Goal: Task Accomplishment & Management: Manage account settings

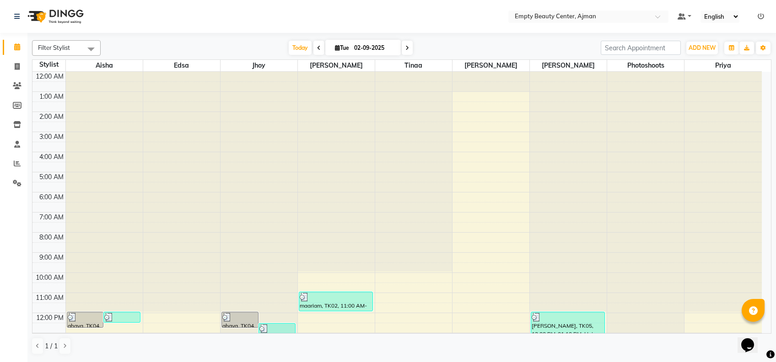
scroll to position [220, 0]
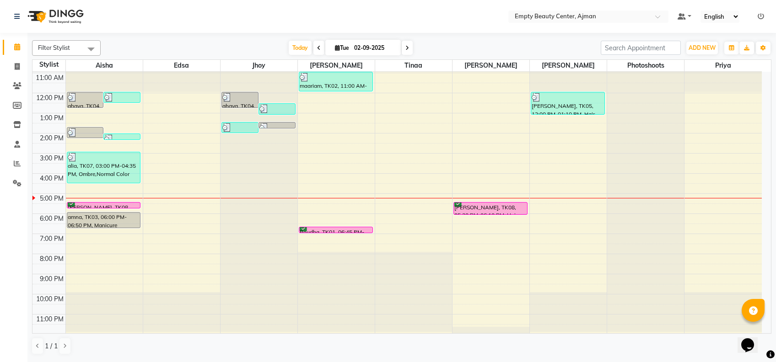
click at [460, 193] on div "12:00 AM 1:00 AM 2:00 AM 3:00 AM 4:00 AM 5:00 AM 6:00 AM 7:00 AM 8:00 AM 9:00 A…" at bounding box center [396, 93] width 729 height 483
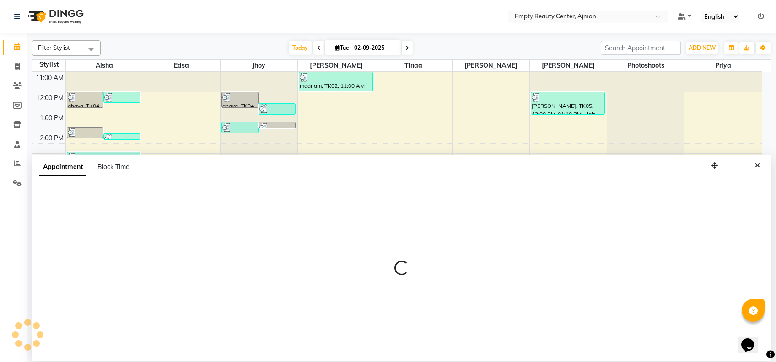
select select "59636"
select select "1020"
select select "tentative"
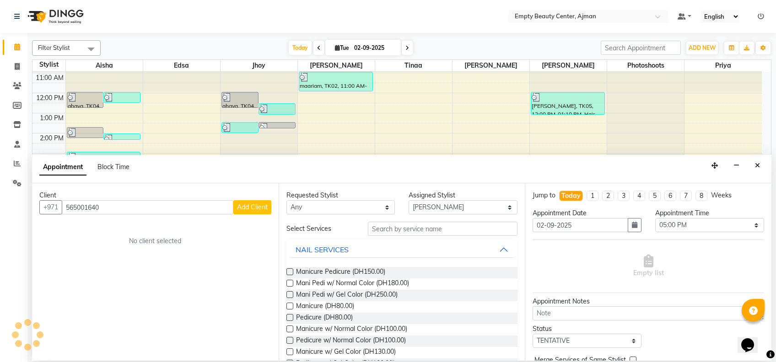
type input "565001640"
click at [258, 205] on span "Add Client" at bounding box center [252, 207] width 31 height 8
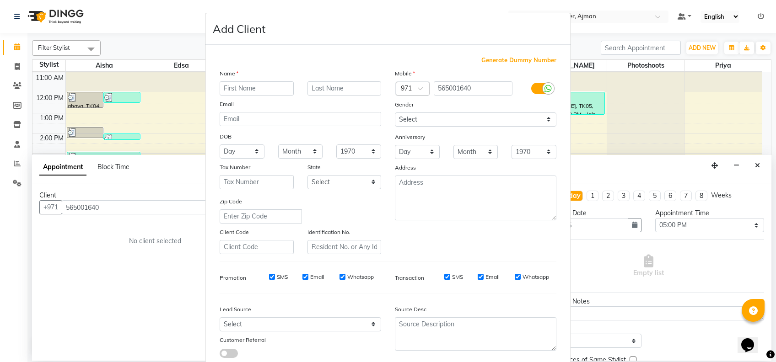
click at [150, 269] on ngb-modal-window "Add Client Generate Dummy Number Name Email DOB Day 01 02 03 04 05 06 07 08 09 …" at bounding box center [388, 181] width 776 height 362
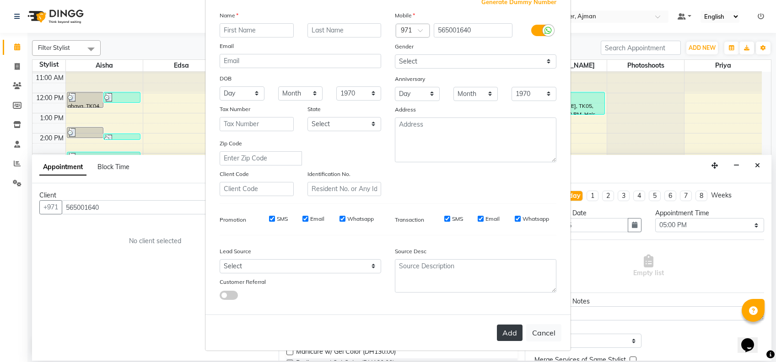
click at [506, 336] on button "Add" at bounding box center [510, 333] width 26 height 16
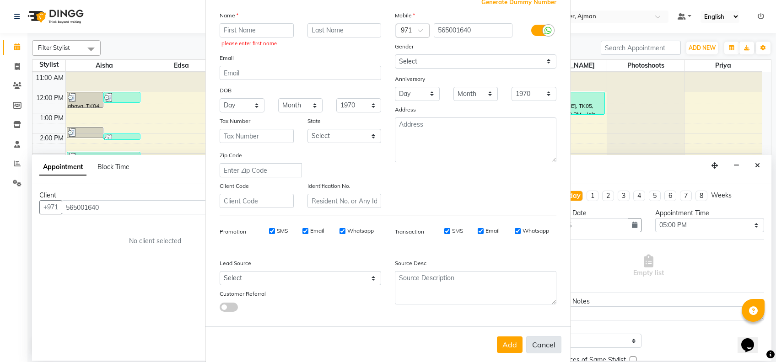
click at [539, 344] on button "Cancel" at bounding box center [543, 344] width 35 height 17
select select
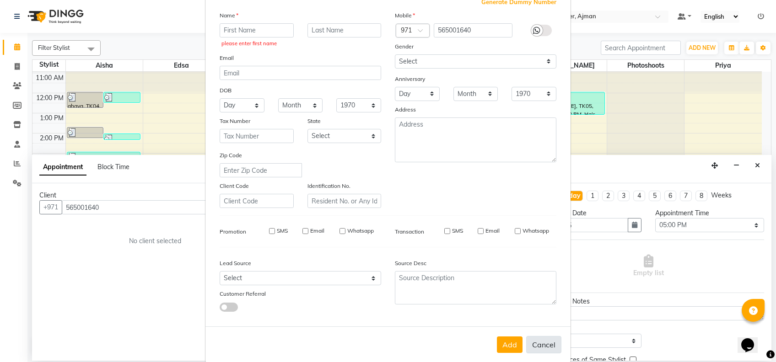
select select
checkbox input "false"
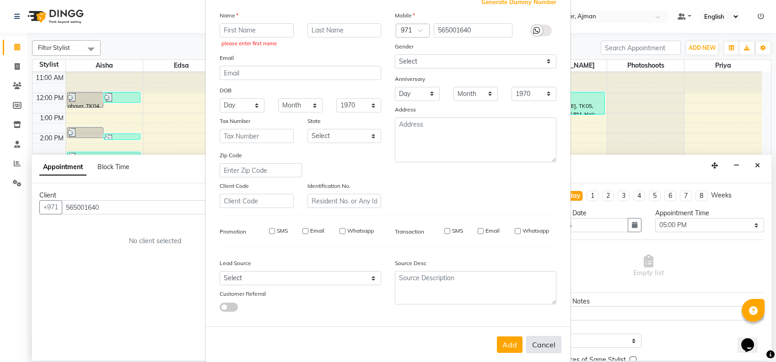
checkbox input "false"
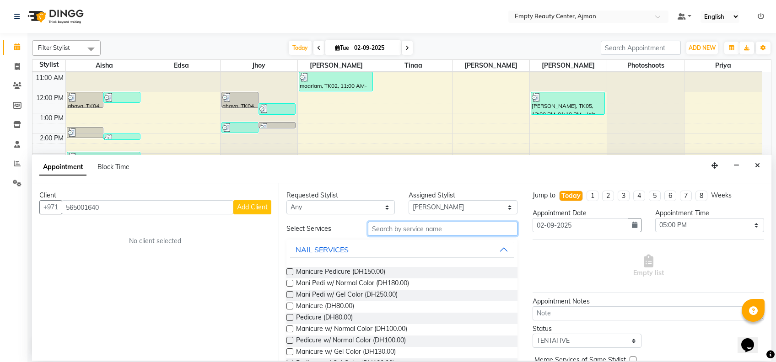
click at [419, 231] on input "text" at bounding box center [443, 229] width 150 height 14
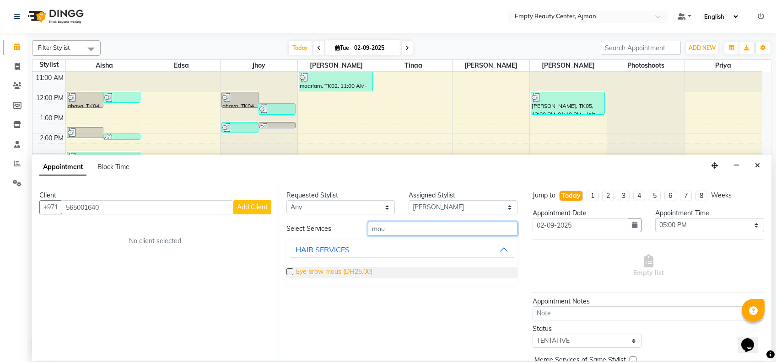
type input "mou"
click at [350, 269] on span "Eye brow mous (DH25.00)" at bounding box center [334, 272] width 76 height 11
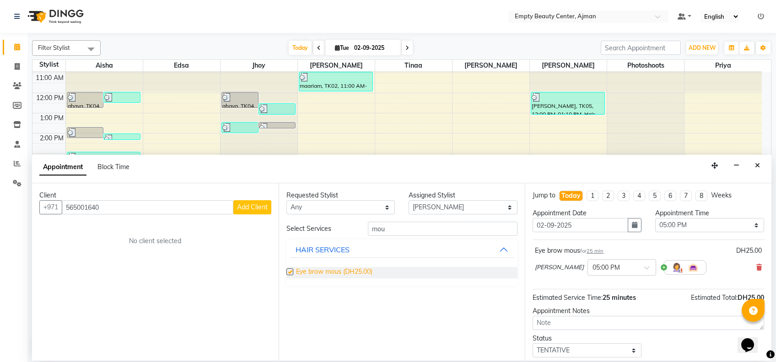
checkbox input "false"
click at [595, 346] on select "Select TENTATIVE CONFIRM CHECK-IN UPCOMING" at bounding box center [586, 350] width 109 height 14
select select "confirm booking"
click at [532, 343] on select "Select TENTATIVE CONFIRM CHECK-IN UPCOMING" at bounding box center [586, 350] width 109 height 14
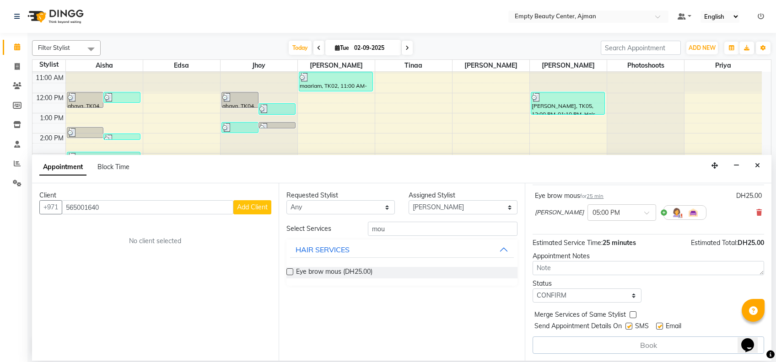
click at [635, 314] on label at bounding box center [632, 314] width 7 height 7
click at [635, 314] on input "checkbox" at bounding box center [632, 316] width 6 height 6
checkbox input "true"
click at [267, 202] on button "Add Client" at bounding box center [252, 207] width 38 height 14
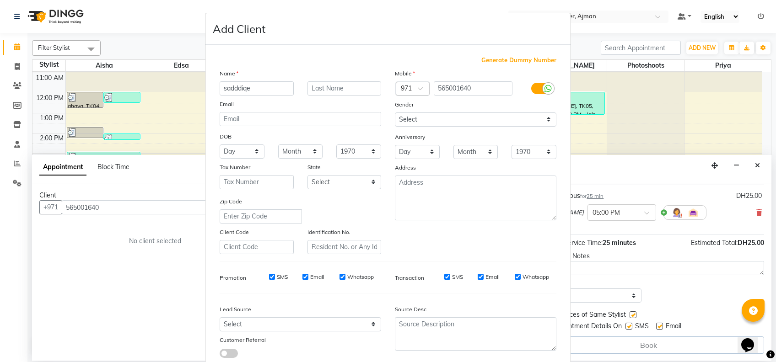
type input "sadddiqe"
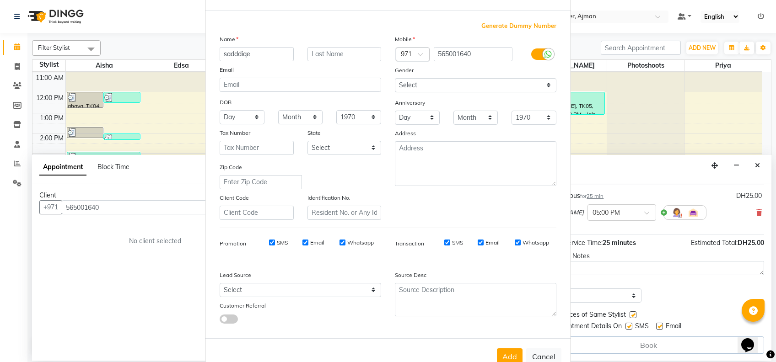
scroll to position [58, 0]
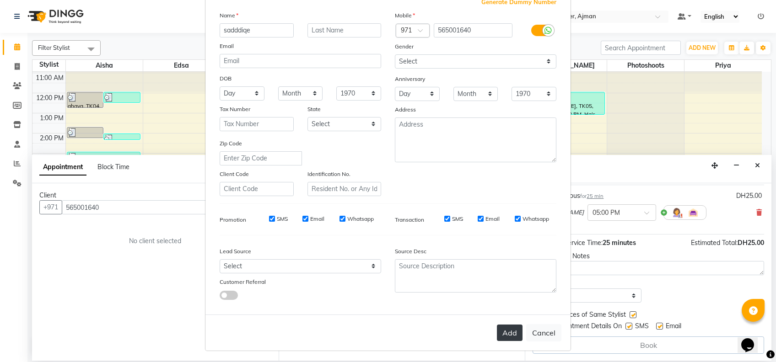
click at [512, 332] on button "Add" at bounding box center [510, 333] width 26 height 16
select select
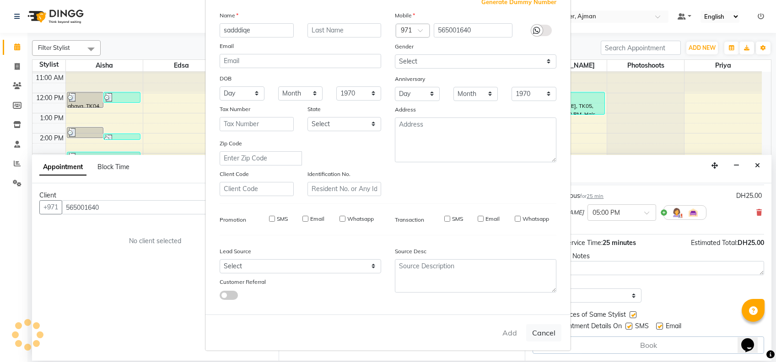
select select
checkbox input "false"
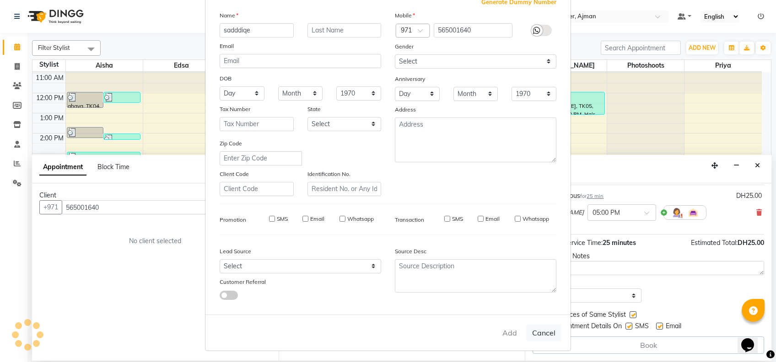
checkbox input "false"
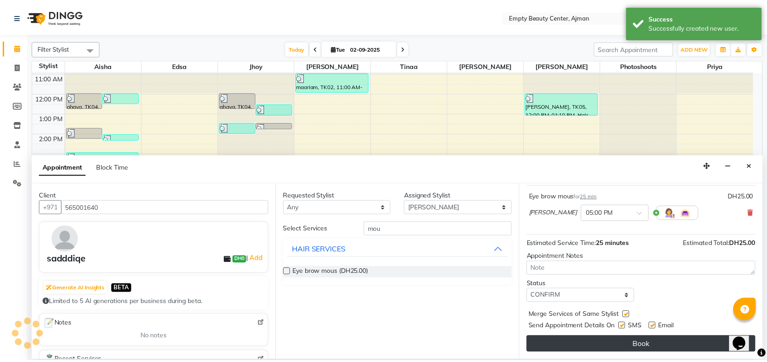
scroll to position [54, 0]
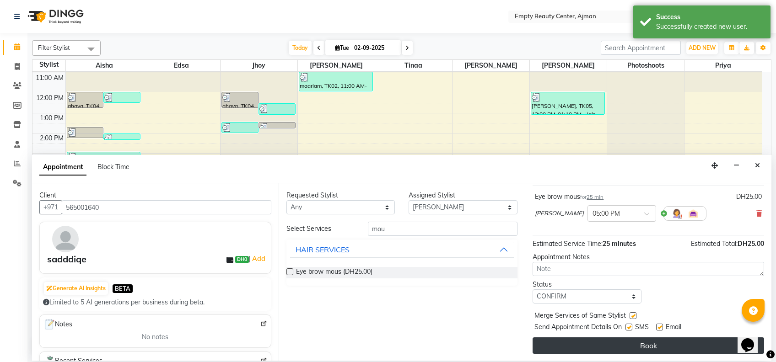
click at [617, 349] on button "Book" at bounding box center [647, 346] width 231 height 16
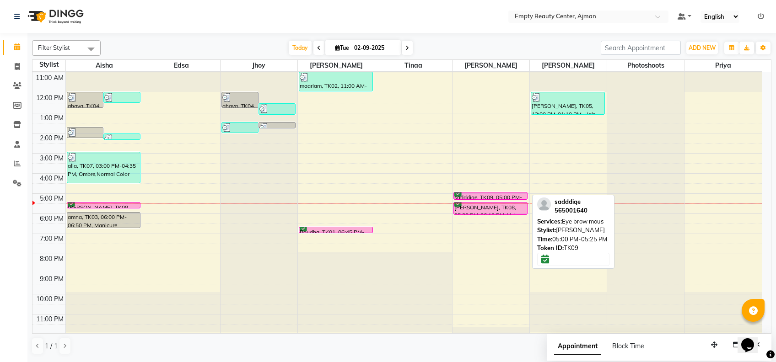
click at [514, 194] on div "sadddiqe, TK09, 05:00 PM-05:25 PM, Eye brow mous" at bounding box center [490, 196] width 73 height 7
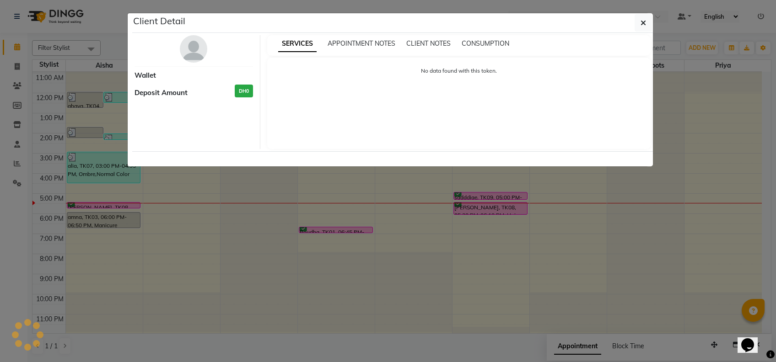
select select "6"
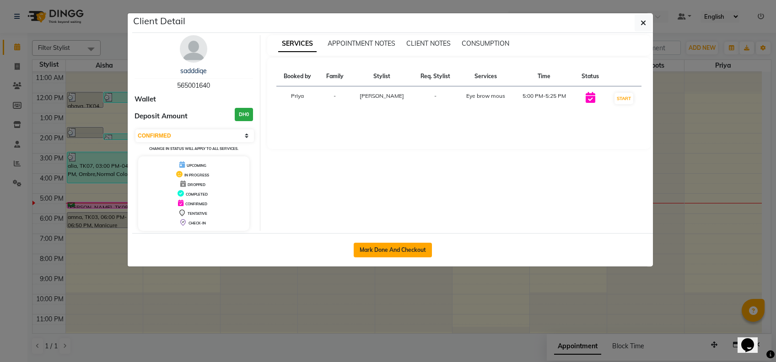
click at [383, 248] on button "Mark Done And Checkout" at bounding box center [393, 250] width 78 height 15
select select "service"
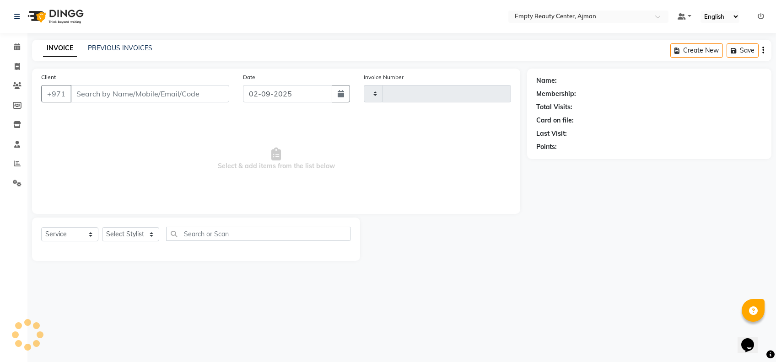
type input "2188"
select select "769"
type input "565001640"
select select "59636"
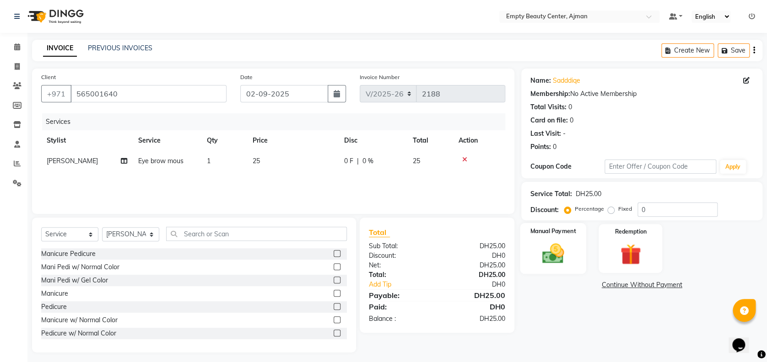
click at [536, 269] on div "Manual Payment" at bounding box center [553, 248] width 66 height 51
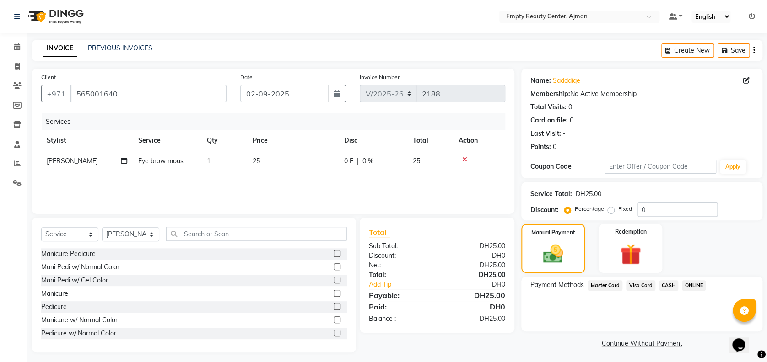
click at [668, 283] on span "CASH" at bounding box center [669, 285] width 20 height 11
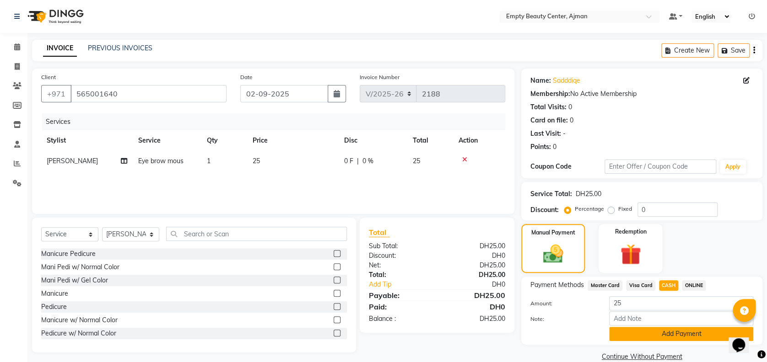
click at [674, 329] on button "Add Payment" at bounding box center [681, 334] width 144 height 14
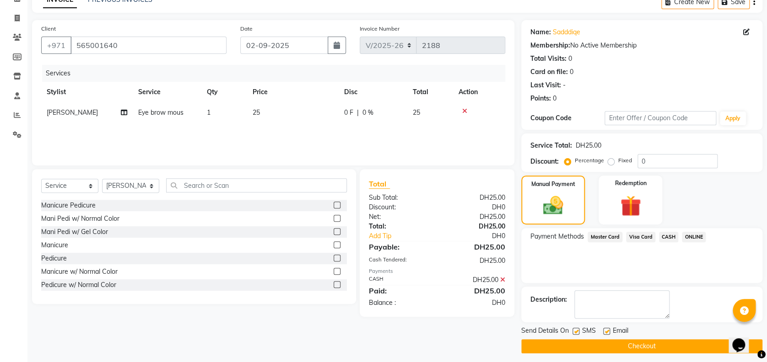
scroll to position [53, 0]
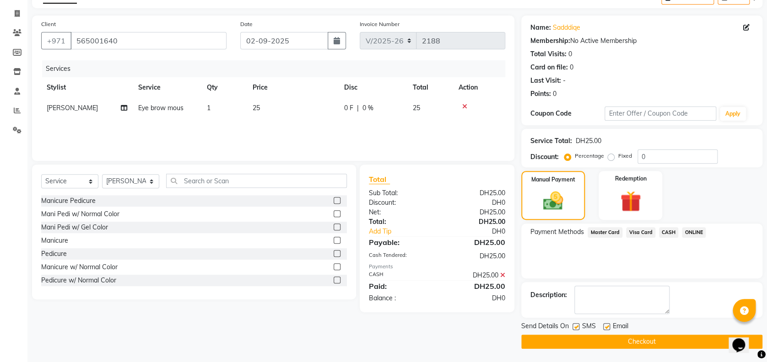
click at [702, 337] on button "Checkout" at bounding box center [641, 342] width 241 height 14
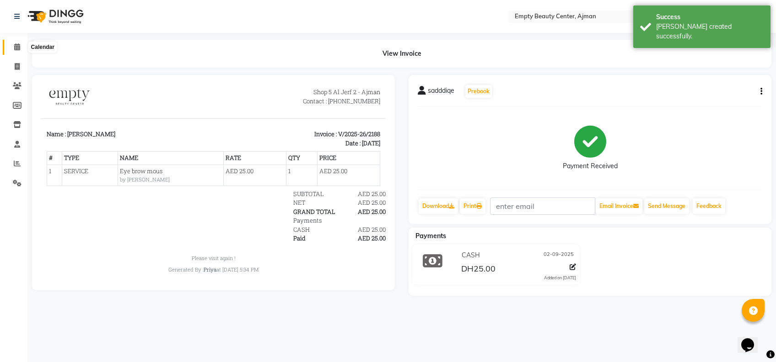
click at [14, 51] on span at bounding box center [17, 47] width 16 height 11
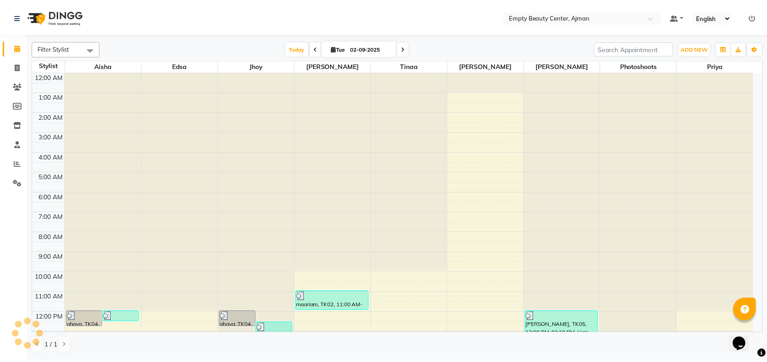
scroll to position [203, 0]
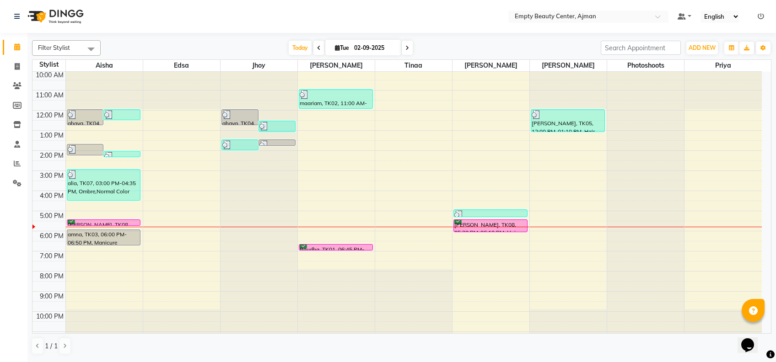
click at [15, 54] on link "Calendar" at bounding box center [14, 47] width 22 height 15
click at [17, 164] on icon at bounding box center [17, 163] width 7 height 7
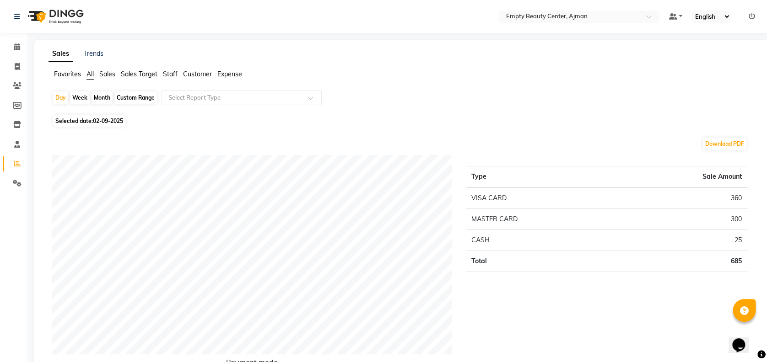
click at [145, 74] on span "Sales Target" at bounding box center [139, 74] width 37 height 8
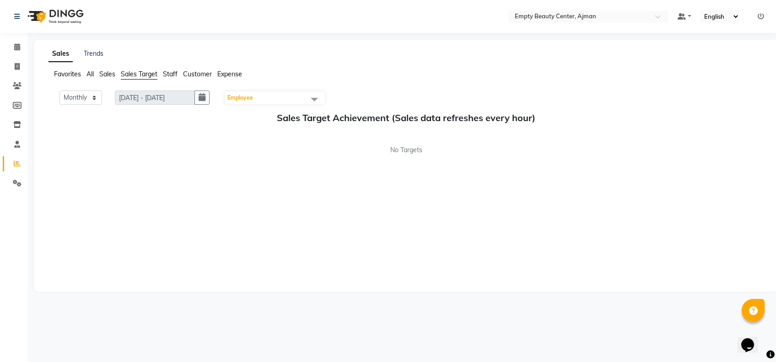
click at [175, 74] on span "Staff" at bounding box center [170, 74] width 15 height 8
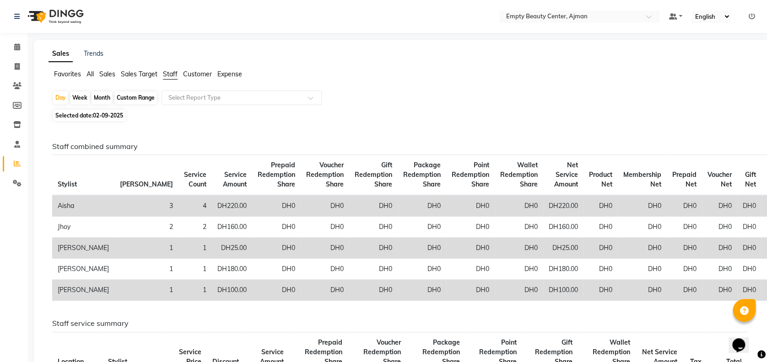
click at [99, 98] on div "Month" at bounding box center [101, 97] width 21 height 13
select select "9"
select select "2025"
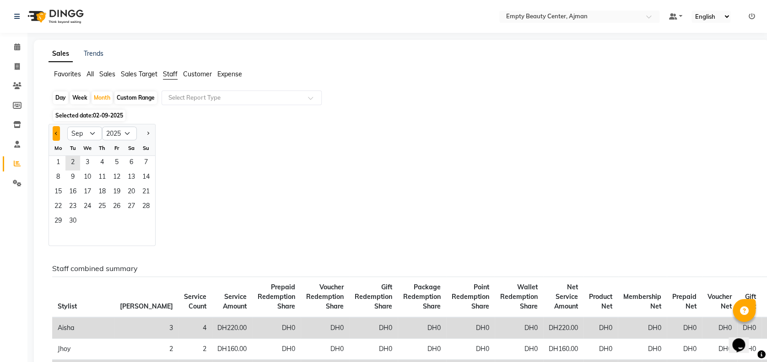
click at [58, 134] on button "Previous month" at bounding box center [56, 133] width 7 height 15
select select "8"
click at [117, 161] on span "1" at bounding box center [116, 163] width 15 height 15
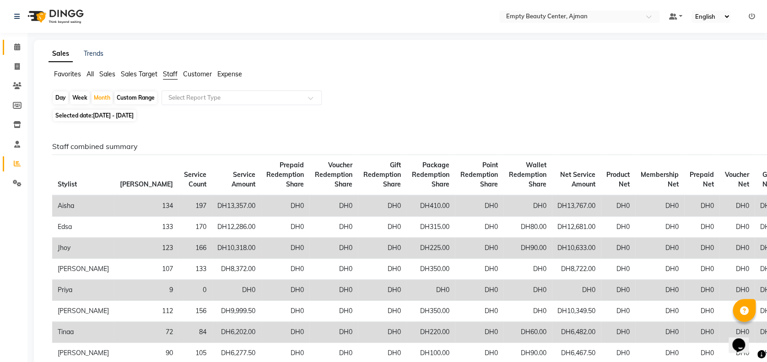
click at [16, 52] on link "Calendar" at bounding box center [14, 47] width 22 height 15
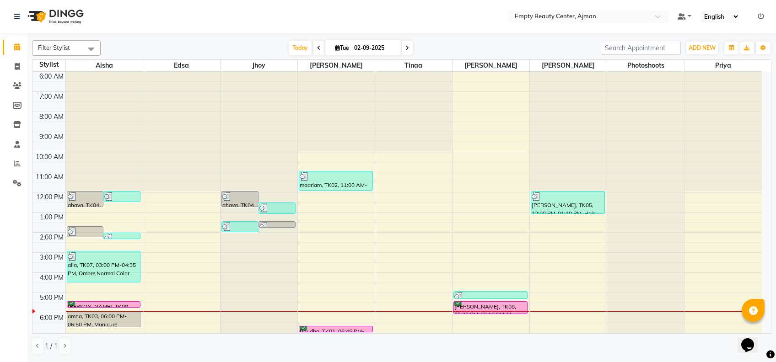
scroll to position [145, 0]
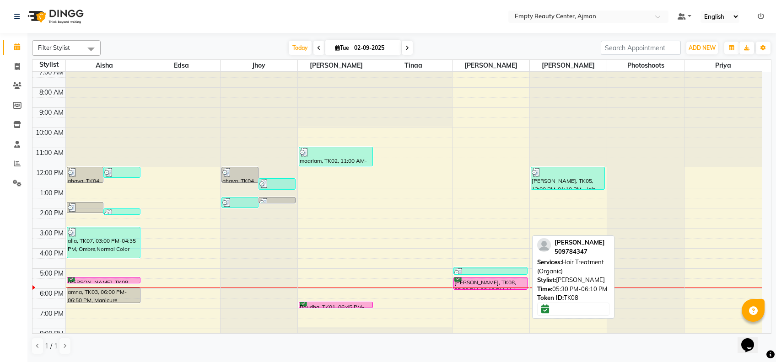
click at [494, 285] on div "[PERSON_NAME], TK08, 05:30 PM-06:10 PM, Hair Treatment (Organic)" at bounding box center [490, 284] width 73 height 12
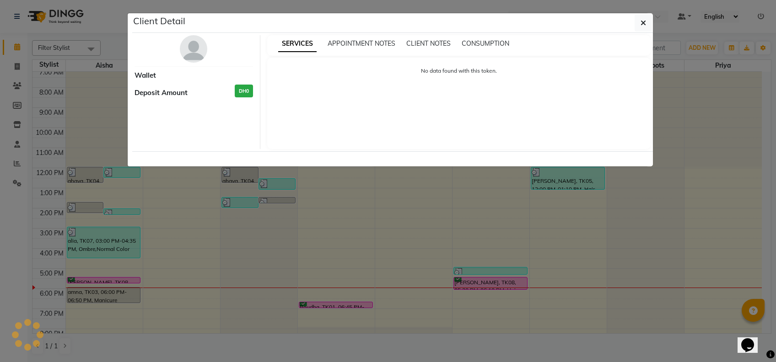
select select "6"
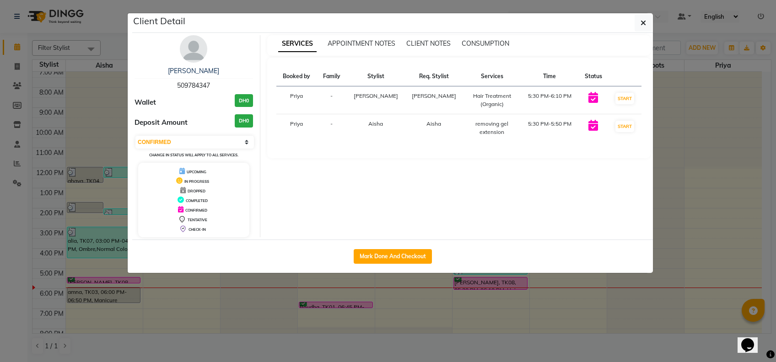
click at [513, 318] on ngb-modal-window "Client Detail [PERSON_NAME] 509784347 Wallet DH0 Deposit Amount DH0 Select IN S…" at bounding box center [388, 181] width 776 height 362
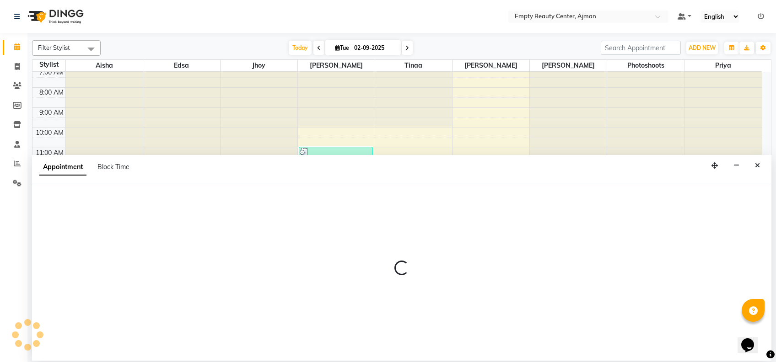
select select "43428"
select select "tentative"
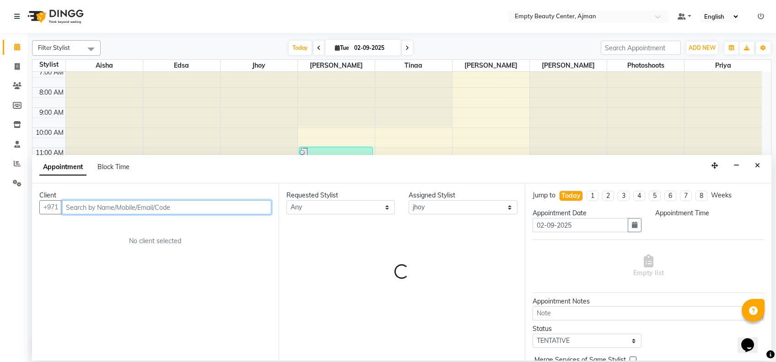
select select "1110"
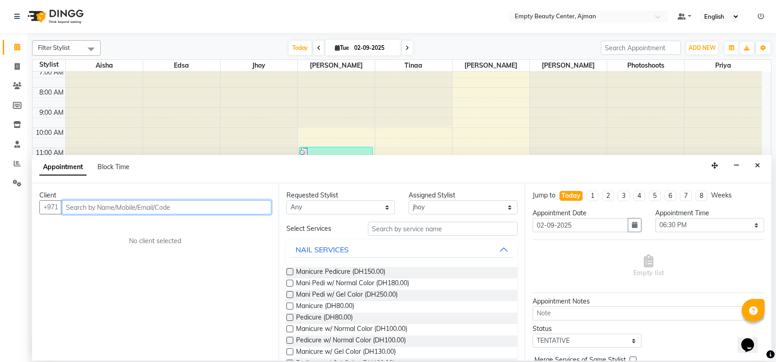
click at [179, 205] on input "text" at bounding box center [166, 207] width 209 height 14
type input "5"
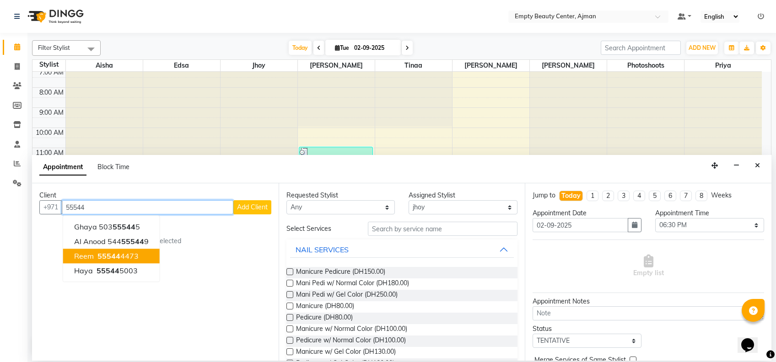
click at [139, 252] on button "reem 55544 4473" at bounding box center [111, 256] width 97 height 15
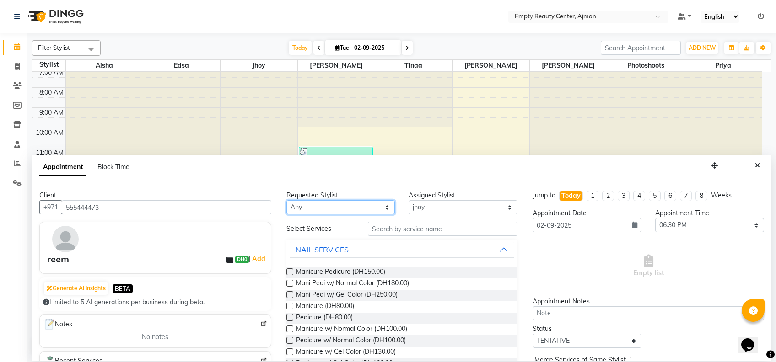
click at [332, 207] on select "Any [PERSON_NAME] Edsa jhoy [PERSON_NAME] Photoshoots Priya [PERSON_NAME] [PERS…" at bounding box center [340, 207] width 109 height 14
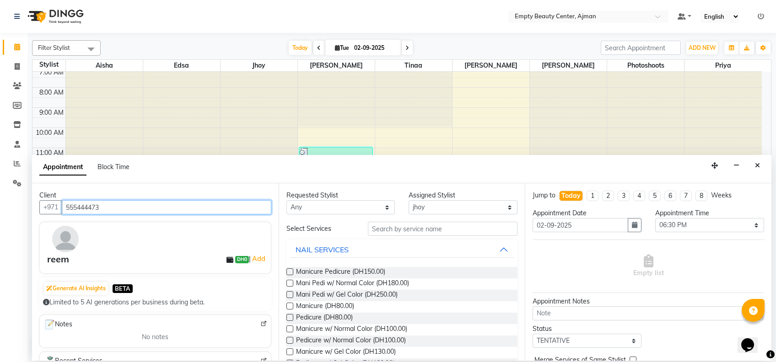
click at [139, 208] on input "555444473" at bounding box center [166, 207] width 209 height 14
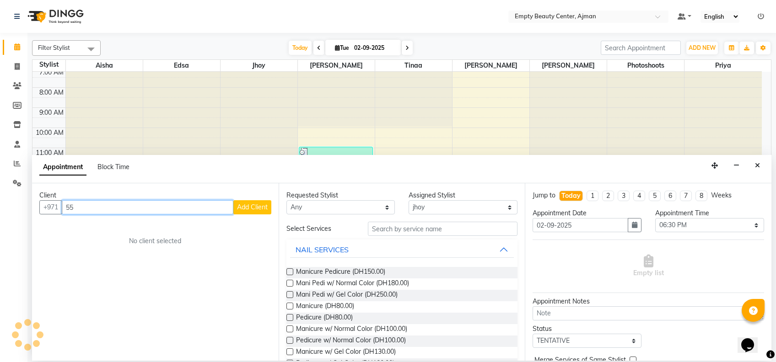
type input "5"
click at [123, 229] on ngb-highlight "50926 0550" at bounding box center [110, 226] width 43 height 9
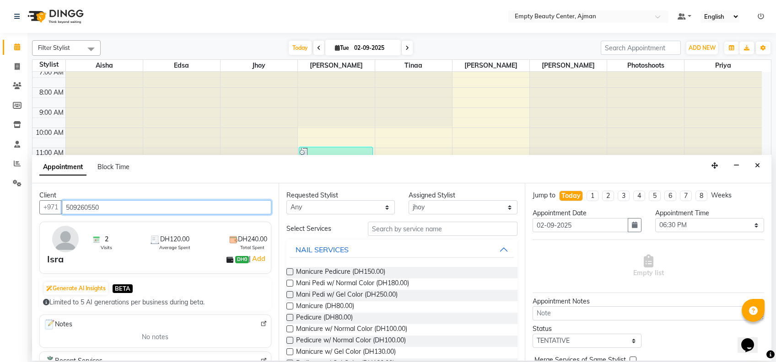
type input "509260550"
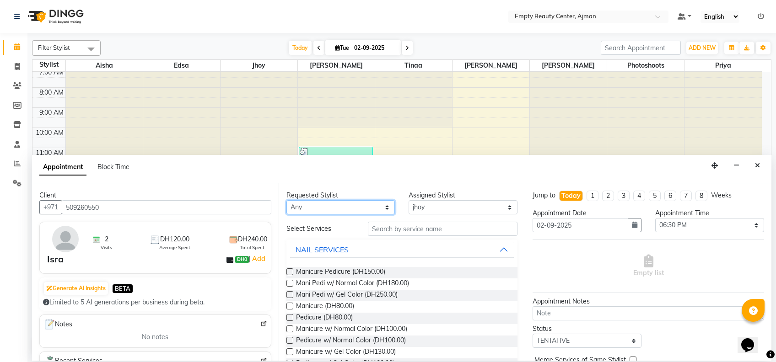
click at [356, 211] on select "Any [PERSON_NAME] Edsa jhoy [PERSON_NAME] Photoshoots Priya [PERSON_NAME] [PERS…" at bounding box center [340, 207] width 109 height 14
select select "43428"
click at [286, 200] on select "Any [PERSON_NAME] Edsa jhoy [PERSON_NAME] Photoshoots Priya [PERSON_NAME] [PERS…" at bounding box center [340, 207] width 109 height 14
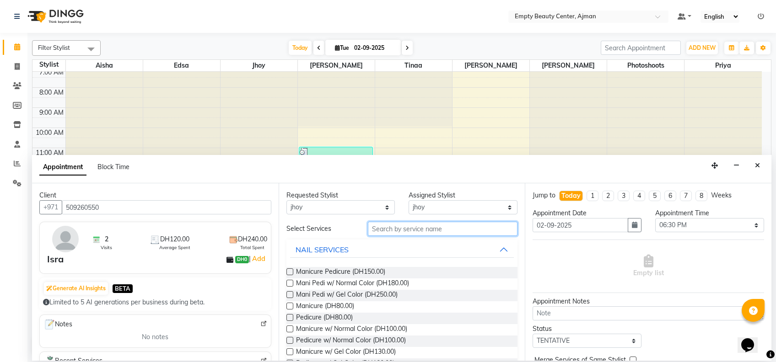
click at [412, 231] on input "text" at bounding box center [443, 229] width 150 height 14
type input "norm"
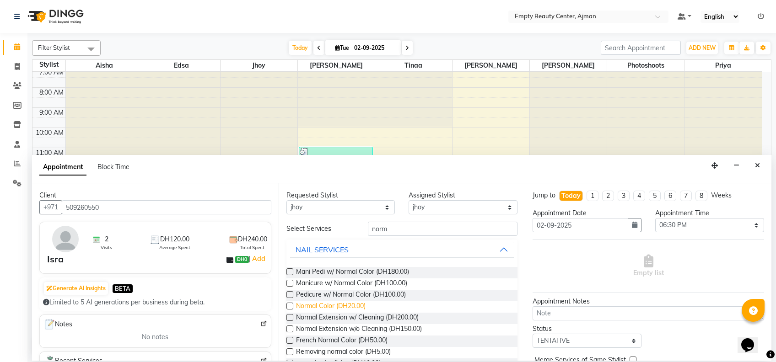
click at [359, 306] on span "Normal Color (DH20.00)" at bounding box center [331, 306] width 70 height 11
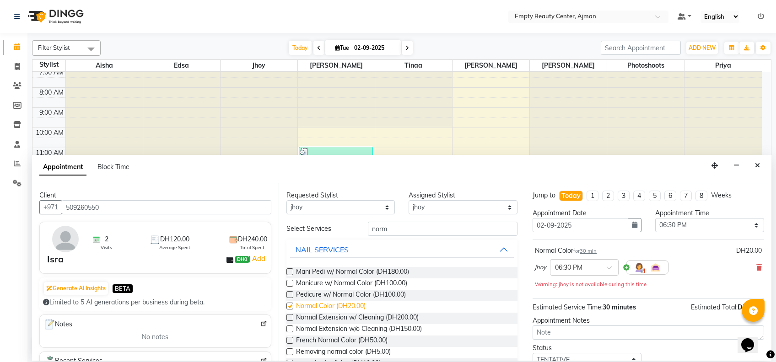
checkbox input "false"
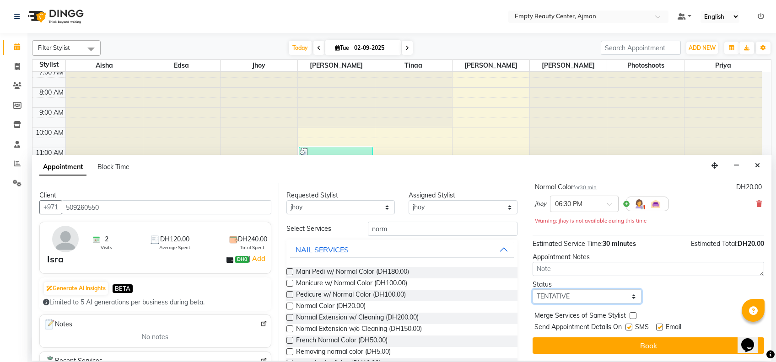
drag, startPoint x: 590, startPoint y: 300, endPoint x: 571, endPoint y: 247, distance: 56.1
click at [571, 247] on div "Jump to [DATE] 1 2 3 4 5 6 7 8 Weeks Appointment Date [DATE] Appointment Time S…" at bounding box center [648, 271] width 247 height 177
select select "confirm booking"
click at [532, 290] on select "Select TENTATIVE CONFIRM CHECK-IN UPCOMING" at bounding box center [586, 297] width 109 height 14
click at [633, 317] on label at bounding box center [632, 315] width 7 height 7
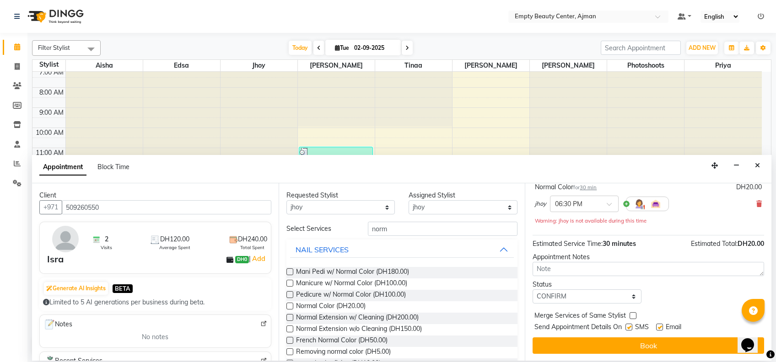
click at [633, 317] on input "checkbox" at bounding box center [632, 317] width 6 height 6
checkbox input "true"
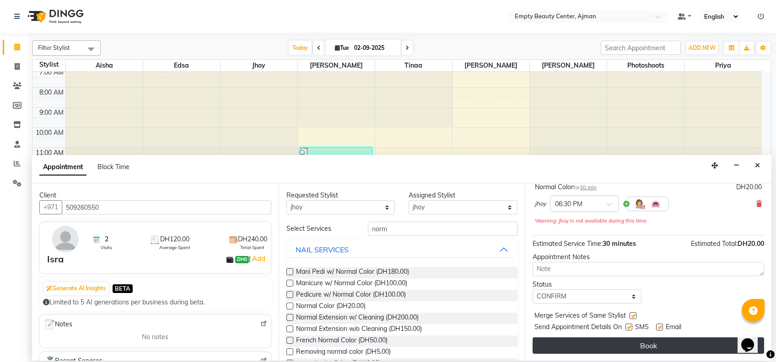
click at [662, 344] on button "Book" at bounding box center [647, 346] width 231 height 16
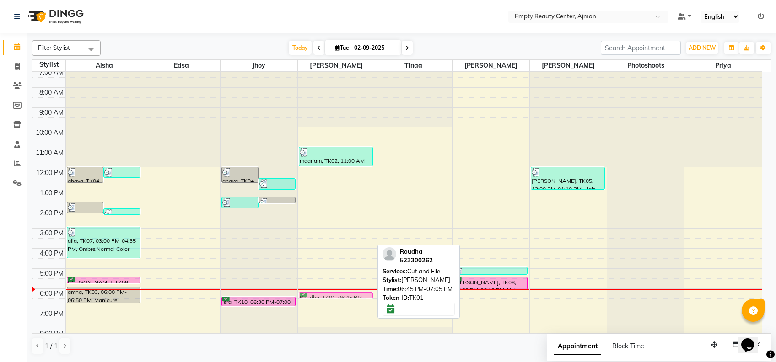
drag, startPoint x: 340, startPoint y: 304, endPoint x: 332, endPoint y: 292, distance: 14.8
click at [332, 292] on div "maariam, TK02, 11:00 AM-12:00 PM, Mani Pedi w/ Normal Color Roudha, TK01, 06:45…" at bounding box center [336, 168] width 77 height 483
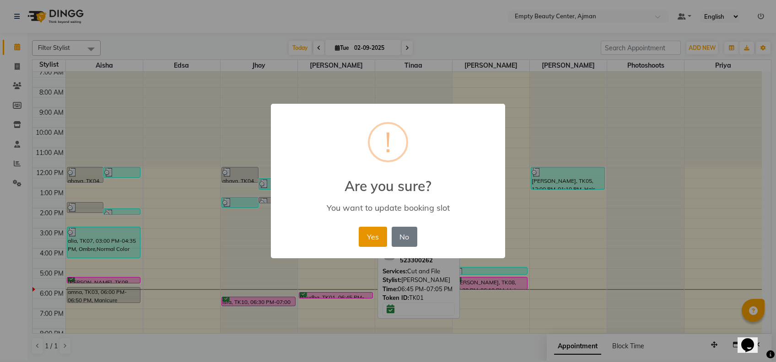
click at [369, 236] on button "Yes" at bounding box center [373, 237] width 28 height 20
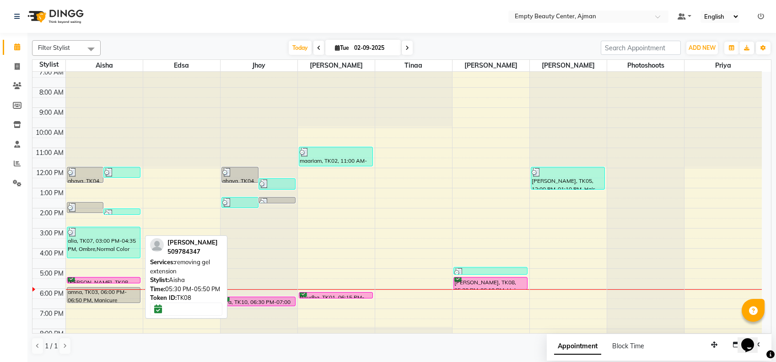
click at [113, 281] on div at bounding box center [103, 283] width 73 height 4
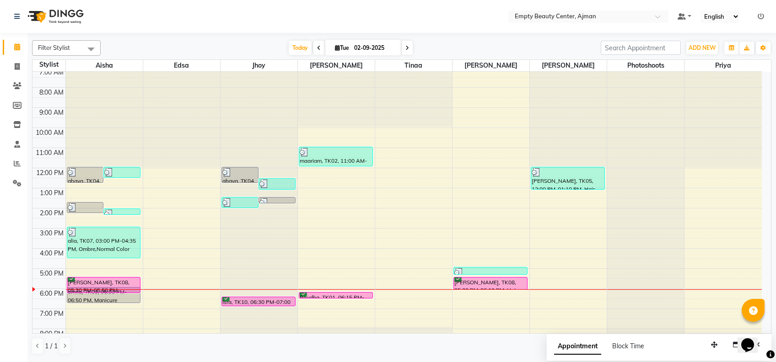
drag, startPoint x: 113, startPoint y: 280, endPoint x: 124, endPoint y: 290, distance: 14.6
click at [124, 290] on div "ghaya, TK04, 12:00 PM-12:50 PM, Manicure Pedicure ghaya, TK04, 12:00 PM-12:35 P…" at bounding box center [104, 168] width 77 height 483
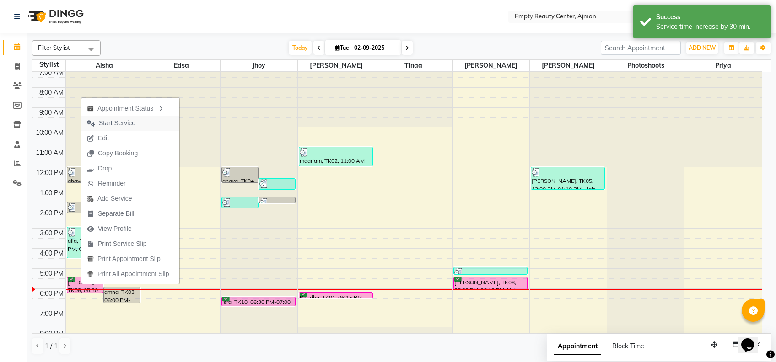
click at [140, 124] on span "Start Service" at bounding box center [110, 123] width 59 height 15
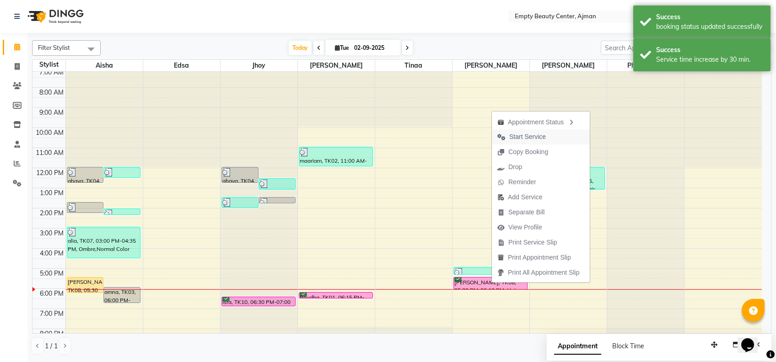
click at [535, 140] on span "Start Service" at bounding box center [527, 137] width 37 height 10
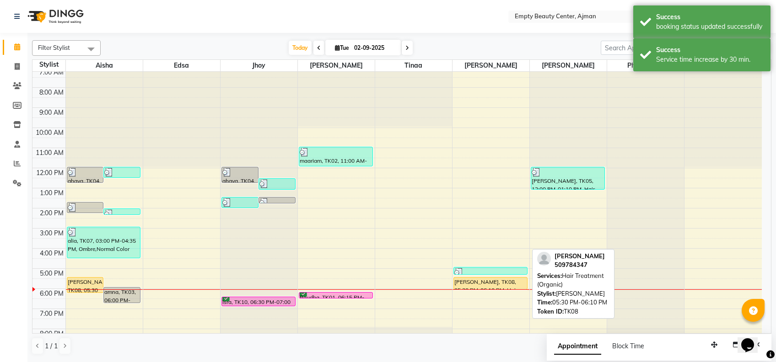
click at [478, 287] on div "sadddiqe, TK09, 05:00 PM-05:25 PM, Eye brow mous [PERSON_NAME], TK08, 05:30 PM-…" at bounding box center [490, 168] width 77 height 483
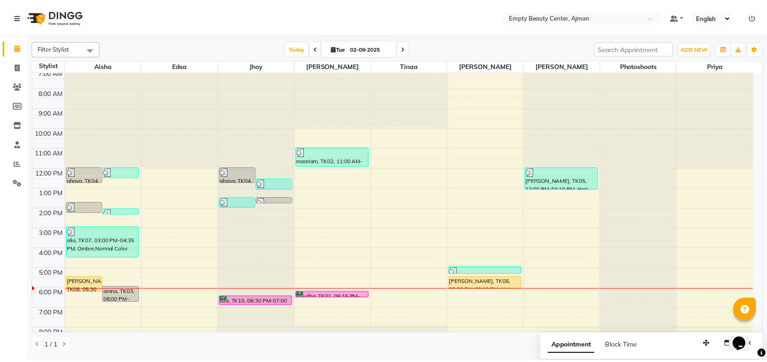
scroll to position [220, 0]
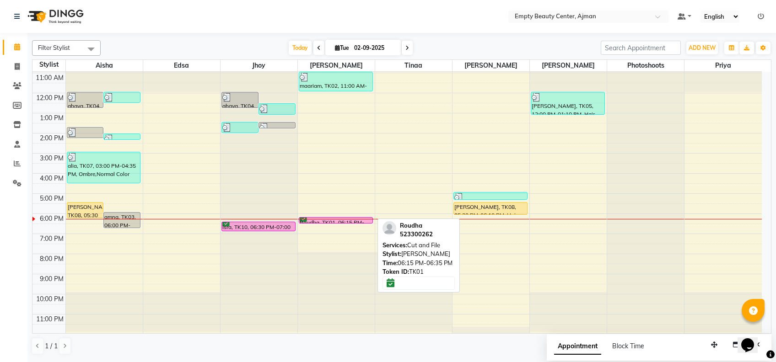
click at [342, 222] on div at bounding box center [335, 223] width 73 height 4
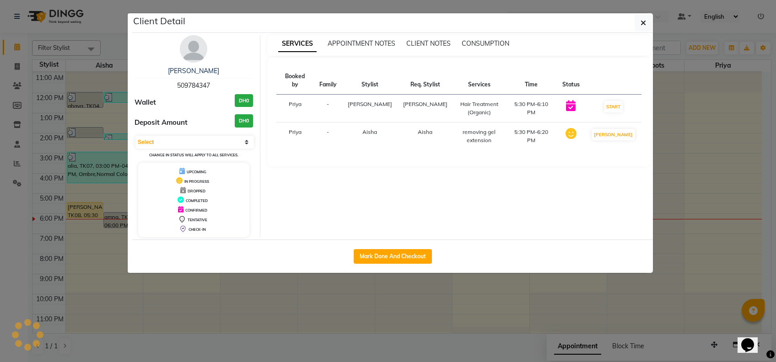
select select "6"
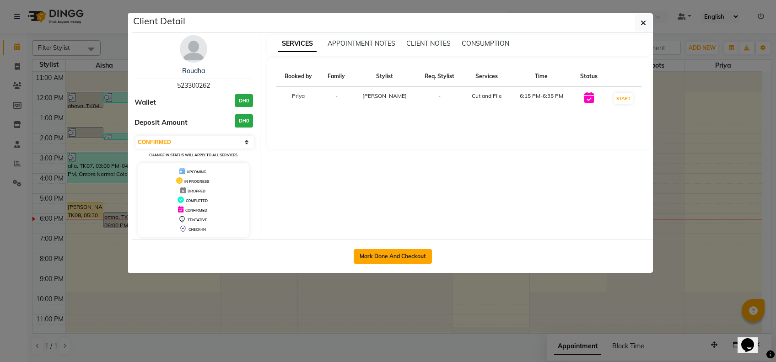
click at [398, 250] on button "Mark Done And Checkout" at bounding box center [393, 256] width 78 height 15
select select "service"
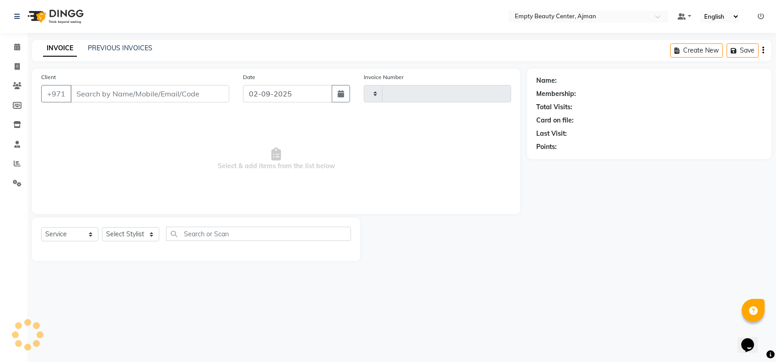
type input "2189"
select select "769"
type input "523300262"
select select "12545"
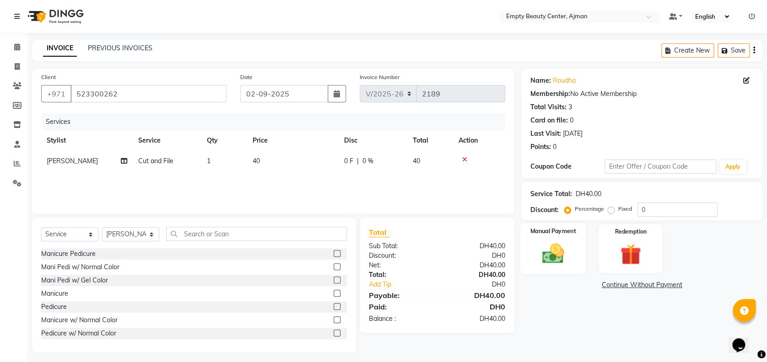
click at [574, 243] on div "Manual Payment" at bounding box center [553, 248] width 66 height 51
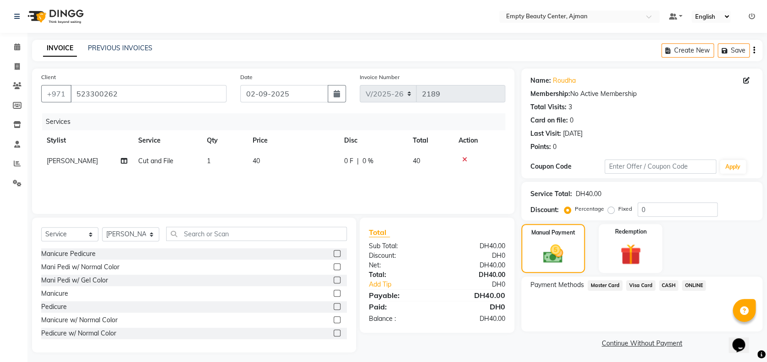
click at [644, 288] on span "Visa Card" at bounding box center [640, 285] width 29 height 11
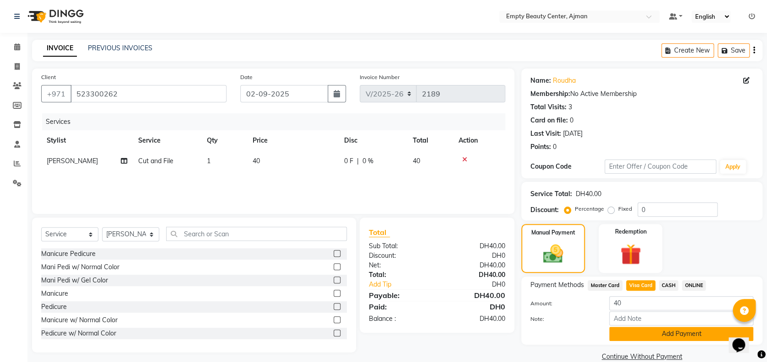
click at [673, 339] on button "Add Payment" at bounding box center [681, 334] width 144 height 14
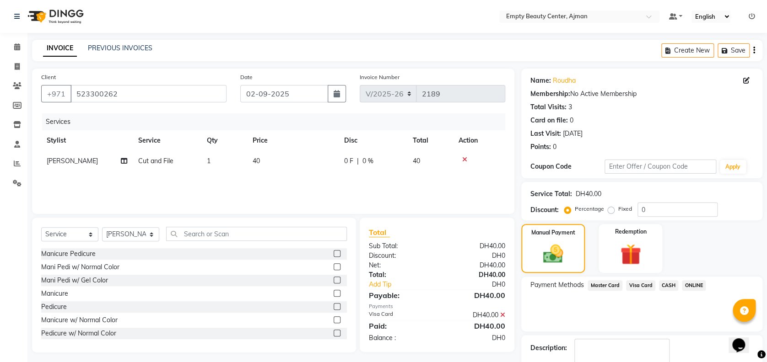
scroll to position [53, 0]
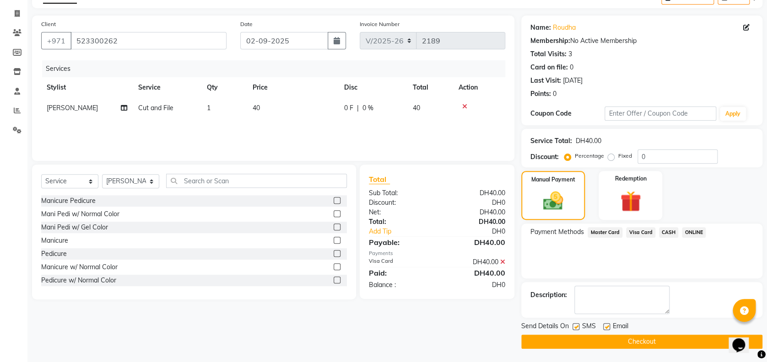
click at [650, 342] on button "Checkout" at bounding box center [641, 342] width 241 height 14
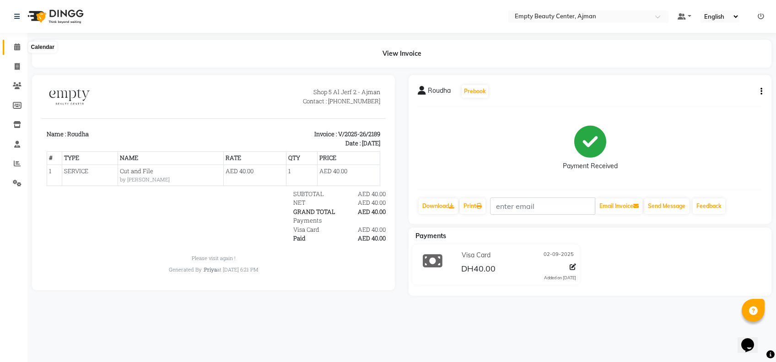
click at [21, 49] on span at bounding box center [17, 47] width 16 height 11
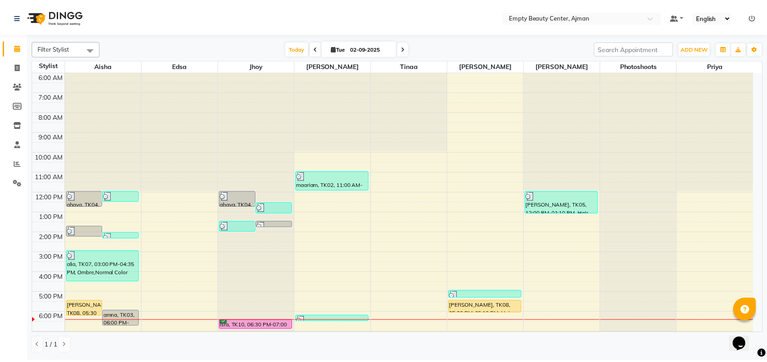
scroll to position [220, 0]
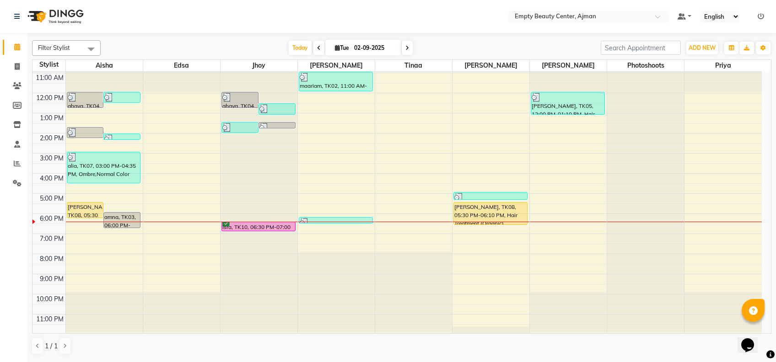
drag, startPoint x: 471, startPoint y: 213, endPoint x: 473, endPoint y: 224, distance: 10.8
click at [473, 224] on div "sadddiqe, TK09, 05:00 PM-05:25 PM, Eye brow mous [PERSON_NAME], TK08, 05:30 PM-…" at bounding box center [490, 93] width 77 height 483
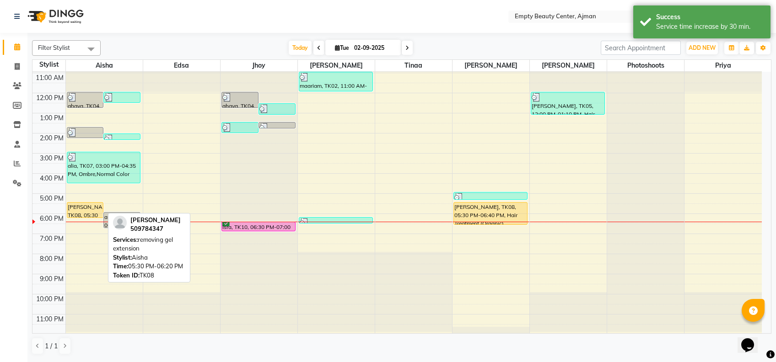
click at [75, 207] on div "[PERSON_NAME], TK08, 05:30 PM-06:20 PM, removing gel extension" at bounding box center [85, 210] width 36 height 15
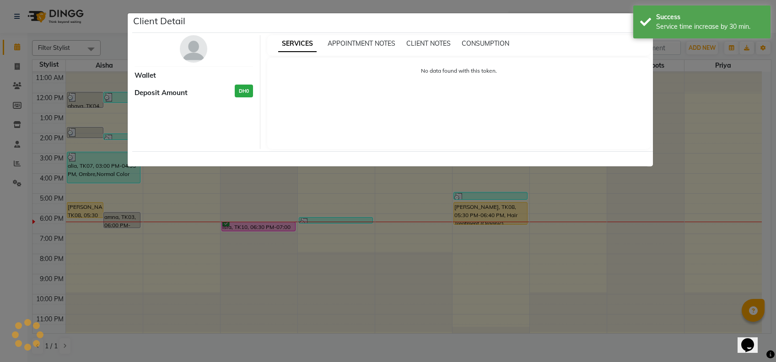
select select "1"
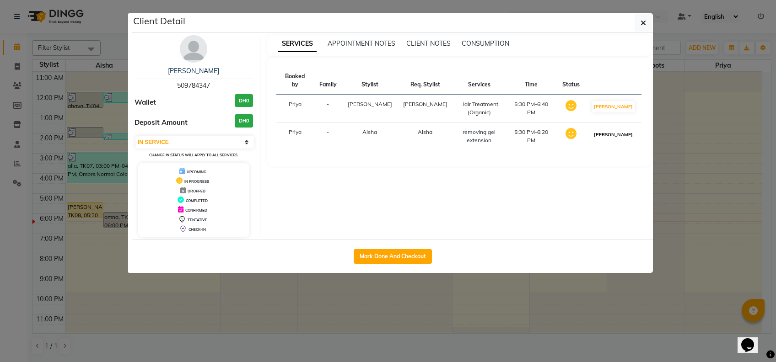
click at [614, 131] on button "[PERSON_NAME]" at bounding box center [612, 134] width 43 height 11
click at [661, 191] on ngb-modal-window "Client Detail [PERSON_NAME] 509784347 Wallet DH0 Deposit Amount DH0 Select IN S…" at bounding box center [388, 181] width 776 height 362
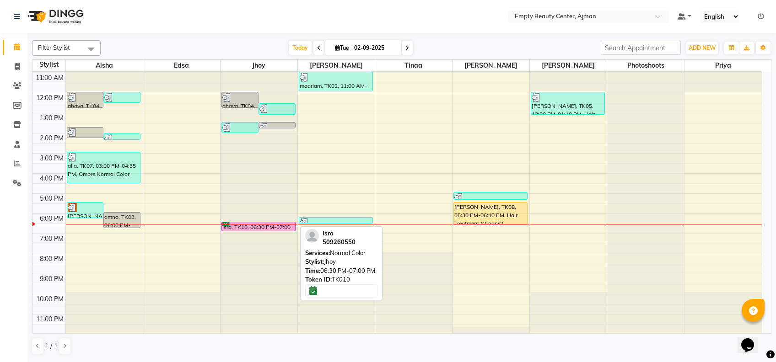
click at [261, 226] on div "Isra, TK10, 06:30 PM-07:00 PM, Normal Color" at bounding box center [258, 226] width 73 height 9
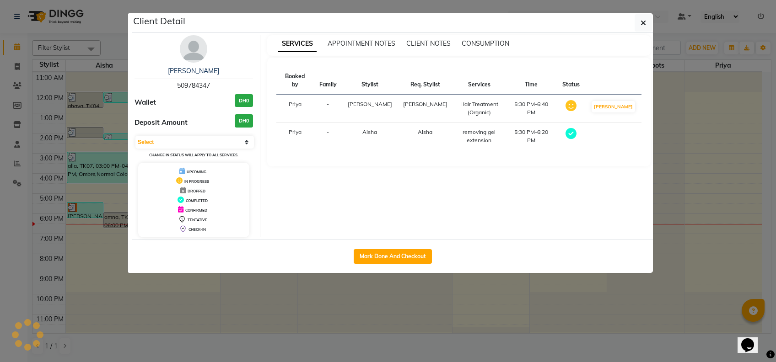
select select "6"
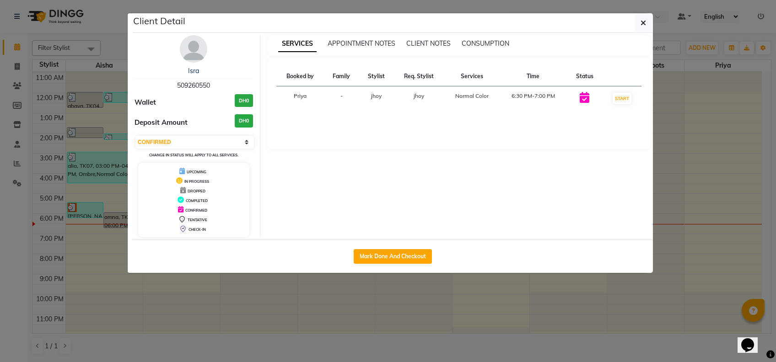
click at [276, 306] on ngb-modal-window "Client Detail Isra 509260550 Wallet DH0 Deposit Amount DH0 Select IN SERVICE CO…" at bounding box center [388, 181] width 776 height 362
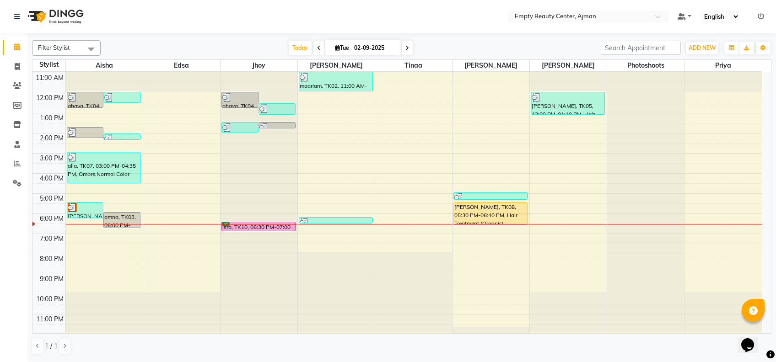
click at [0, 169] on li "Reports" at bounding box center [13, 164] width 27 height 20
click at [12, 161] on span at bounding box center [17, 164] width 16 height 11
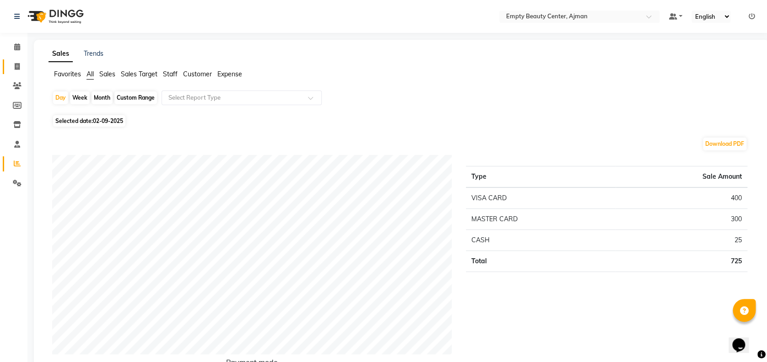
click at [15, 73] on link "Invoice" at bounding box center [14, 66] width 22 height 15
select select "service"
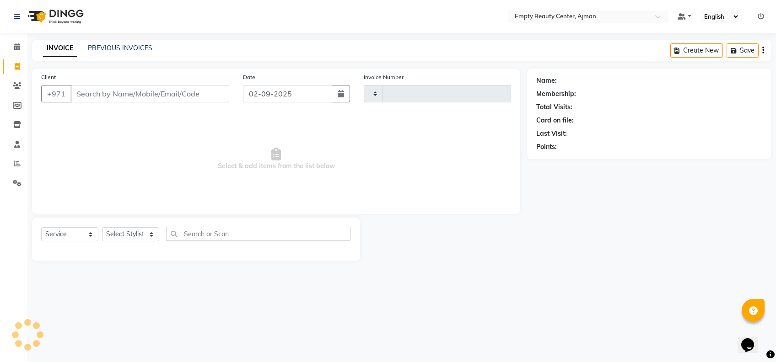
type input "2190"
select select "769"
click at [137, 50] on link "PREVIOUS INVOICES" at bounding box center [120, 48] width 64 height 8
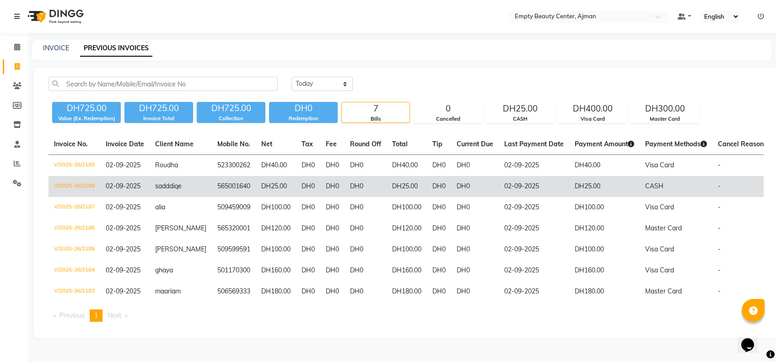
click at [241, 192] on td "565001640" at bounding box center [234, 186] width 44 height 21
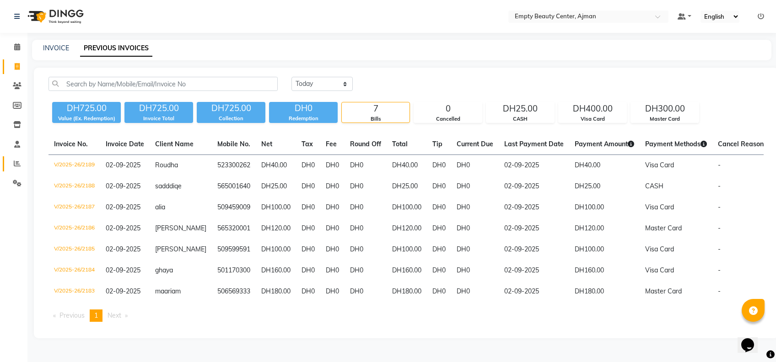
click at [20, 158] on link "Reports" at bounding box center [14, 163] width 22 height 15
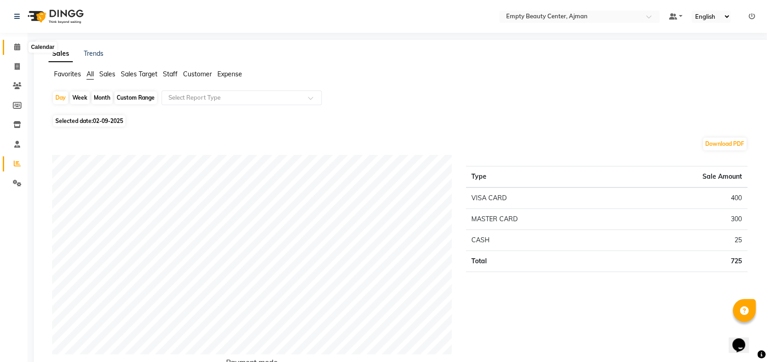
click at [16, 50] on icon at bounding box center [17, 46] width 6 height 7
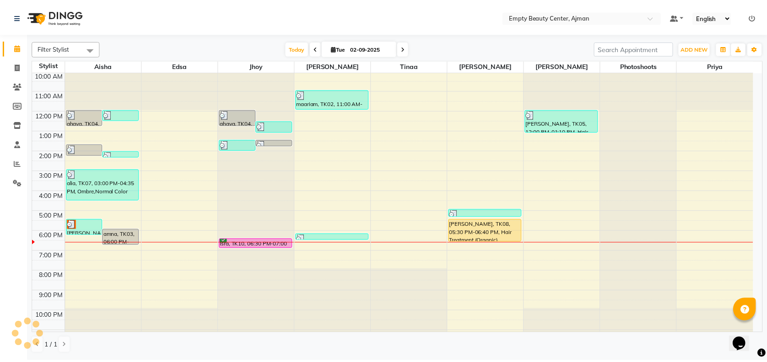
scroll to position [220, 0]
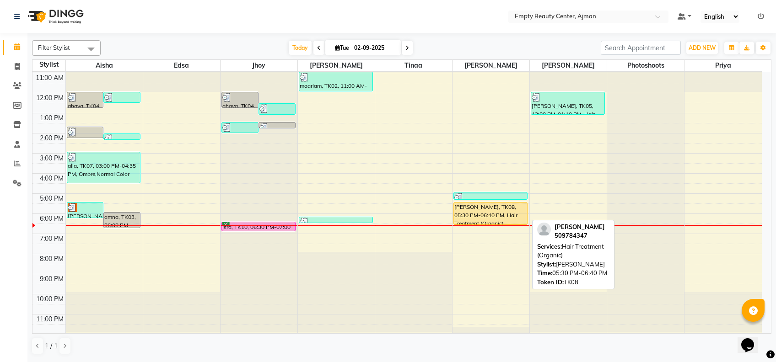
click at [518, 212] on div "[PERSON_NAME], TK08, 05:30 PM-06:40 PM, Hair Treatment (Organic)" at bounding box center [490, 214] width 73 height 22
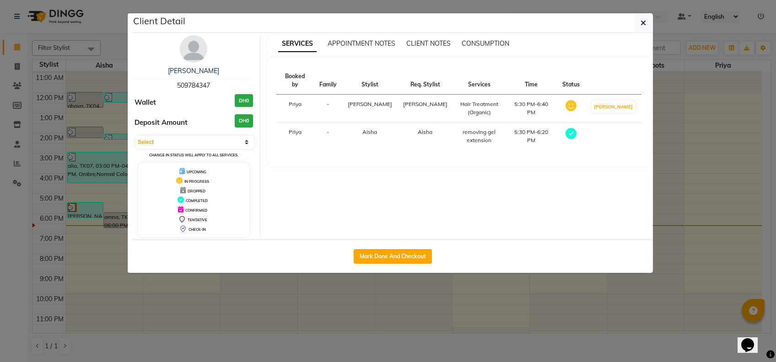
click at [546, 290] on ngb-modal-window "Client Detail [PERSON_NAME] 509784347 Wallet DH0 Deposit Amount DH0 Select MARK…" at bounding box center [388, 181] width 776 height 362
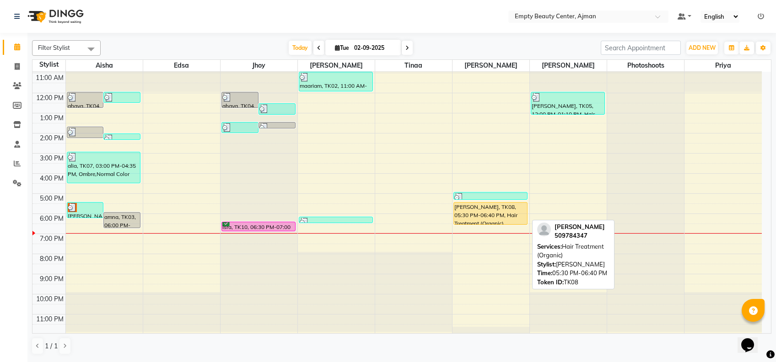
click at [518, 212] on div "[PERSON_NAME], TK08, 05:30 PM-06:40 PM, Hair Treatment (Organic)" at bounding box center [490, 214] width 73 height 22
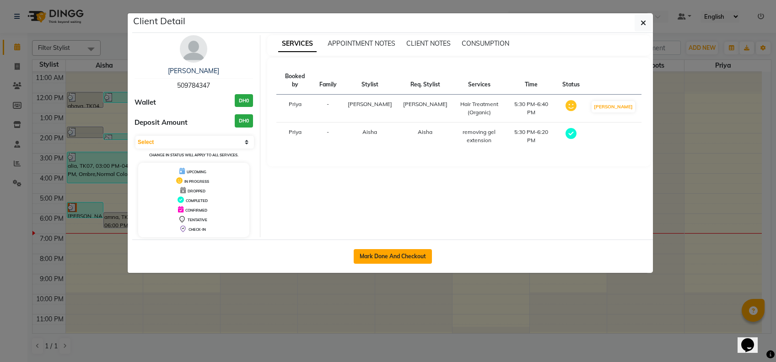
click at [402, 259] on button "Mark Done And Checkout" at bounding box center [393, 256] width 78 height 15
select select "service"
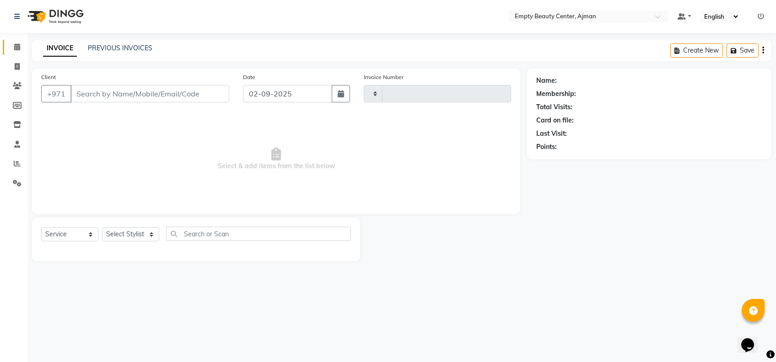
type input "2190"
select select "769"
type input "509784347"
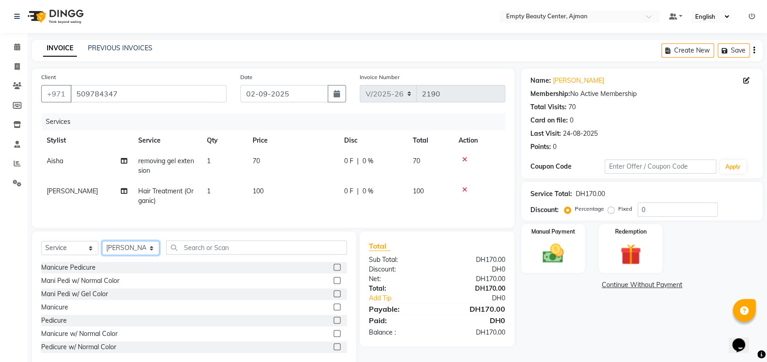
click at [139, 255] on select "Select Stylist [PERSON_NAME] Edsa jhoy [PERSON_NAME] Photoshoots [PERSON_NAME] …" at bounding box center [130, 248] width 57 height 14
select select "41790"
click at [102, 250] on select "Select Stylist [PERSON_NAME] Edsa jhoy [PERSON_NAME] Photoshoots [PERSON_NAME] …" at bounding box center [130, 248] width 57 height 14
click at [52, 312] on div "Manicure" at bounding box center [54, 308] width 27 height 10
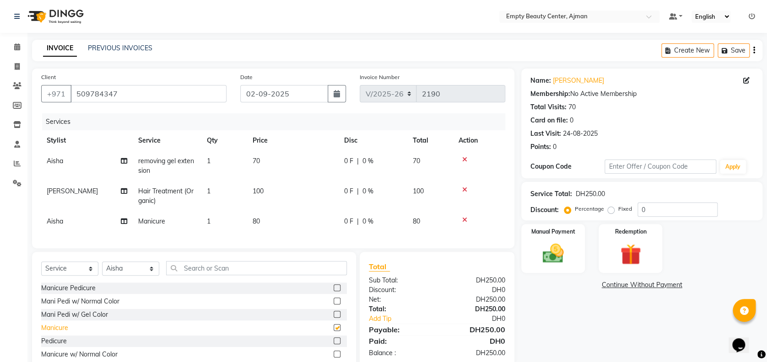
checkbox input "false"
click at [558, 272] on div "Manual Payment" at bounding box center [553, 248] width 66 height 51
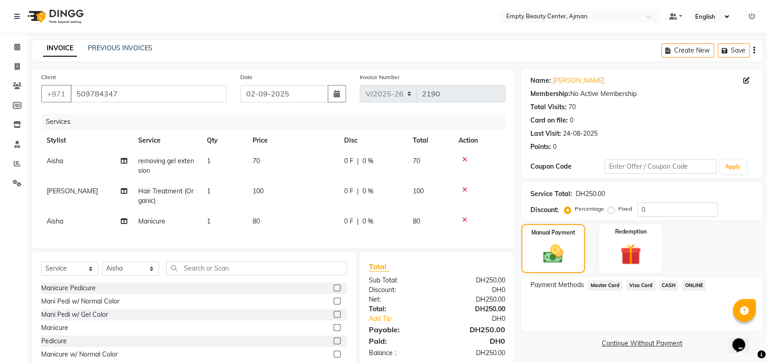
click at [651, 284] on span "Visa Card" at bounding box center [640, 285] width 29 height 11
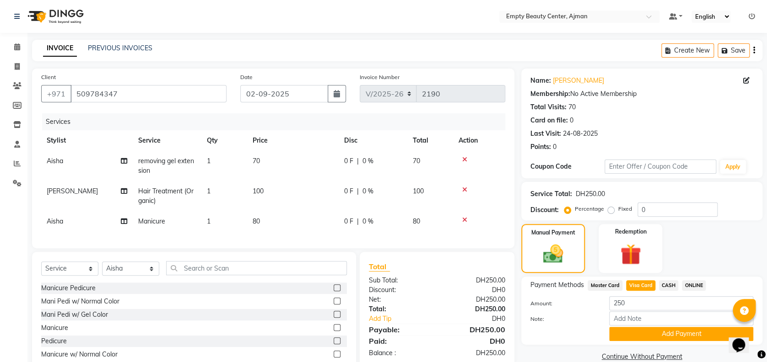
scroll to position [48, 0]
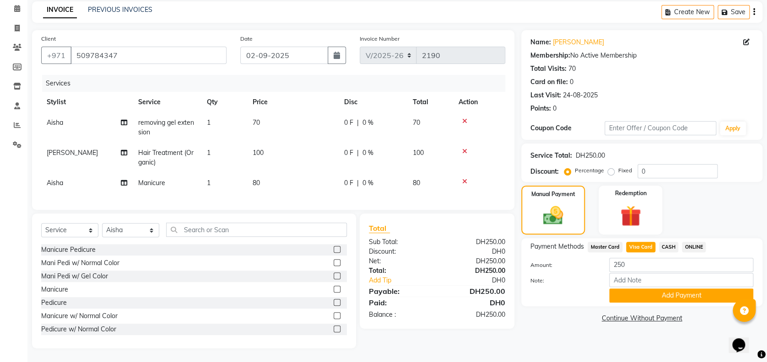
click at [648, 293] on div "Payment Methods Master Card Visa Card CASH ONLINE Amount: 250 Note: Add Payment" at bounding box center [641, 272] width 241 height 68
click at [665, 289] on button "Add Payment" at bounding box center [681, 296] width 144 height 14
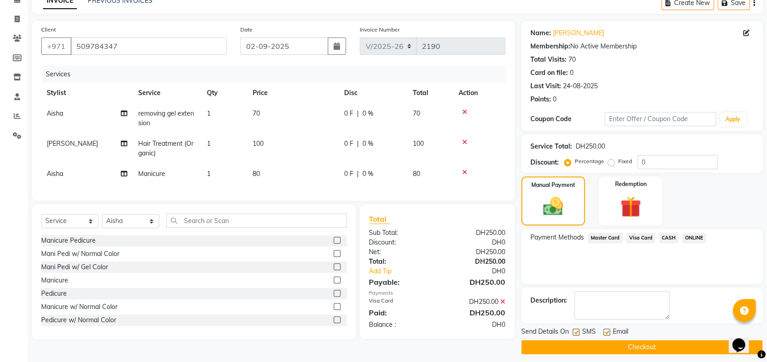
scroll to position [53, 0]
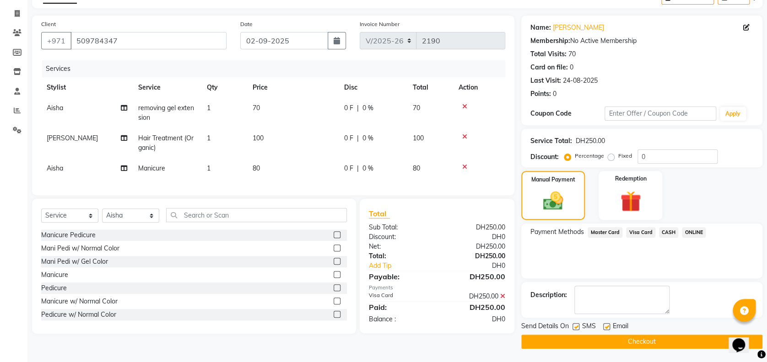
click at [617, 343] on button "Checkout" at bounding box center [641, 342] width 241 height 14
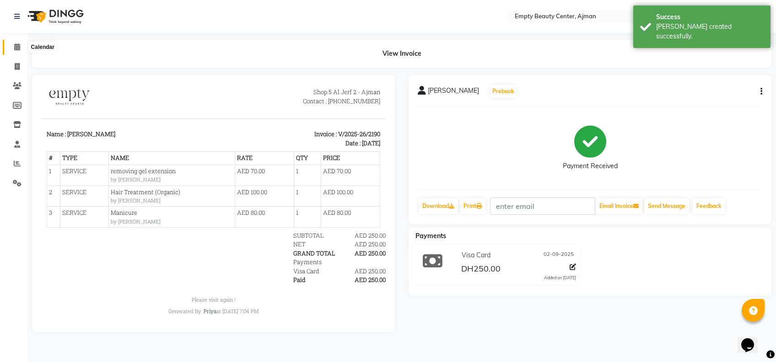
click at [20, 47] on icon at bounding box center [17, 46] width 6 height 7
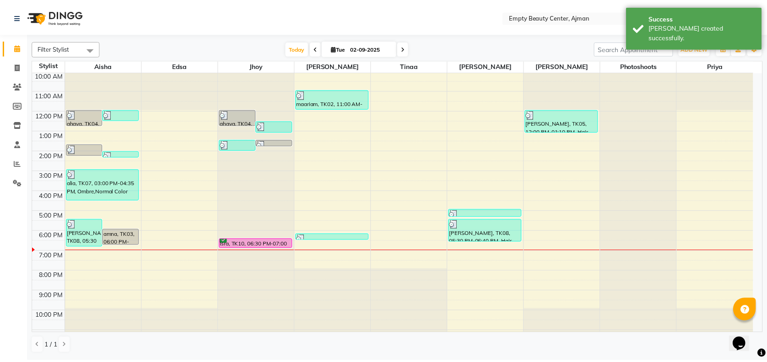
scroll to position [220, 0]
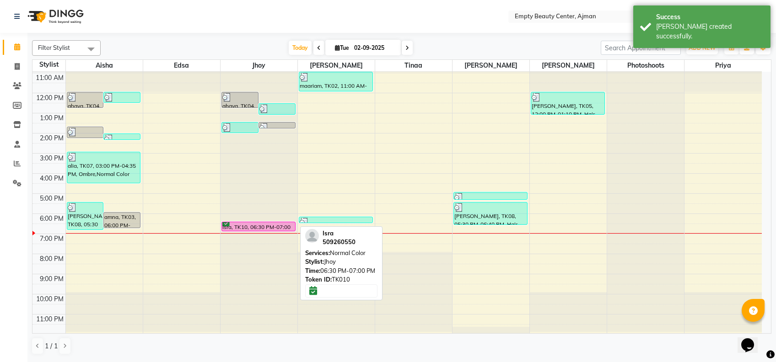
click at [258, 226] on div "Isra, TK10, 06:30 PM-07:00 PM, Normal Color" at bounding box center [258, 226] width 73 height 9
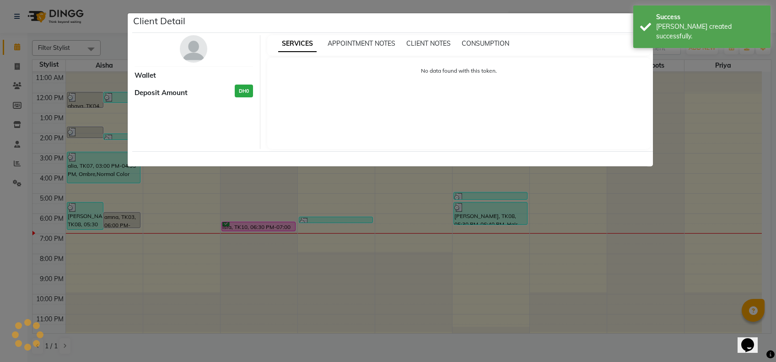
select select "6"
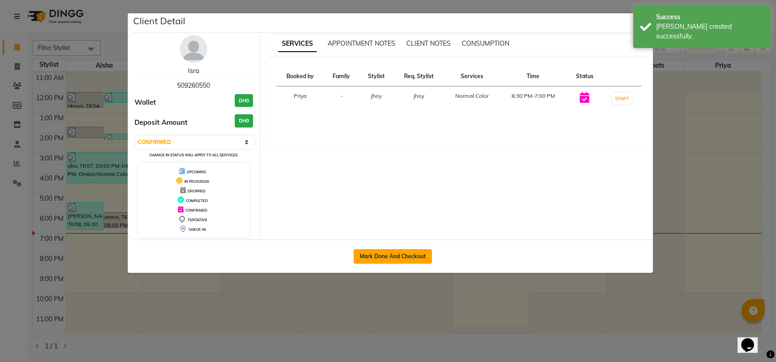
click at [422, 259] on button "Mark Done And Checkout" at bounding box center [393, 256] width 78 height 15
select select "service"
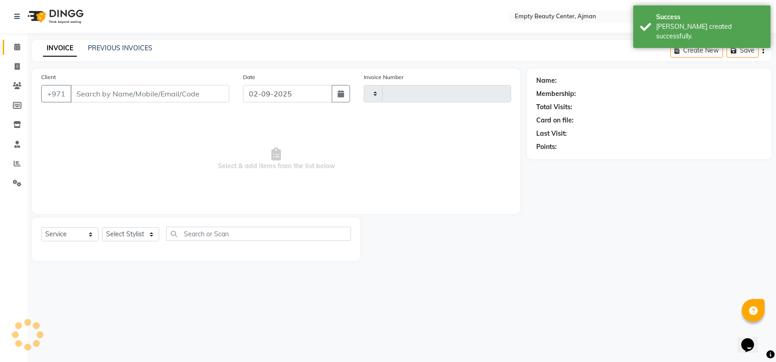
type input "2191"
select select "769"
type input "509260550"
select select "43428"
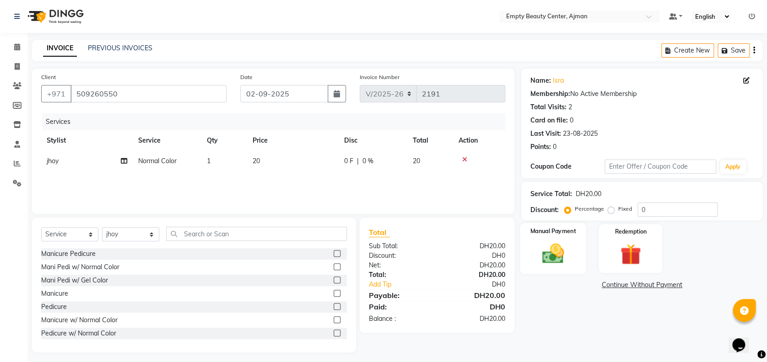
click at [550, 258] on img at bounding box center [552, 253] width 35 height 25
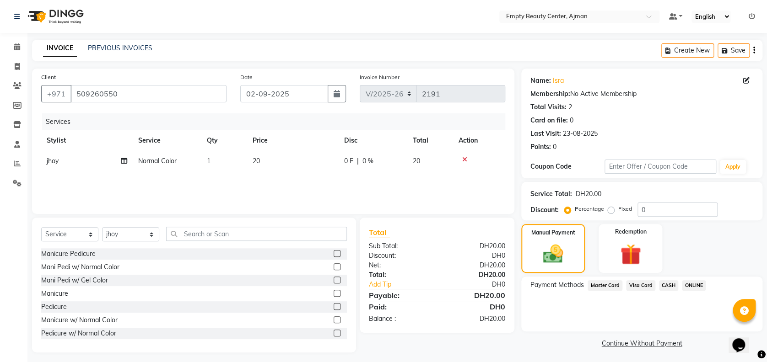
click at [669, 288] on span "CASH" at bounding box center [669, 285] width 20 height 11
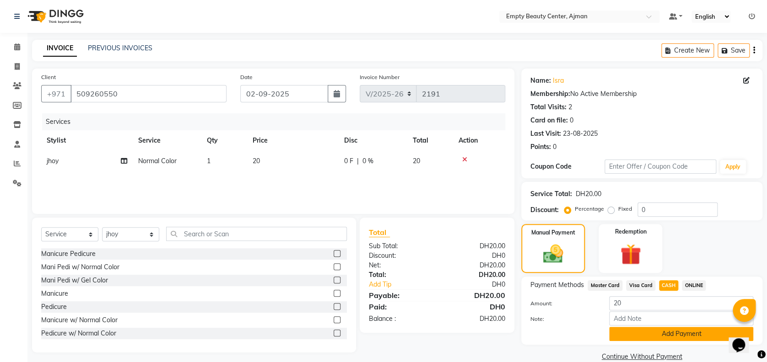
click at [695, 338] on button "Add Payment" at bounding box center [681, 334] width 144 height 14
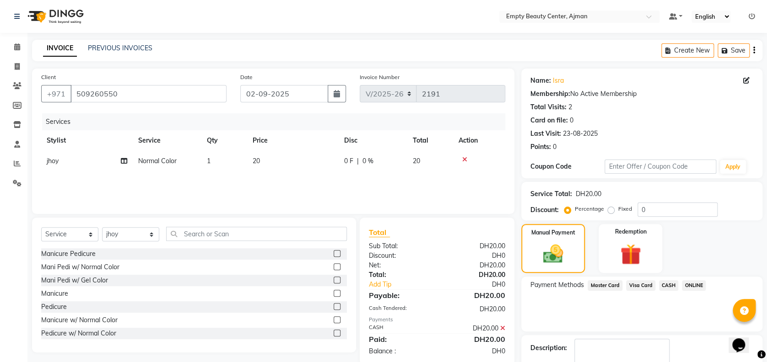
scroll to position [53, 0]
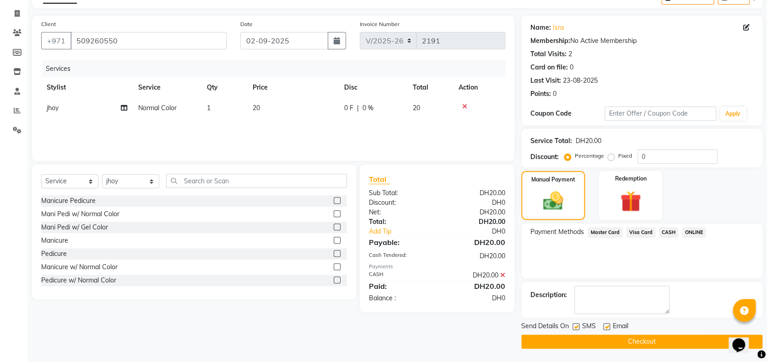
click at [651, 335] on button "Checkout" at bounding box center [641, 342] width 241 height 14
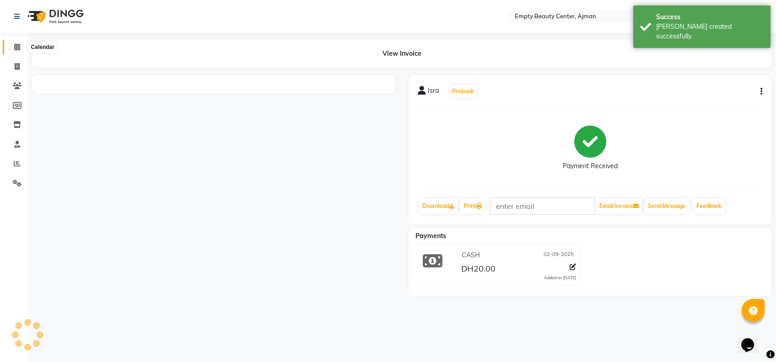
click at [21, 45] on span at bounding box center [17, 47] width 16 height 11
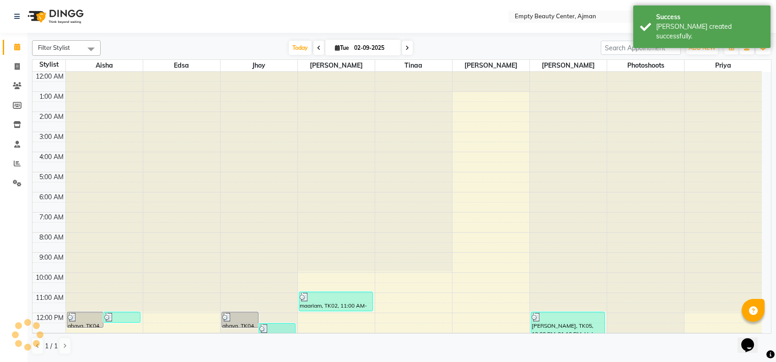
scroll to position [220, 0]
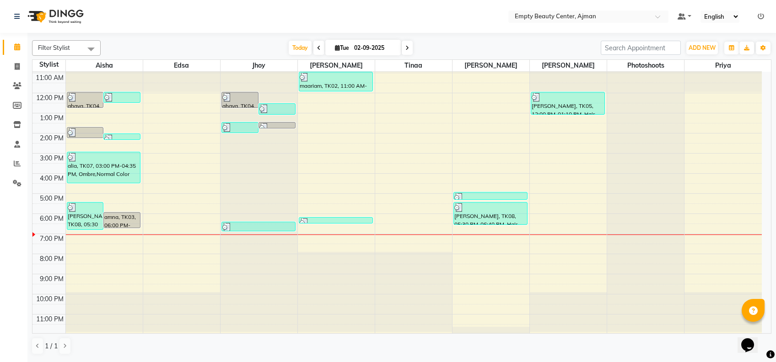
click at [320, 47] on span at bounding box center [318, 48] width 11 height 14
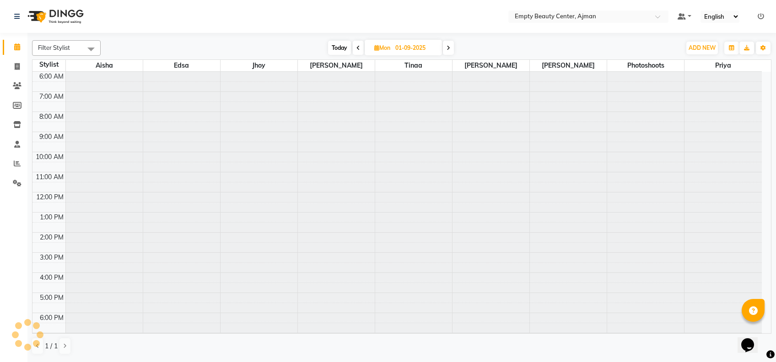
scroll to position [218, 0]
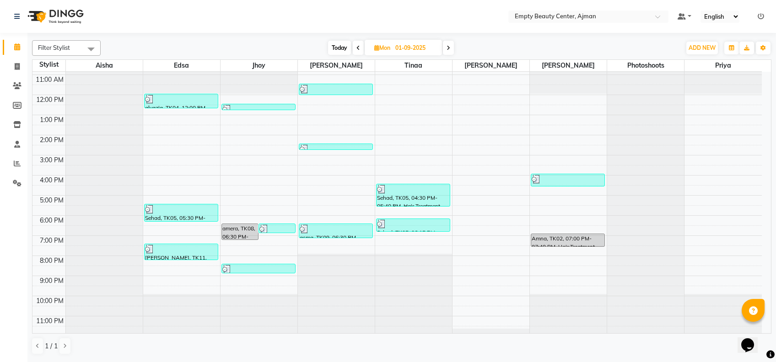
click at [445, 41] on span at bounding box center [448, 48] width 11 height 14
type input "02-09-2025"
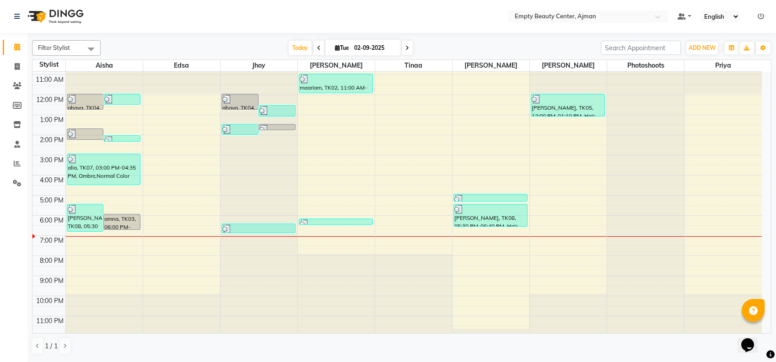
scroll to position [220, 0]
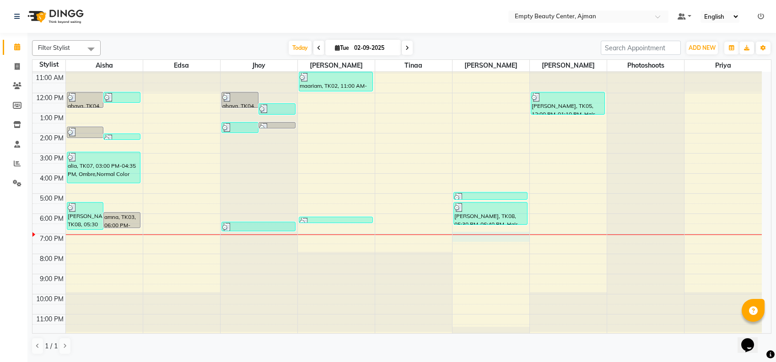
click at [469, 238] on div "12:00 AM 1:00 AM 2:00 AM 3:00 AM 4:00 AM 5:00 AM 6:00 AM 7:00 AM 8:00 AM 9:00 A…" at bounding box center [396, 93] width 729 height 483
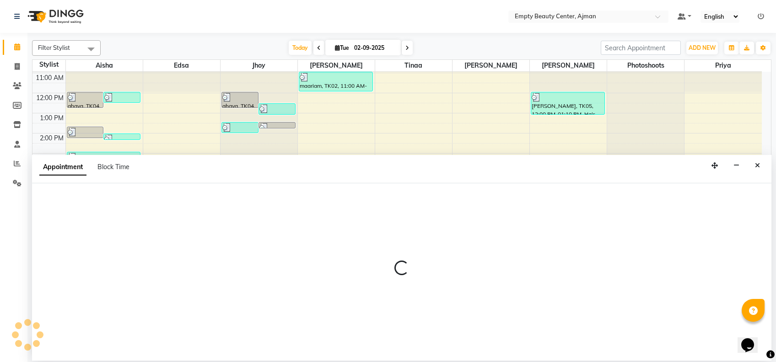
select select "59636"
select select "1140"
select select "tentative"
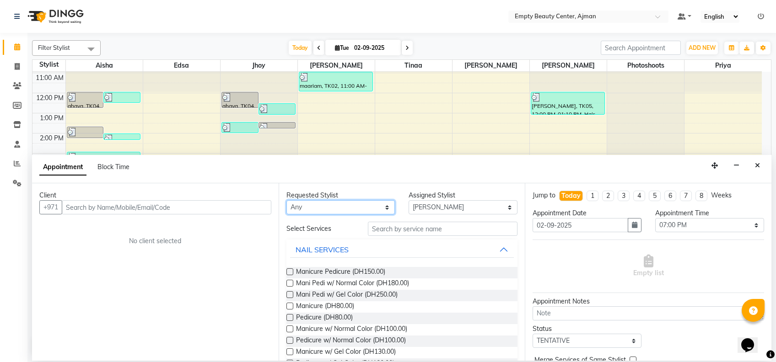
click at [369, 205] on select "Any [PERSON_NAME] Edsa jhoy [PERSON_NAME] Photoshoots Priya [PERSON_NAME] [PERS…" at bounding box center [340, 207] width 109 height 14
select select "57154"
click at [286, 200] on select "Any [PERSON_NAME] Edsa jhoy [PERSON_NAME] Photoshoots Priya [PERSON_NAME] [PERS…" at bounding box center [340, 207] width 109 height 14
select select "57154"
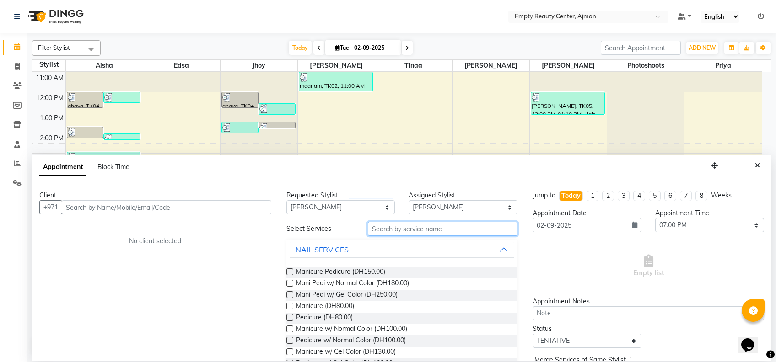
click at [424, 232] on input "text" at bounding box center [443, 229] width 150 height 14
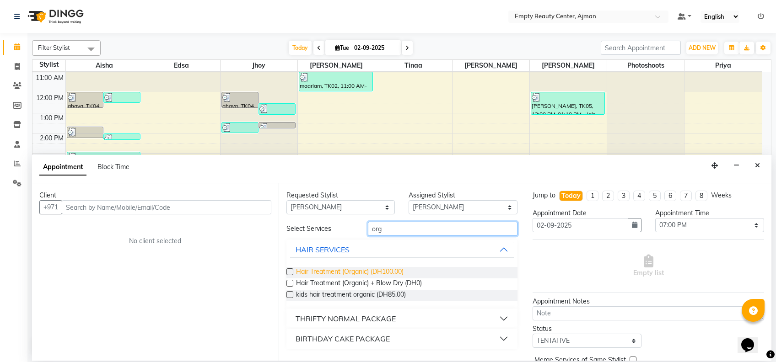
type input "org"
click at [394, 268] on span "Hair Treatment (Organic) (DH100.00)" at bounding box center [349, 272] width 107 height 11
checkbox input "false"
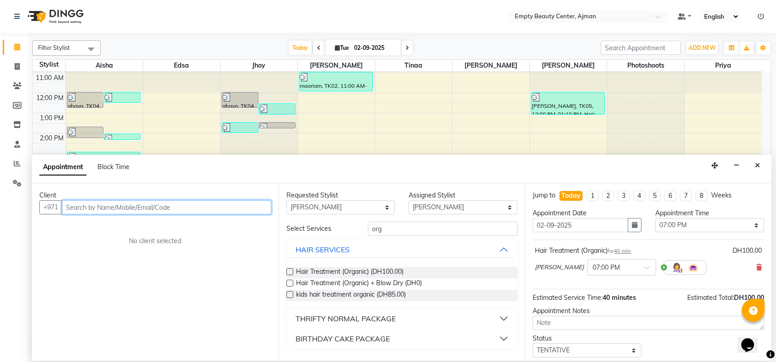
click at [179, 207] on input "text" at bounding box center [166, 207] width 209 height 14
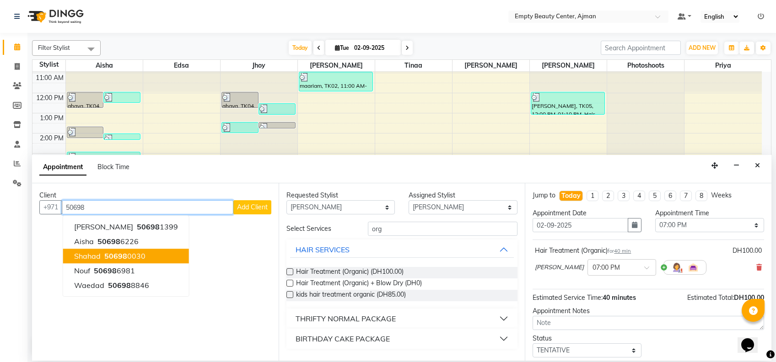
click at [141, 260] on ngb-highlight "50698 0030" at bounding box center [123, 256] width 43 height 9
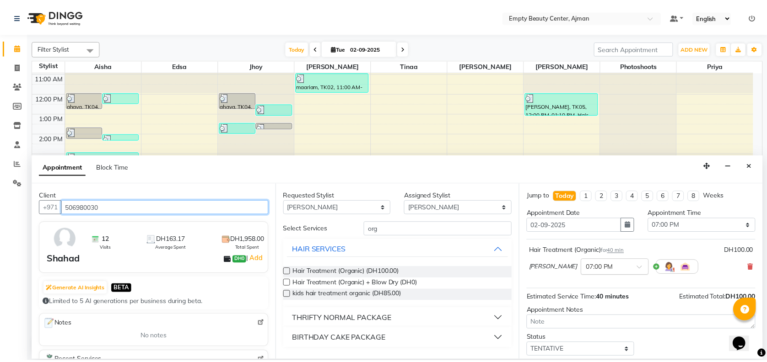
scroll to position [54, 0]
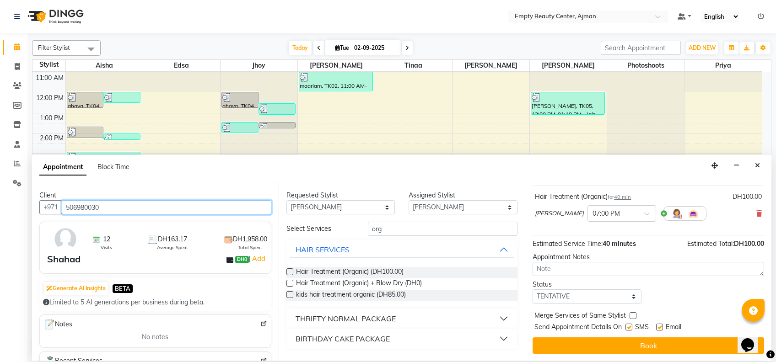
type input "506980030"
click at [580, 292] on select "Select TENTATIVE CONFIRM CHECK-IN UPCOMING" at bounding box center [586, 297] width 109 height 14
select select "confirm booking"
click at [532, 290] on select "Select TENTATIVE CONFIRM CHECK-IN UPCOMING" at bounding box center [586, 297] width 109 height 14
click at [636, 315] on div "Merge Services of Same Stylist" at bounding box center [647, 316] width 231 height 11
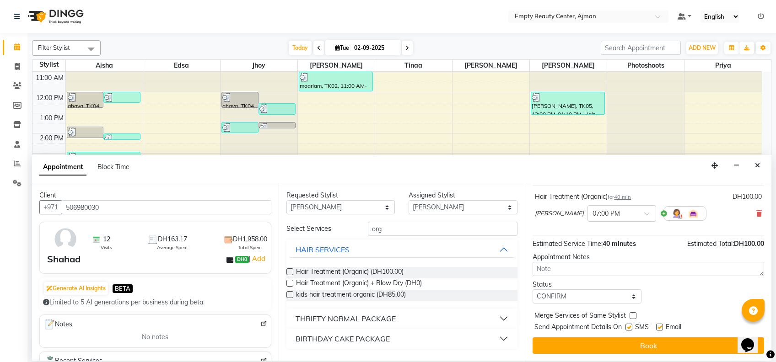
click at [634, 315] on label at bounding box center [632, 315] width 7 height 7
click at [634, 315] on input "checkbox" at bounding box center [632, 317] width 6 height 6
checkbox input "true"
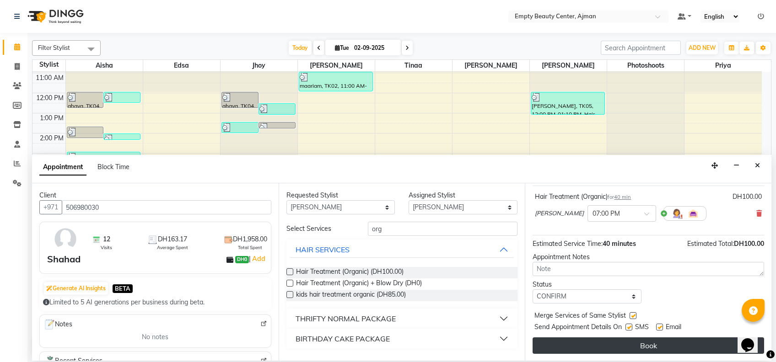
click at [660, 340] on button "Book" at bounding box center [647, 346] width 231 height 16
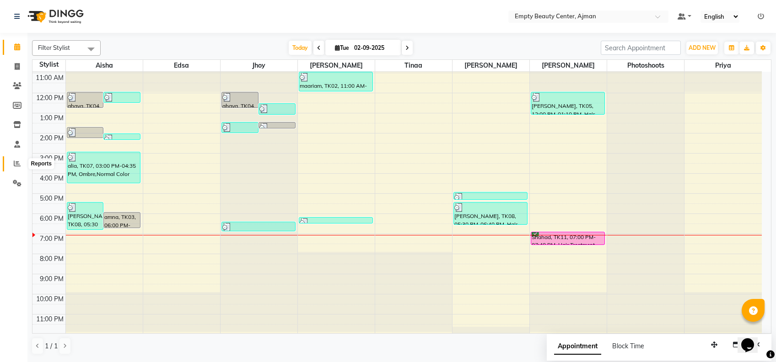
click at [13, 166] on span at bounding box center [17, 164] width 16 height 11
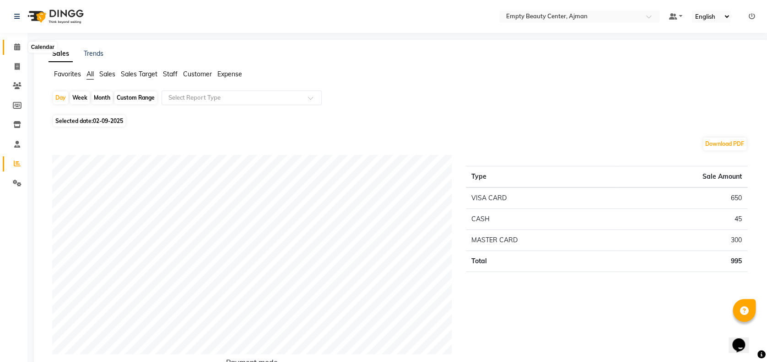
click at [16, 43] on span at bounding box center [17, 47] width 16 height 11
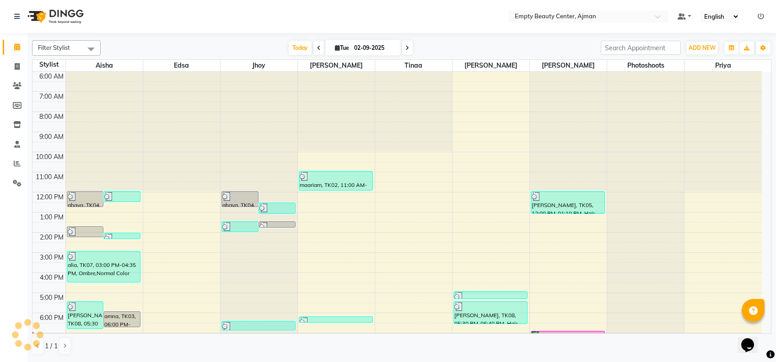
scroll to position [220, 0]
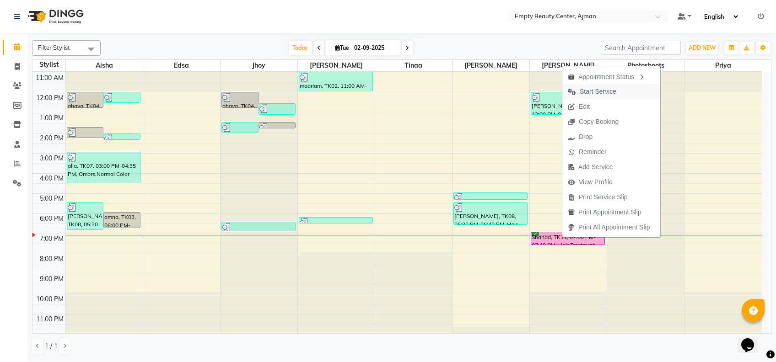
click at [636, 90] on button "Start Service" at bounding box center [611, 91] width 98 height 15
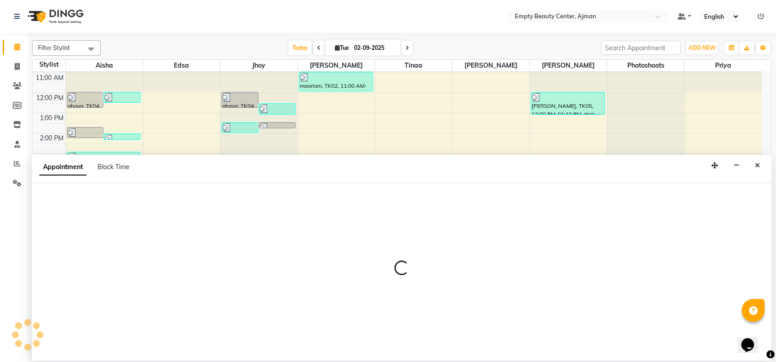
select select "43428"
select select "1170"
select select "tentative"
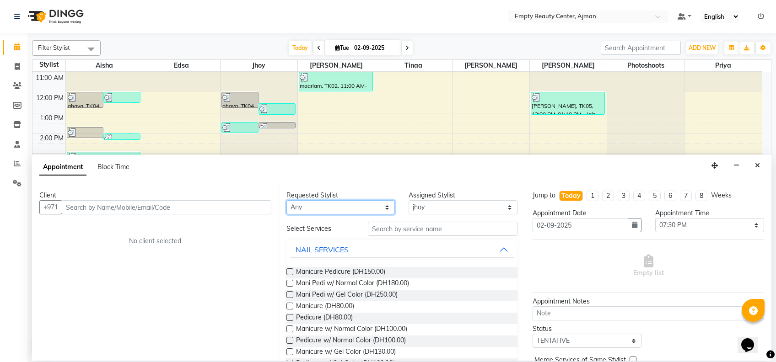
click at [354, 205] on select "Any [PERSON_NAME] Edsa jhoy [PERSON_NAME] Photoshoots Priya [PERSON_NAME] [PERS…" at bounding box center [340, 207] width 109 height 14
select select "43428"
click at [286, 200] on select "Any [PERSON_NAME] Edsa jhoy [PERSON_NAME] Photoshoots Priya [PERSON_NAME] [PERS…" at bounding box center [340, 207] width 109 height 14
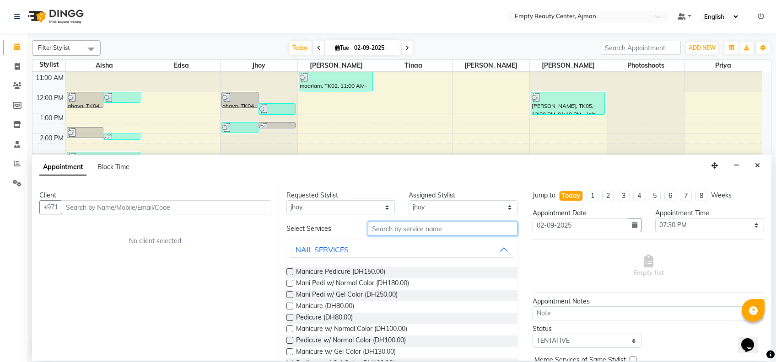
click at [418, 227] on input "text" at bounding box center [443, 229] width 150 height 14
type input "ped"
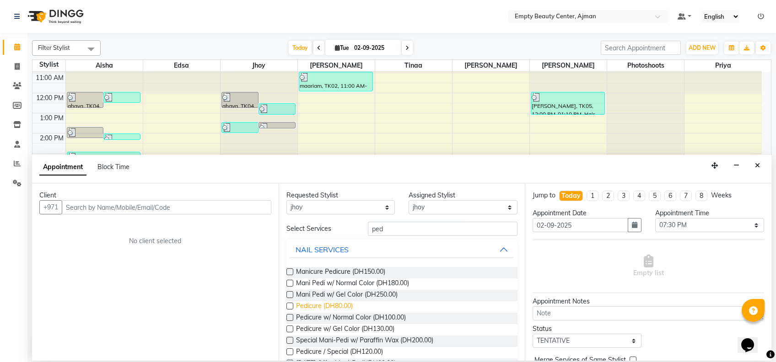
click at [326, 304] on span "Pedicure (DH80.00)" at bounding box center [324, 306] width 57 height 11
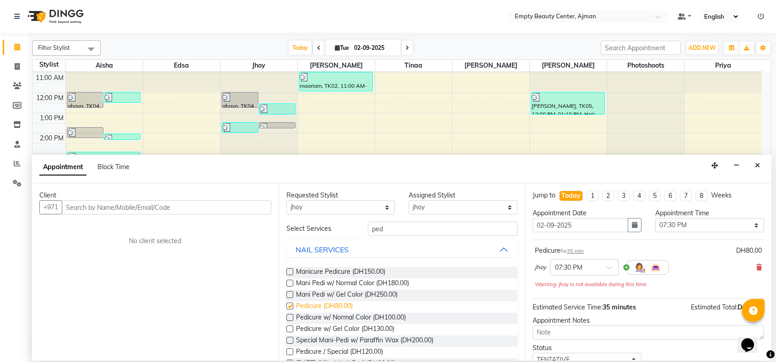
checkbox input "false"
click at [364, 205] on select "Any [PERSON_NAME] Edsa jhoy [PERSON_NAME] Photoshoots Priya [PERSON_NAME] [PERS…" at bounding box center [340, 207] width 109 height 14
select select "41790"
click at [286, 200] on select "Any [PERSON_NAME] Edsa jhoy [PERSON_NAME] Photoshoots Priya [PERSON_NAME] [PERS…" at bounding box center [340, 207] width 109 height 14
select select "41790"
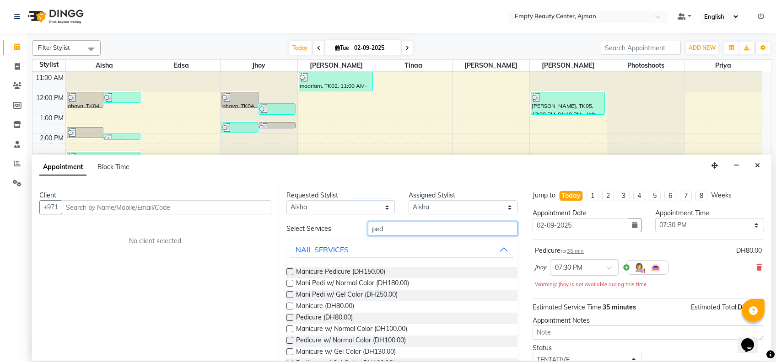
click at [403, 227] on input "ped" at bounding box center [443, 229] width 150 height 14
type input "p"
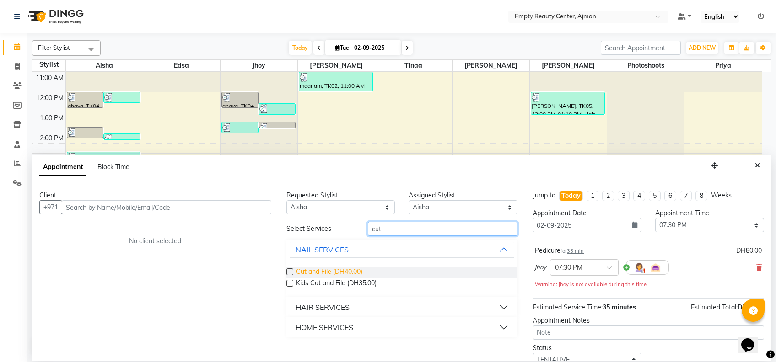
type input "cut"
click at [351, 271] on span "Cut and File (DH40.00)" at bounding box center [329, 272] width 66 height 11
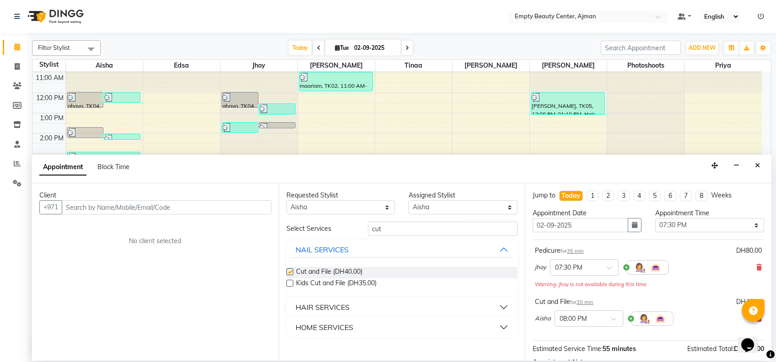
checkbox input "false"
click at [355, 209] on select "Any [PERSON_NAME] Edsa jhoy [PERSON_NAME] Photoshoots Priya [PERSON_NAME] [PERS…" at bounding box center [340, 207] width 109 height 14
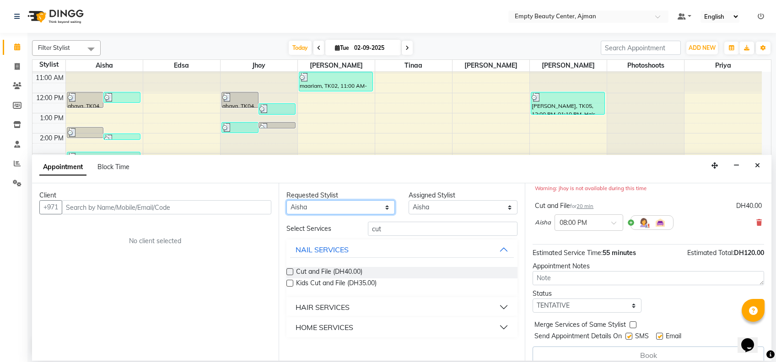
scroll to position [0, 0]
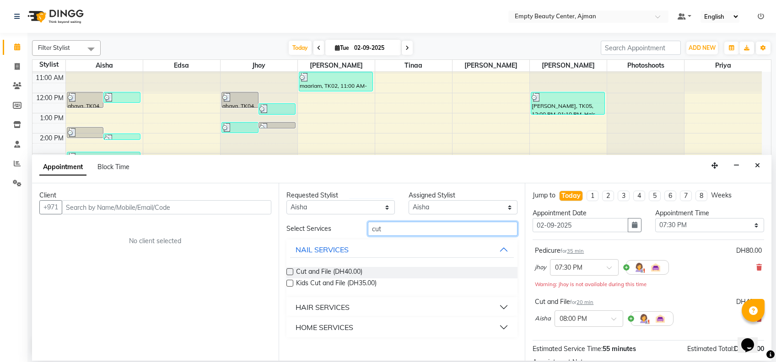
click at [413, 231] on input "cut" at bounding box center [443, 229] width 150 height 14
type input "c"
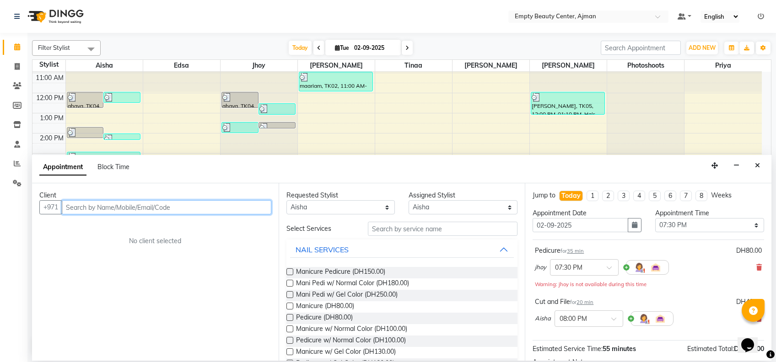
click at [227, 208] on input "text" at bounding box center [166, 207] width 209 height 14
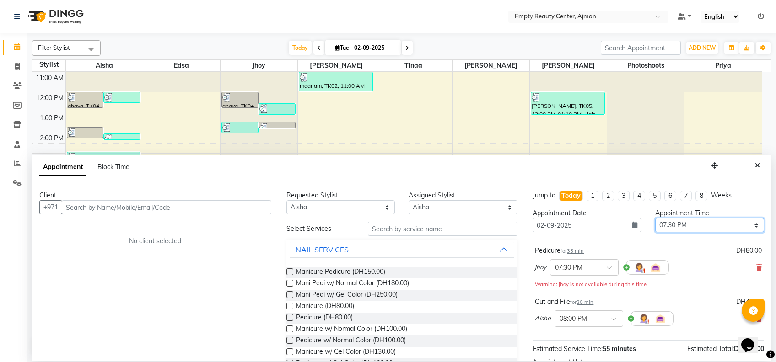
click at [699, 225] on select "Select 01:00 AM 01:15 AM 01:30 AM 01:45 AM 02:00 AM 02:15 AM 02:30 AM 02:45 AM …" at bounding box center [709, 225] width 109 height 14
select select "1200"
click at [655, 218] on select "Select 01:00 AM 01:15 AM 01:30 AM 01:45 AM 02:00 AM 02:15 AM 02:30 AM 02:45 AM …" at bounding box center [709, 225] width 109 height 14
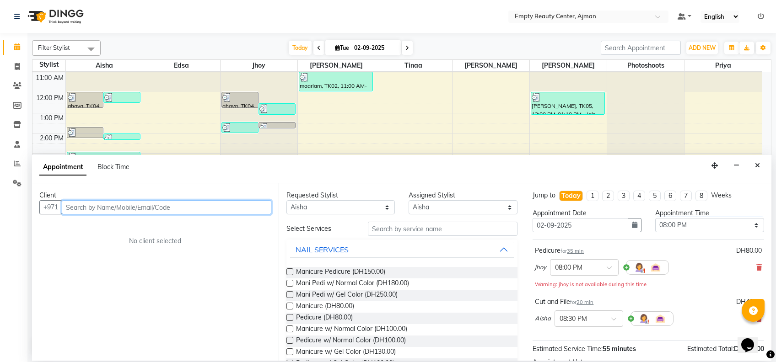
click at [177, 214] on input "text" at bounding box center [166, 207] width 209 height 14
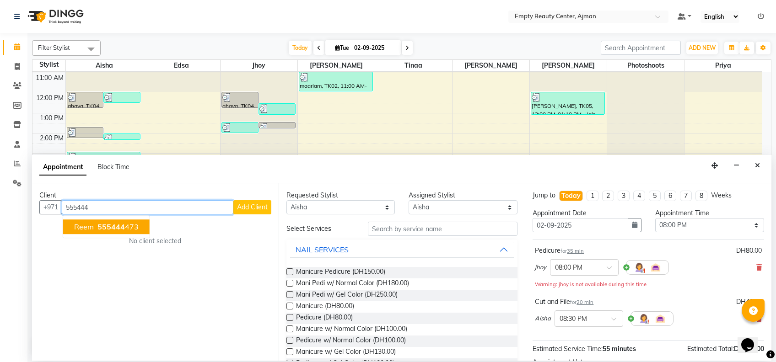
click at [136, 230] on ngb-highlight "555444 473" at bounding box center [117, 226] width 43 height 9
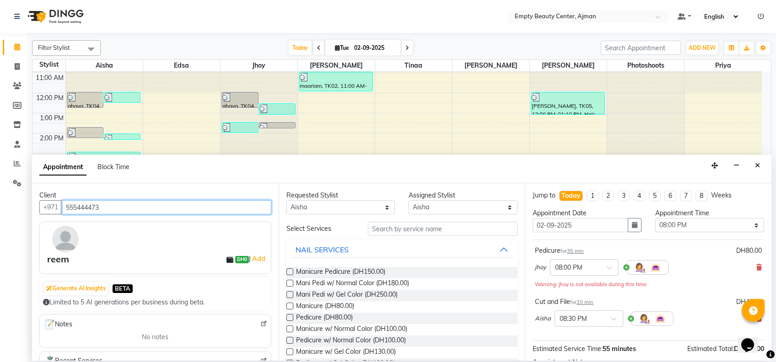
scroll to position [105, 0]
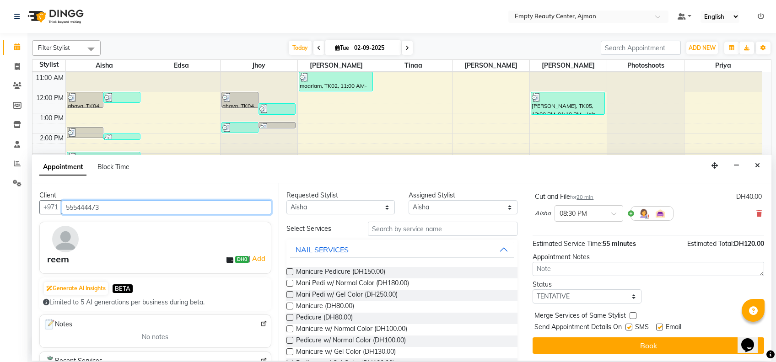
type input "555444473"
click at [612, 301] on select "Select TENTATIVE CONFIRM CHECK-IN UPCOMING" at bounding box center [586, 297] width 109 height 14
select select "confirm booking"
click at [532, 290] on select "Select TENTATIVE CONFIRM CHECK-IN UPCOMING" at bounding box center [586, 297] width 109 height 14
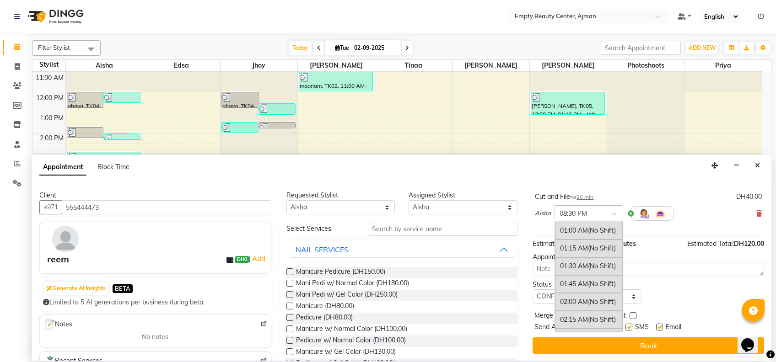
click at [583, 210] on input "text" at bounding box center [579, 213] width 40 height 10
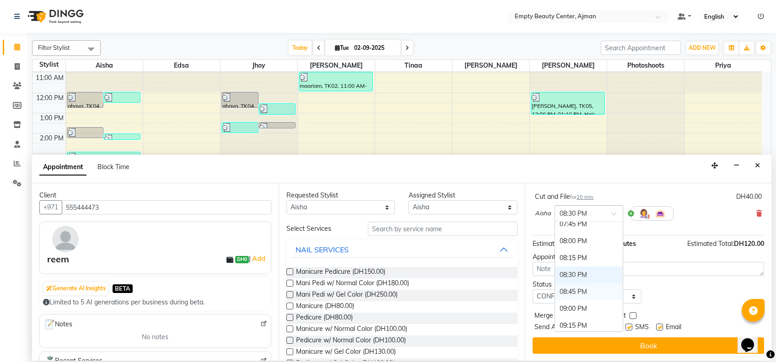
scroll to position [1331, 0]
click at [580, 236] on div "08:00 PM" at bounding box center [589, 241] width 68 height 17
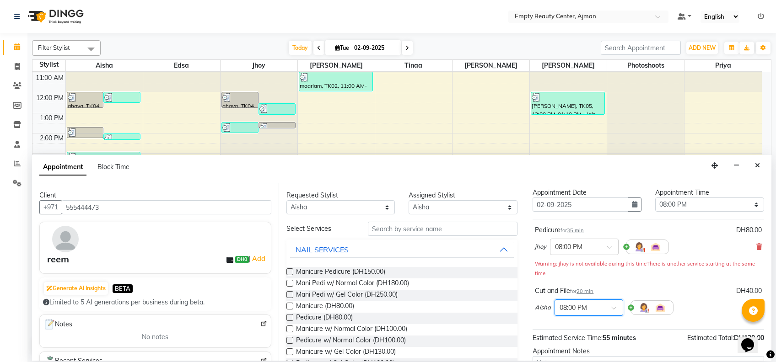
scroll to position [115, 0]
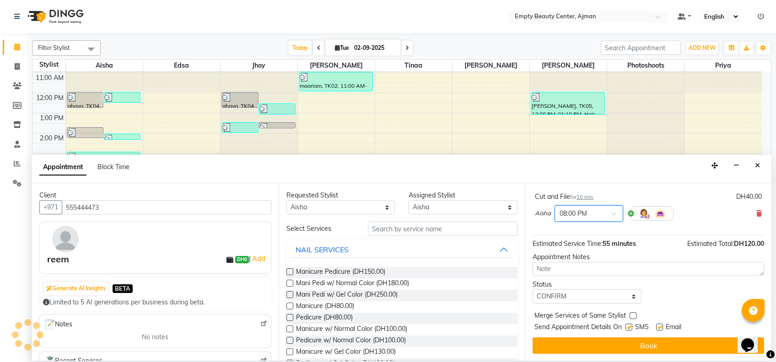
click at [630, 315] on label at bounding box center [632, 315] width 7 height 7
click at [630, 315] on input "checkbox" at bounding box center [632, 317] width 6 height 6
checkbox input "true"
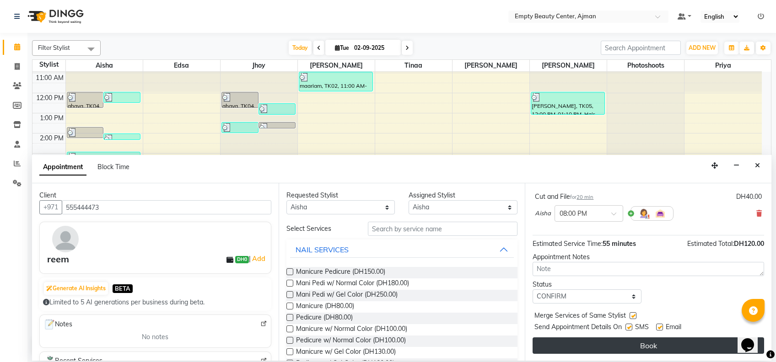
click at [632, 351] on button "Book" at bounding box center [647, 346] width 231 height 16
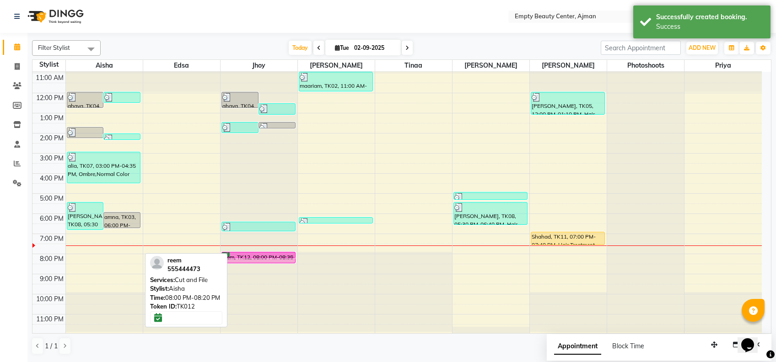
drag, startPoint x: 111, startPoint y: 253, endPoint x: 243, endPoint y: 255, distance: 132.2
click at [243, 255] on tr "ghaya, TK04, 12:00 PM-12:50 PM, Manicure Pedicure ghaya, TK04, 12:00 PM-12:35 P…" at bounding box center [396, 93] width 729 height 483
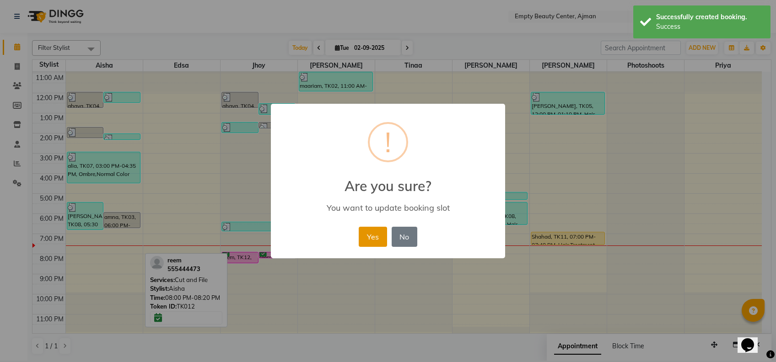
click at [375, 238] on button "Yes" at bounding box center [373, 237] width 28 height 20
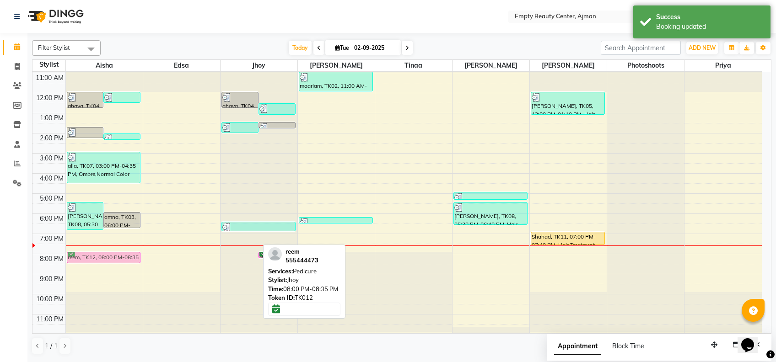
drag, startPoint x: 232, startPoint y: 255, endPoint x: 126, endPoint y: 252, distance: 106.6
click at [126, 252] on tr "ghaya, TK04, 12:00 PM-12:50 PM, Manicure Pedicure ghaya, TK04, 12:00 PM-12:35 P…" at bounding box center [396, 93] width 729 height 483
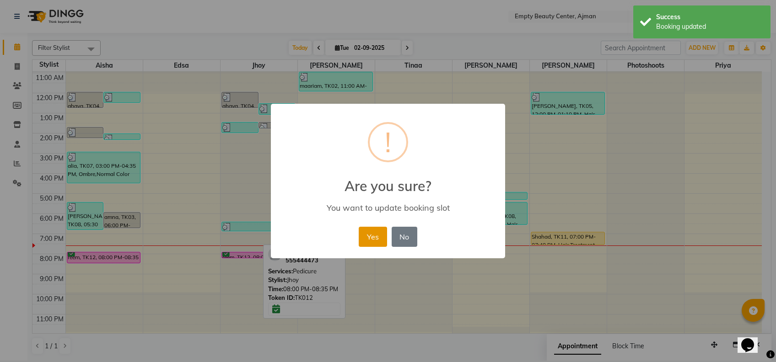
click at [375, 234] on button "Yes" at bounding box center [373, 237] width 28 height 20
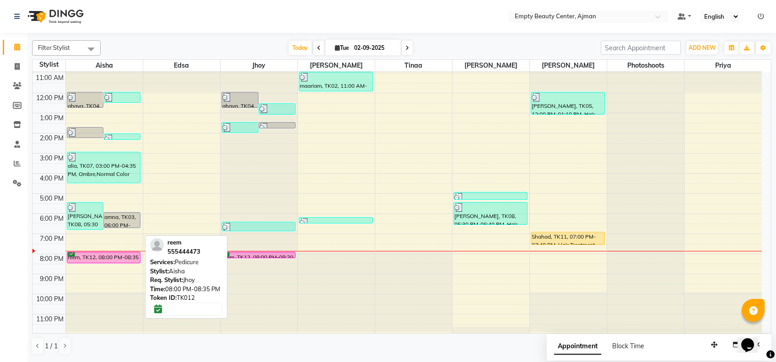
click at [102, 259] on div "reem, TK12, 08:00 PM-08:35 PM, Pedicure" at bounding box center [103, 257] width 73 height 11
select select "6"
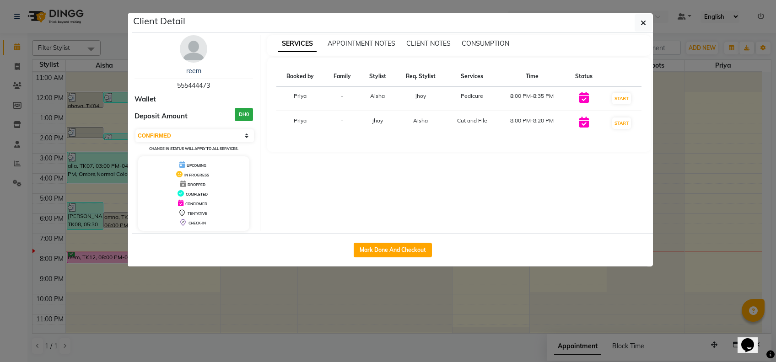
click at [237, 333] on ngb-modal-window "Client Detail reem 555444473 Wallet Deposit Amount DH0 Select IN SERVICE CONFIR…" at bounding box center [388, 181] width 776 height 362
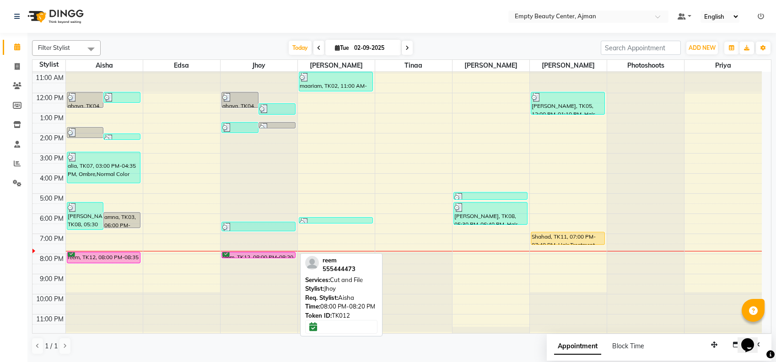
click at [252, 255] on div "reem, TK12, 08:00 PM-08:20 PM, Cut and File" at bounding box center [258, 254] width 73 height 5
select select "6"
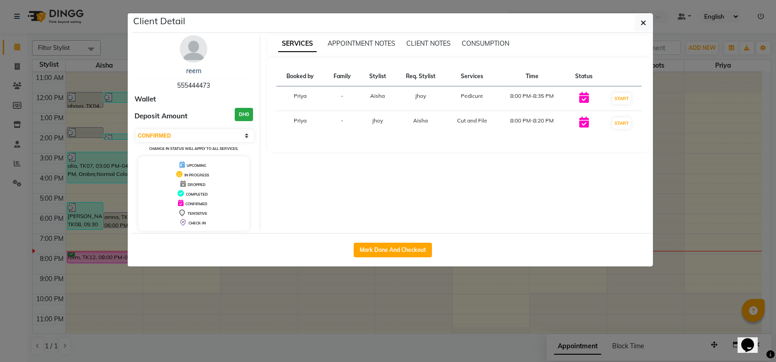
click at [263, 308] on ngb-modal-window "Client Detail reem 555444473 Wallet Deposit Amount DH0 Select IN SERVICE CONFIR…" at bounding box center [388, 181] width 776 height 362
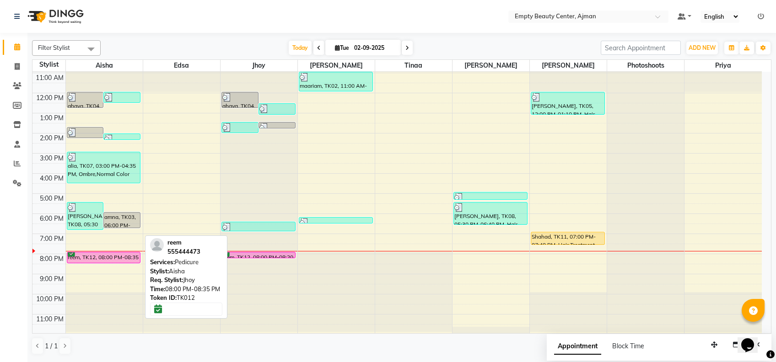
click at [110, 258] on div "reem, TK12, 08:00 PM-08:35 PM, Pedicure" at bounding box center [103, 257] width 73 height 11
select select "6"
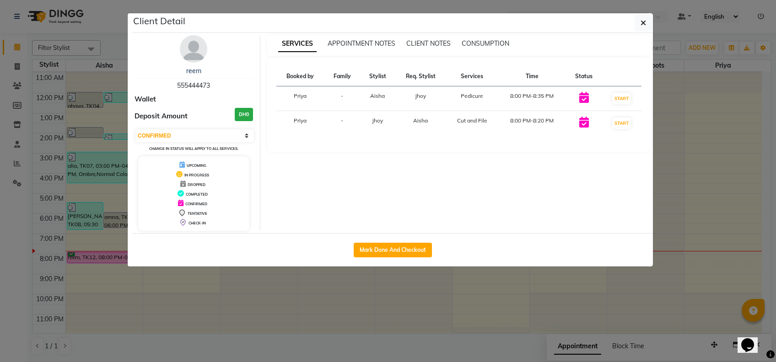
click at [423, 292] on ngb-modal-window "Client Detail reem 555444473 Wallet Deposit Amount DH0 Select IN SERVICE CONFIR…" at bounding box center [388, 181] width 776 height 362
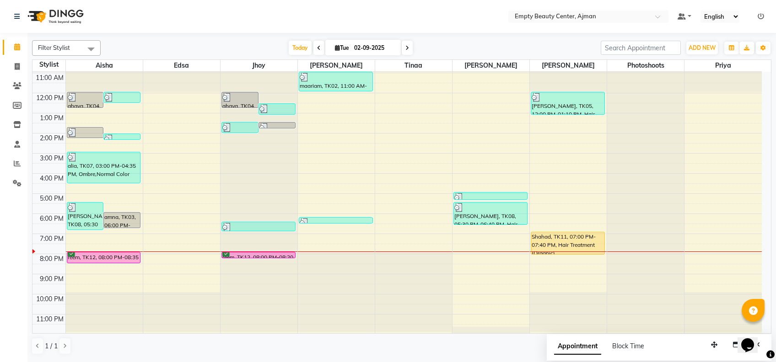
drag, startPoint x: 574, startPoint y: 242, endPoint x: 577, endPoint y: 260, distance: 17.6
click at [577, 260] on div "12:00 AM 1:00 AM 2:00 AM 3:00 AM 4:00 AM 5:00 AM 6:00 AM 7:00 AM 8:00 AM 9:00 A…" at bounding box center [396, 93] width 729 height 483
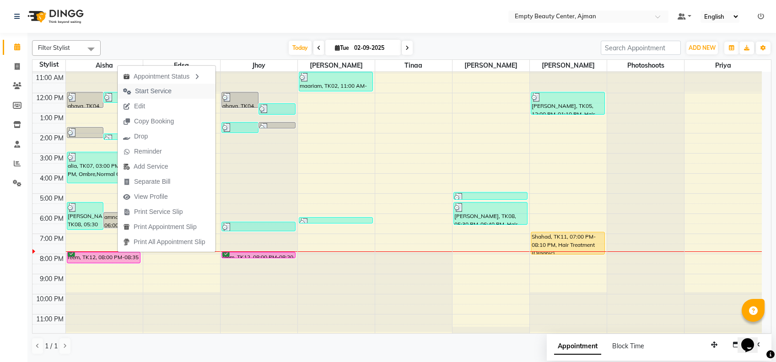
click at [169, 92] on span "Start Service" at bounding box center [153, 91] width 37 height 10
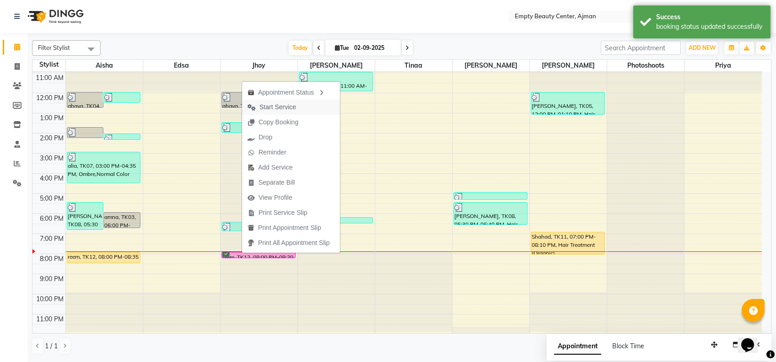
click at [281, 107] on span "Start Service" at bounding box center [277, 107] width 37 height 10
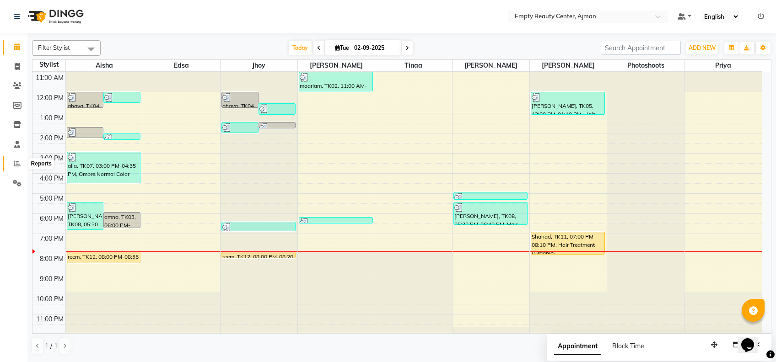
click at [17, 165] on icon at bounding box center [17, 163] width 7 height 7
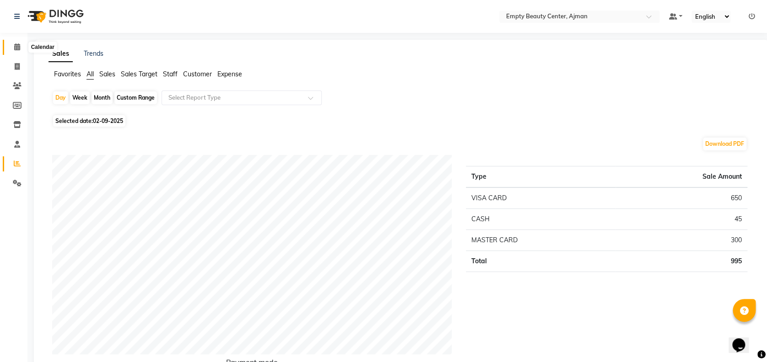
click at [13, 44] on span at bounding box center [17, 47] width 16 height 11
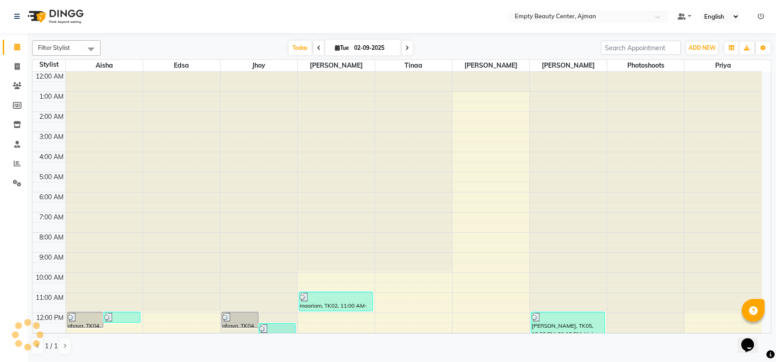
scroll to position [121, 0]
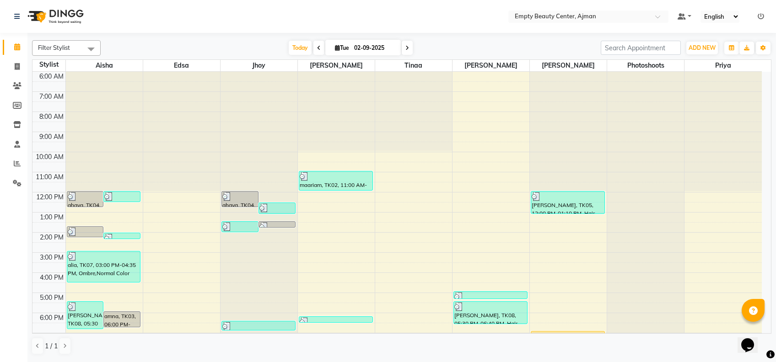
click at [381, 42] on input "02-09-2025" at bounding box center [374, 48] width 46 height 14
select select "9"
select select "2025"
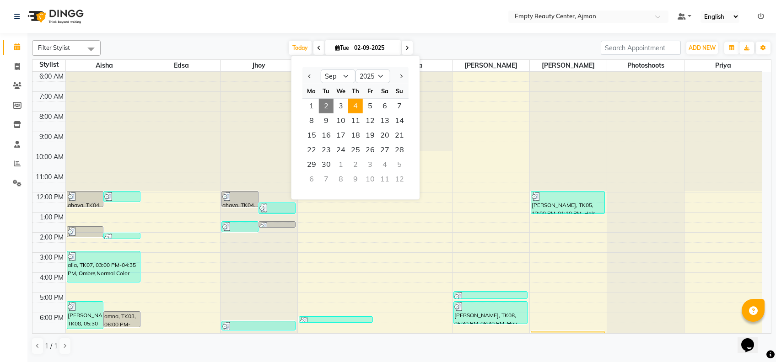
click at [359, 105] on span "4" at bounding box center [355, 106] width 15 height 15
type input "[DATE]"
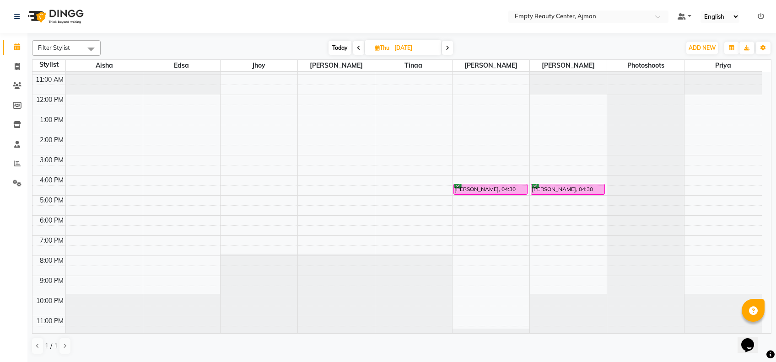
scroll to position [220, 0]
click at [461, 206] on div "12:00 AM 1:00 AM 2:00 AM 3:00 AM 4:00 AM 5:00 AM 6:00 AM 7:00 AM 8:00 AM 9:00 A…" at bounding box center [396, 93] width 729 height 483
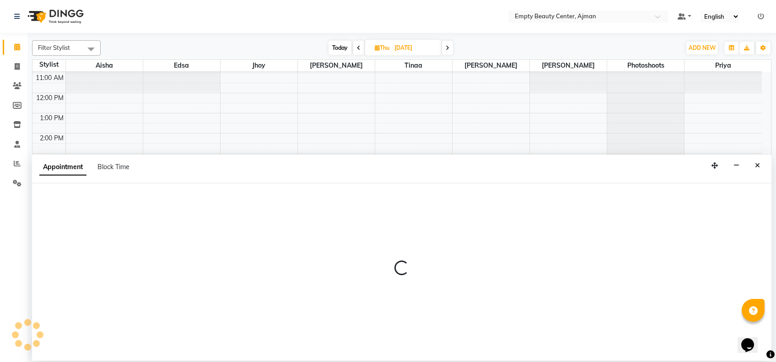
select select "59636"
select select "1050"
select select "tentative"
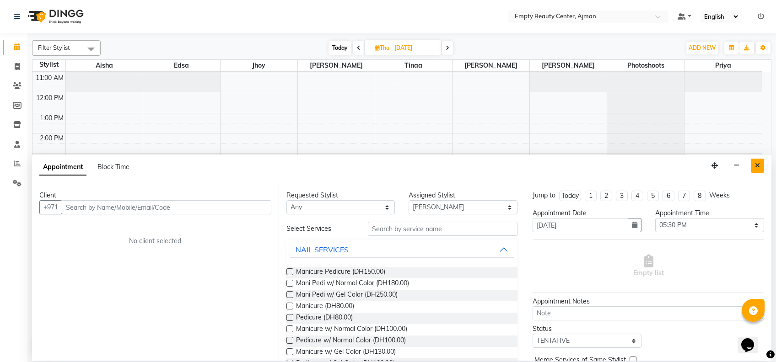
click at [757, 167] on icon "Close" at bounding box center [757, 165] width 5 height 6
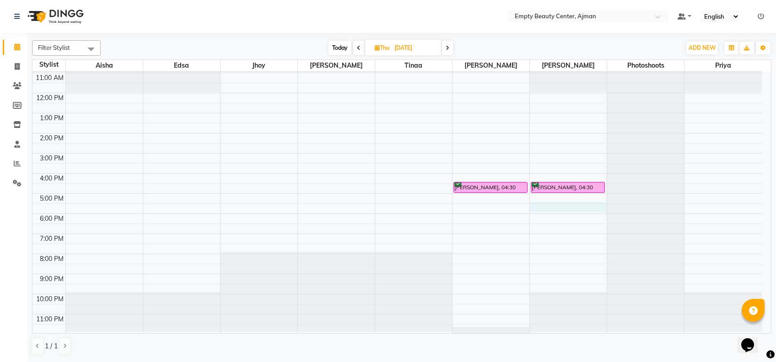
click at [558, 203] on div "12:00 AM 1:00 AM 2:00 AM 3:00 AM 4:00 AM 5:00 AM 6:00 AM 7:00 AM 8:00 AM 9:00 A…" at bounding box center [396, 93] width 729 height 483
select select "57154"
select select "1050"
select select "tentative"
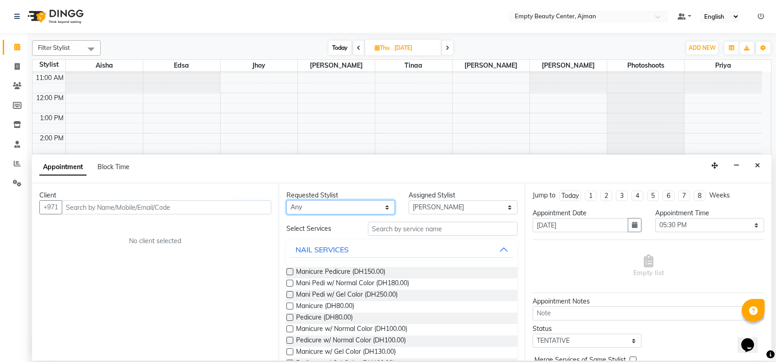
click at [370, 205] on select "Any [PERSON_NAME] Edsa jhoy [PERSON_NAME] Photoshoots Priya [PERSON_NAME] [PERS…" at bounding box center [340, 207] width 109 height 14
select select "57154"
click at [286, 200] on select "Any [PERSON_NAME] Edsa jhoy [PERSON_NAME] Photoshoots Priya [PERSON_NAME] [PERS…" at bounding box center [340, 207] width 109 height 14
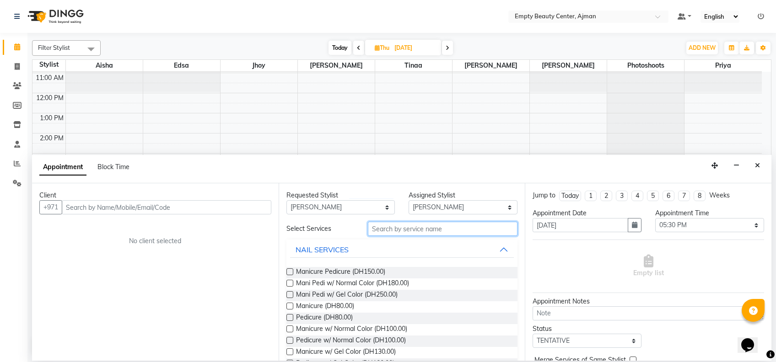
click at [427, 228] on input "text" at bounding box center [443, 229] width 150 height 14
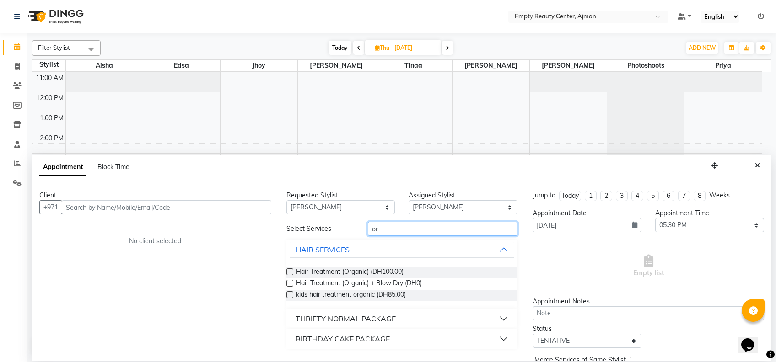
type input "o"
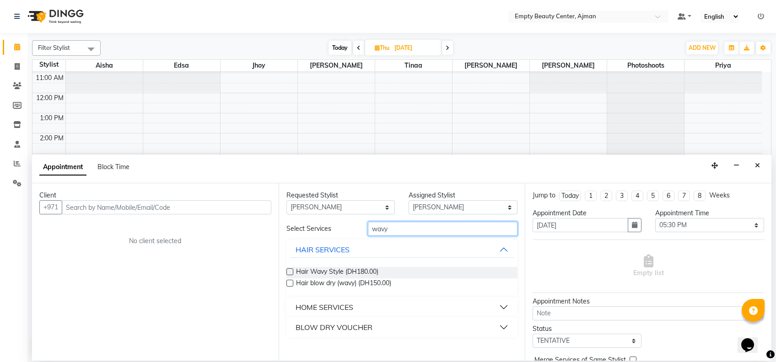
type input "wavy"
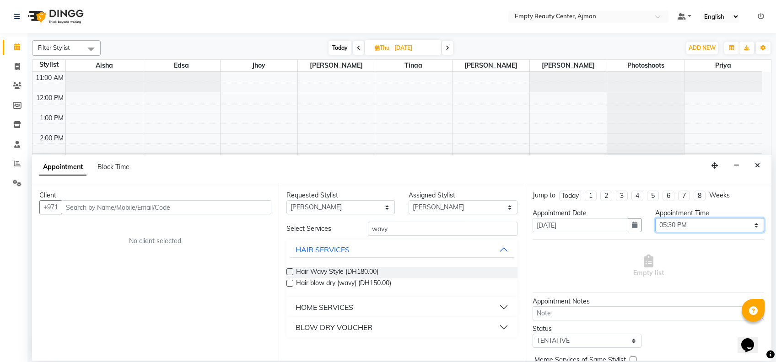
click at [671, 225] on select "Select 01:00 AM 01:15 AM 01:30 AM 01:45 AM 02:00 AM 02:15 AM 02:30 AM 02:45 AM …" at bounding box center [709, 225] width 109 height 14
select select "930"
click at [655, 218] on select "Select 01:00 AM 01:15 AM 01:30 AM 01:45 AM 02:00 AM 02:15 AM 02:30 AM 02:45 AM …" at bounding box center [709, 225] width 109 height 14
click at [340, 271] on span "Hair Wavy Style (DH180.00)" at bounding box center [337, 272] width 82 height 11
checkbox input "false"
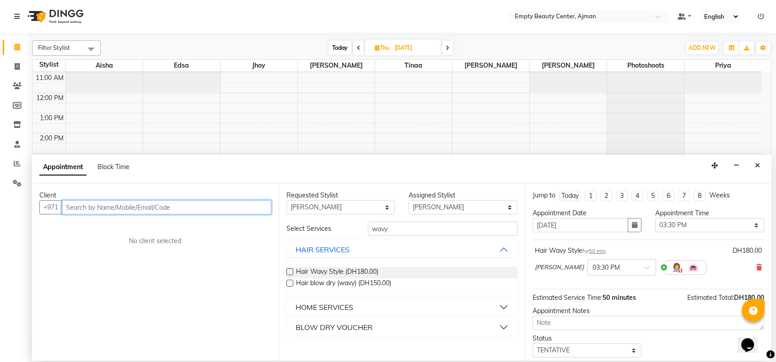
click at [183, 208] on input "text" at bounding box center [166, 207] width 209 height 14
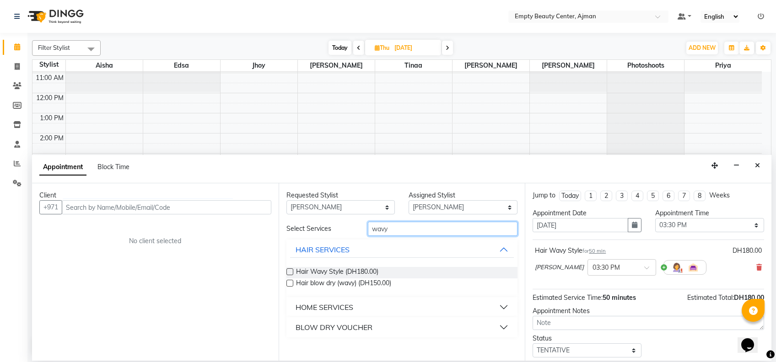
click at [424, 232] on input "wavy" at bounding box center [443, 229] width 150 height 14
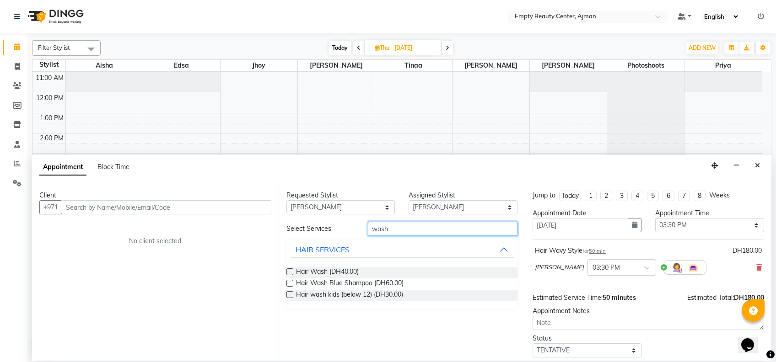
type input "wash"
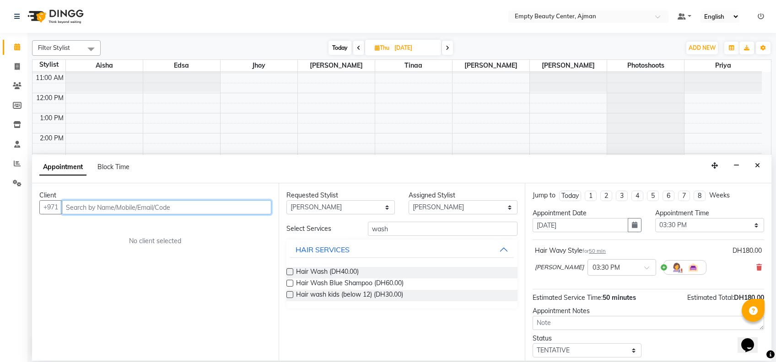
click at [177, 211] on input "text" at bounding box center [166, 207] width 209 height 14
click at [189, 209] on input "text" at bounding box center [166, 207] width 209 height 14
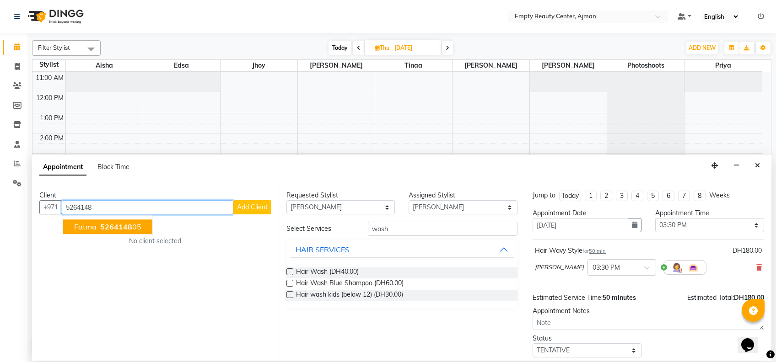
click at [139, 222] on ngb-highlight "5264148 05" at bounding box center [119, 226] width 43 height 9
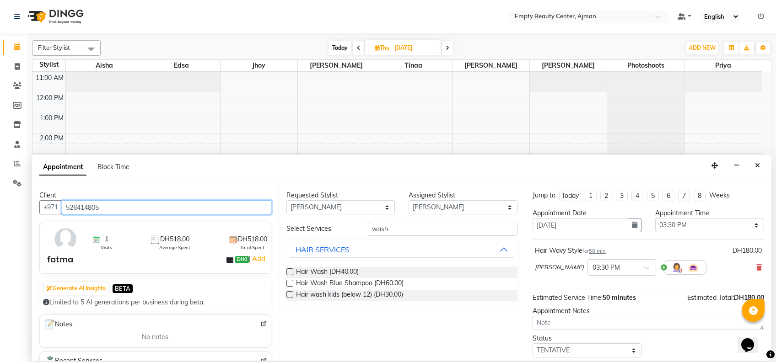
scroll to position [54, 0]
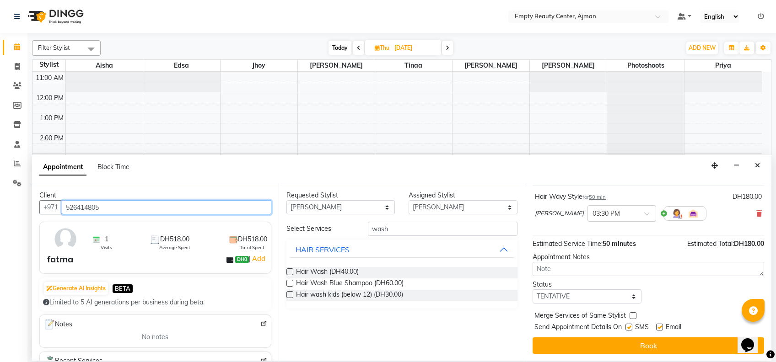
type input "526414805"
drag, startPoint x: 598, startPoint y: 292, endPoint x: 589, endPoint y: 268, distance: 25.5
click at [589, 268] on div "Jump to [DATE] 1 2 3 4 5 6 7 8 Weeks Appointment Date [DATE] Appointment Time S…" at bounding box center [648, 271] width 247 height 177
select select "confirm booking"
click at [532, 290] on select "Select TENTATIVE CONFIRM UPCOMING" at bounding box center [586, 297] width 109 height 14
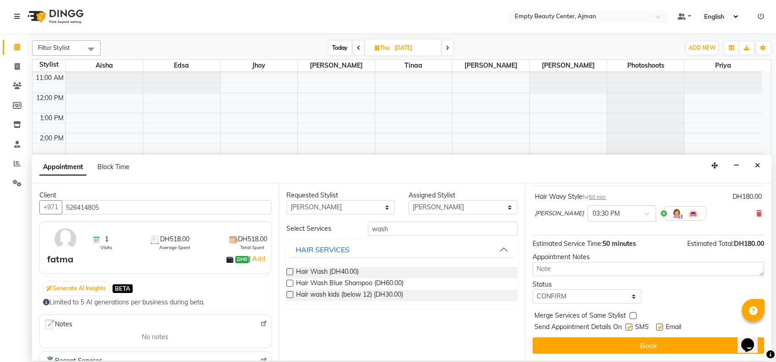
click at [631, 316] on label at bounding box center [632, 315] width 7 height 7
click at [631, 316] on input "checkbox" at bounding box center [632, 317] width 6 height 6
checkbox input "true"
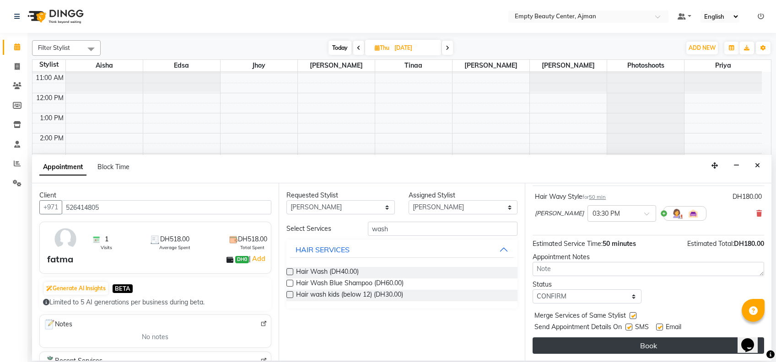
click at [658, 345] on button "Book" at bounding box center [647, 346] width 231 height 16
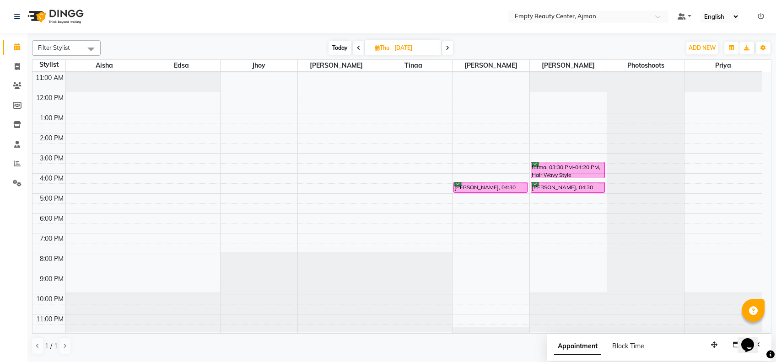
click at [334, 51] on span "Today" at bounding box center [339, 48] width 23 height 14
type input "02-09-2025"
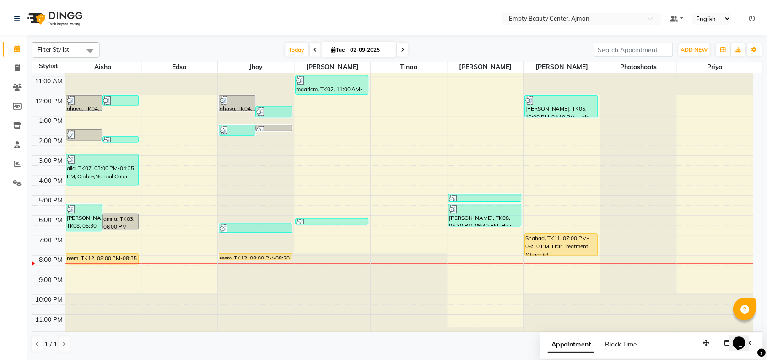
scroll to position [220, 0]
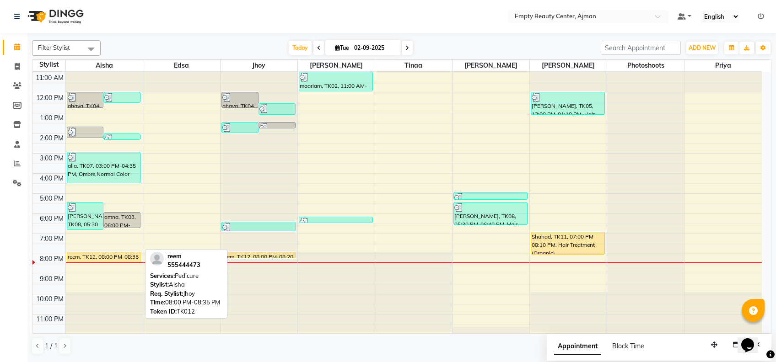
click at [133, 252] on div "reem, TK12, 08:00 PM-08:35 PM, Pedicure" at bounding box center [103, 257] width 73 height 11
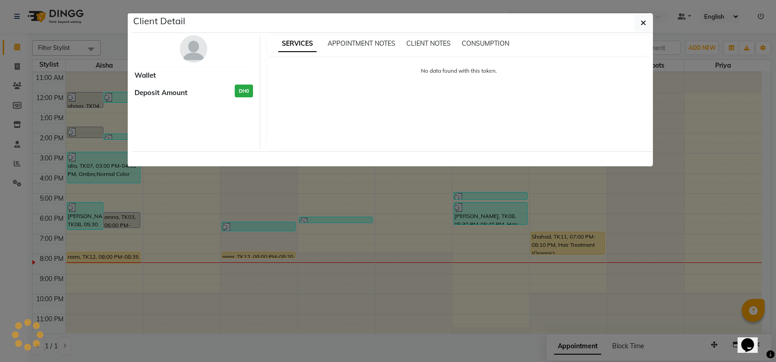
select select "1"
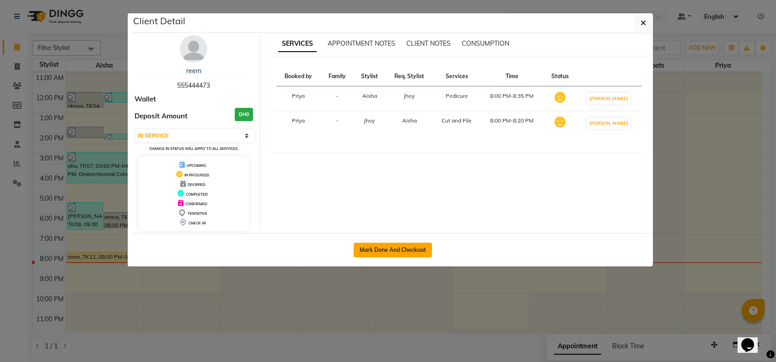
click at [408, 245] on button "Mark Done And Checkout" at bounding box center [393, 250] width 78 height 15
select select "service"
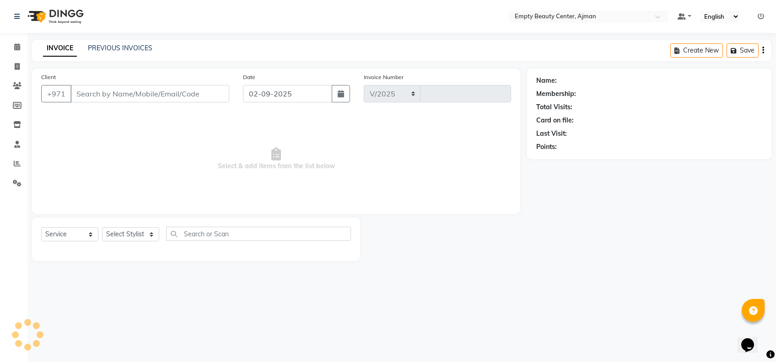
select select "769"
type input "2192"
type input "555444473"
select select "41790"
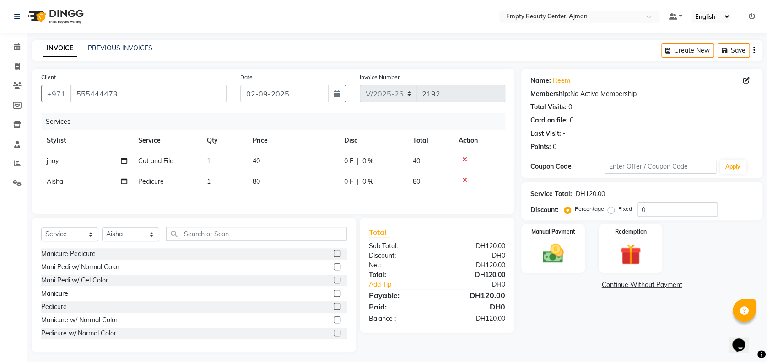
scroll to position [7, 0]
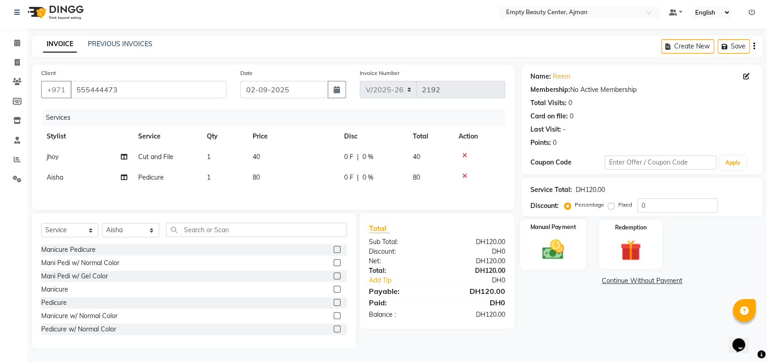
click at [563, 239] on img at bounding box center [552, 249] width 35 height 25
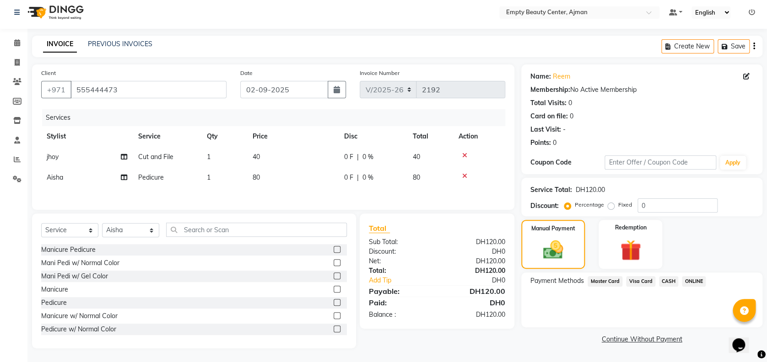
click at [644, 278] on span "Visa Card" at bounding box center [640, 281] width 29 height 11
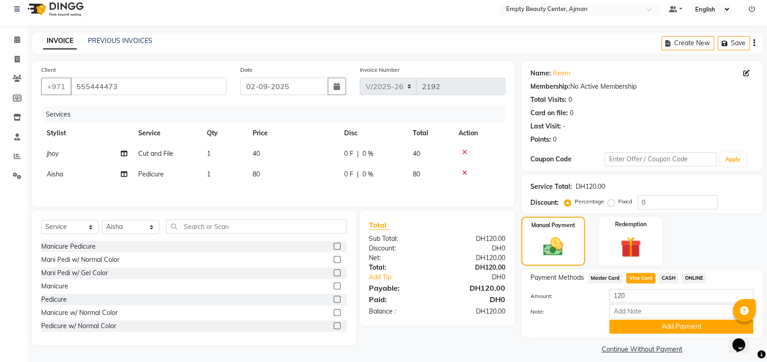
click at [677, 334] on div "Payment Methods Master Card Visa Card CASH ONLINE Amount: 120 Note: Add Payment" at bounding box center [641, 303] width 241 height 68
click at [661, 329] on button "Add Payment" at bounding box center [681, 327] width 144 height 14
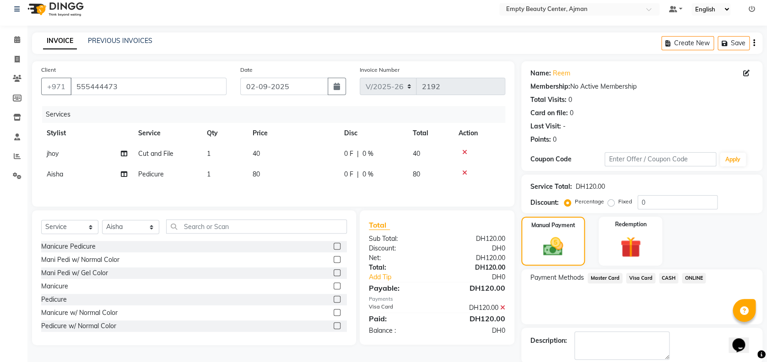
scroll to position [53, 0]
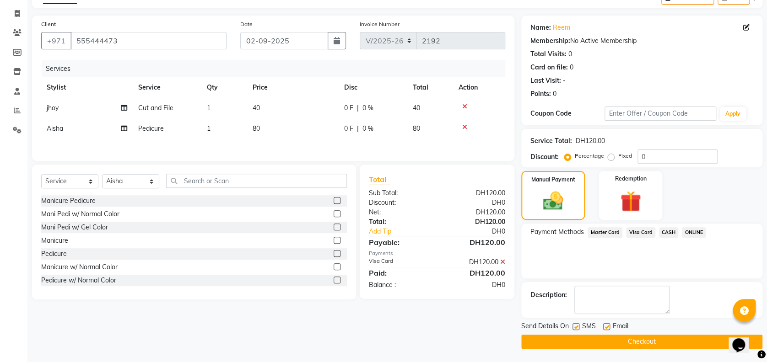
drag, startPoint x: 596, startPoint y: 349, endPoint x: 564, endPoint y: 338, distance: 33.8
click at [564, 338] on main "INVOICE PREVIOUS INVOICES Create New Save Client [PHONE_NUMBER] Date [DATE] Inv…" at bounding box center [396, 175] width 739 height 376
click at [564, 338] on button "Checkout" at bounding box center [641, 342] width 241 height 14
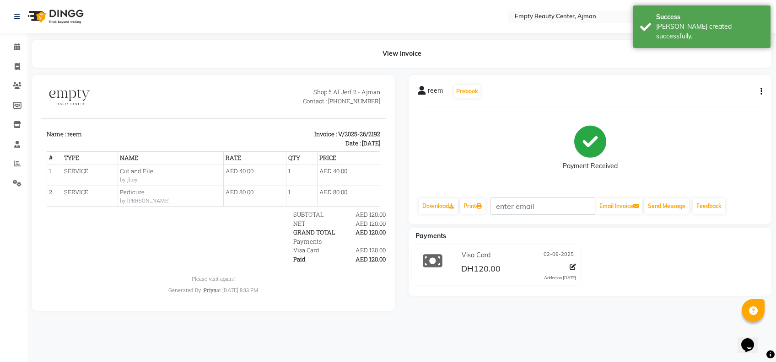
click at [25, 45] on div "View Invoice" at bounding box center [401, 54] width 753 height 28
click at [24, 45] on span at bounding box center [17, 47] width 16 height 11
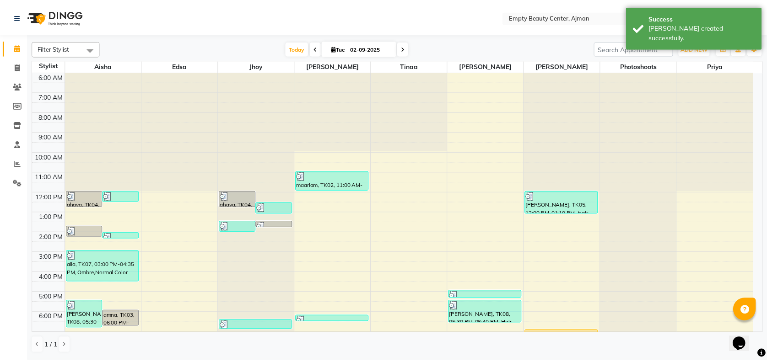
scroll to position [198, 0]
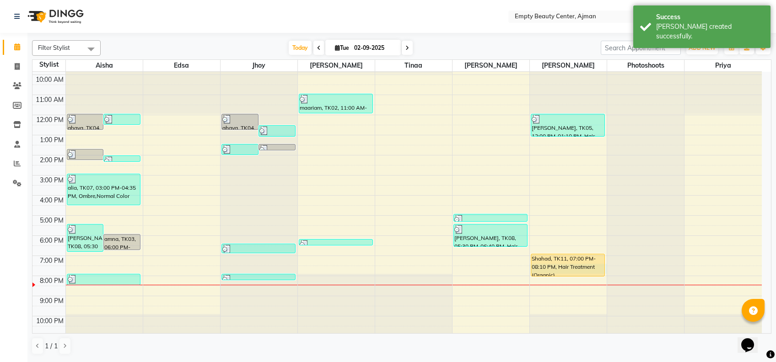
click at [530, 269] on div "12:00 AM 1:00 AM 2:00 AM 3:00 AM 4:00 AM 5:00 AM 6:00 AM 7:00 AM 8:00 AM 9:00 A…" at bounding box center [396, 115] width 729 height 483
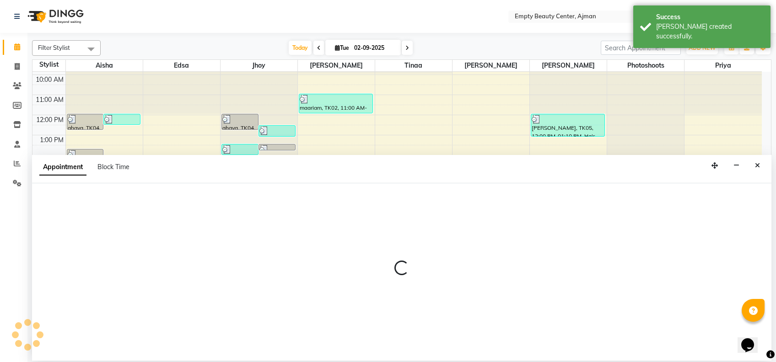
select select "57154"
select select "1170"
select select "tentative"
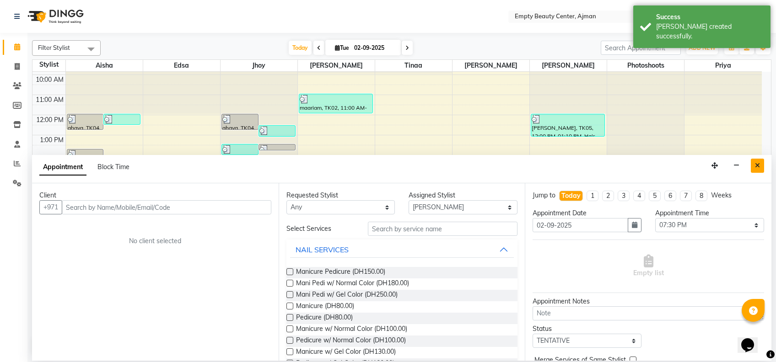
click at [762, 160] on button "Close" at bounding box center [757, 166] width 13 height 14
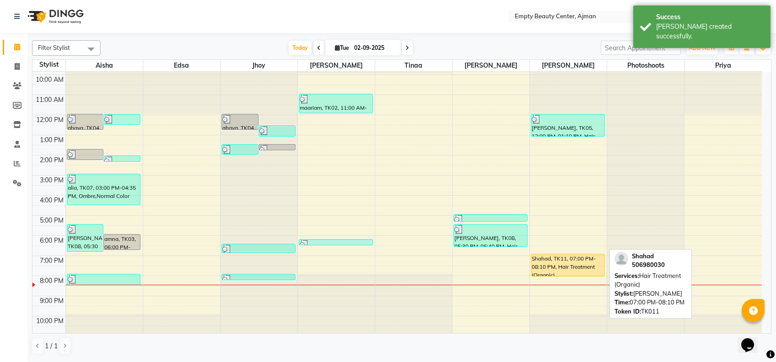
click at [567, 267] on div "Shahad, TK11, 07:00 PM-08:10 PM, Hair Treatment (Organic)" at bounding box center [567, 265] width 73 height 22
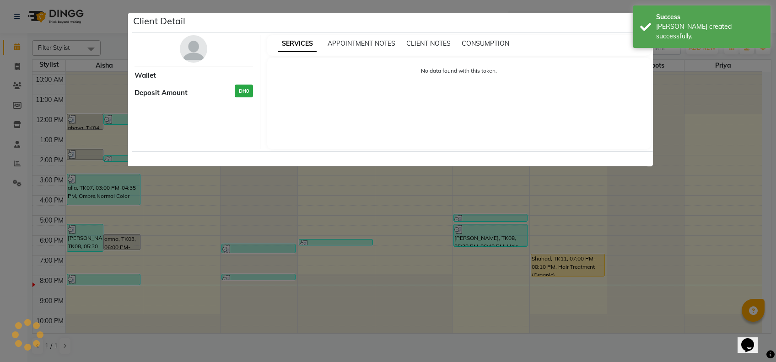
select select "1"
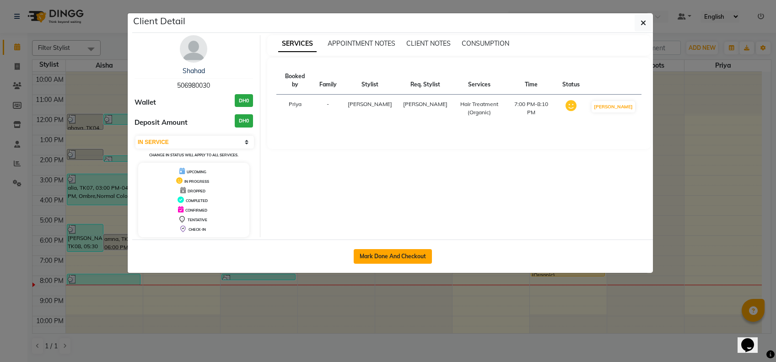
click at [418, 256] on button "Mark Done And Checkout" at bounding box center [393, 256] width 78 height 15
select select "service"
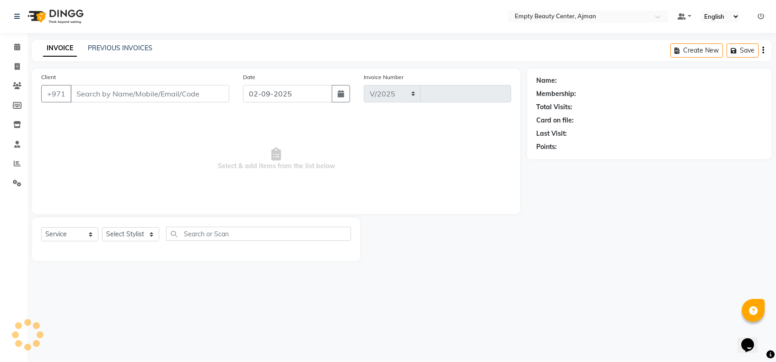
select select "769"
type input "2193"
type input "506980030"
select select "57154"
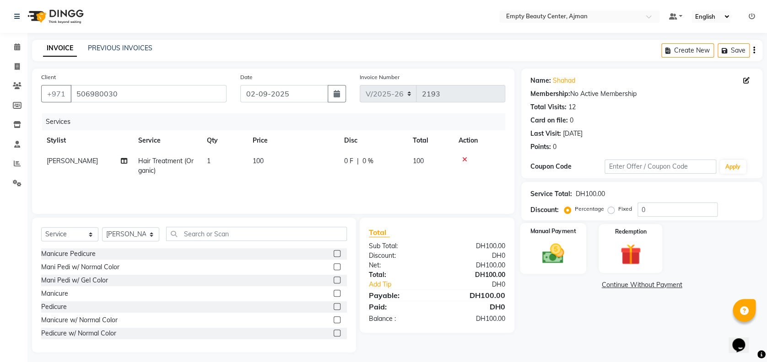
click at [562, 248] on img at bounding box center [552, 253] width 35 height 25
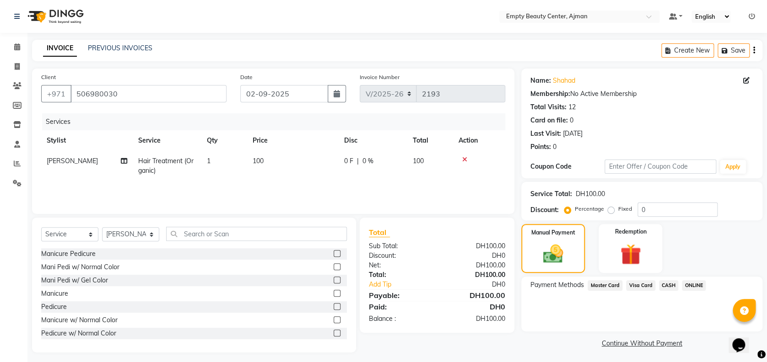
click at [635, 289] on span "Visa Card" at bounding box center [640, 285] width 29 height 11
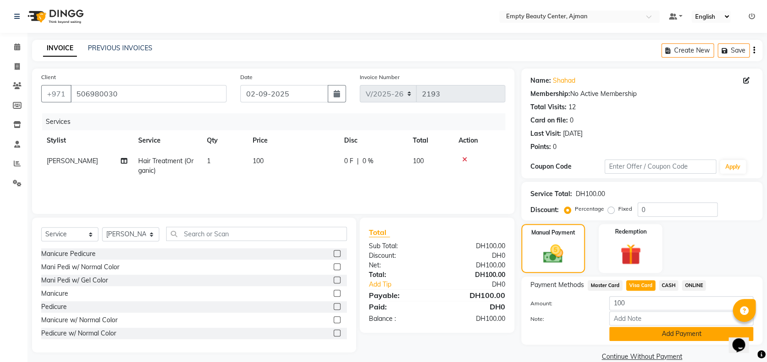
click at [675, 333] on button "Add Payment" at bounding box center [681, 334] width 144 height 14
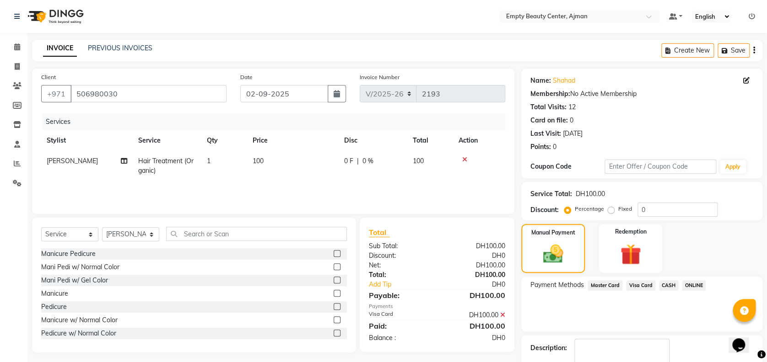
scroll to position [53, 0]
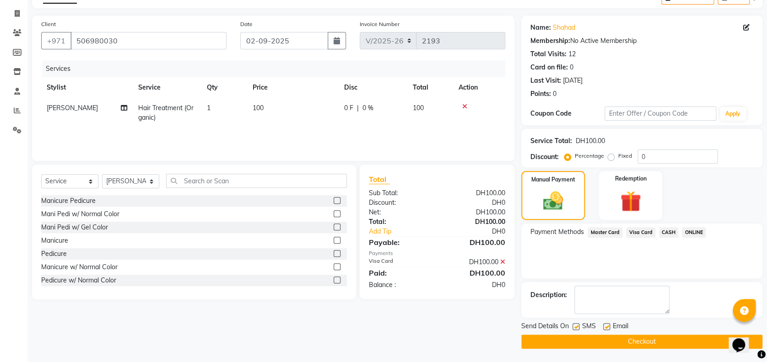
click at [620, 345] on button "Checkout" at bounding box center [641, 342] width 241 height 14
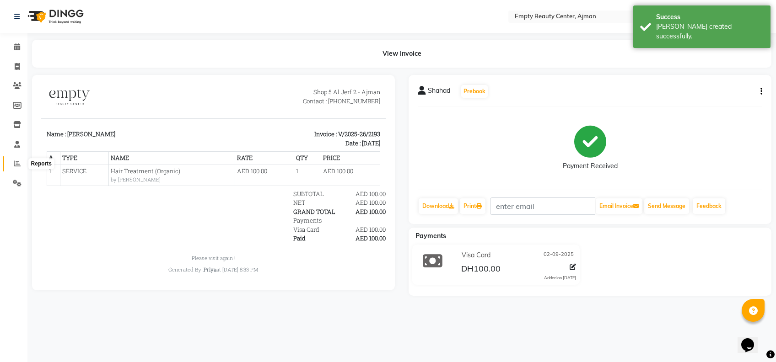
click at [16, 161] on icon at bounding box center [17, 163] width 7 height 7
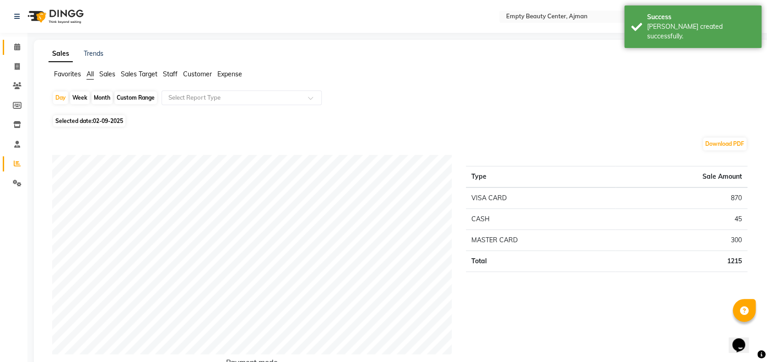
click at [8, 46] on link "Calendar" at bounding box center [14, 47] width 22 height 15
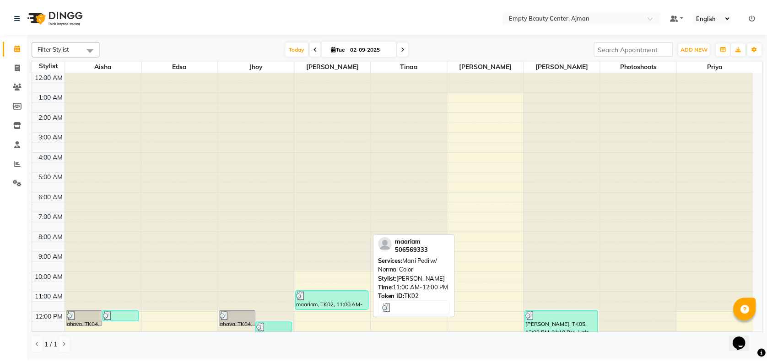
scroll to position [220, 0]
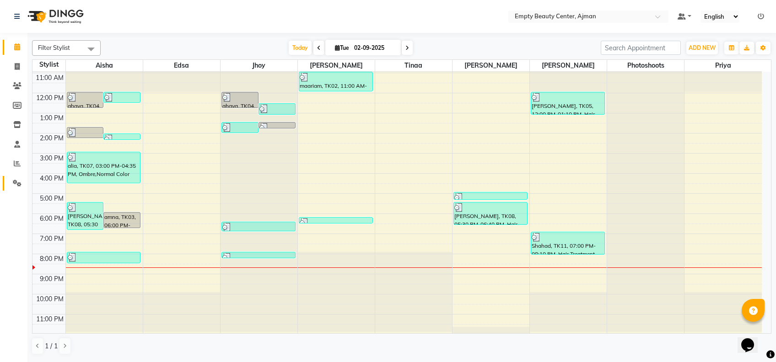
click at [16, 190] on link "Settings" at bounding box center [14, 183] width 22 height 15
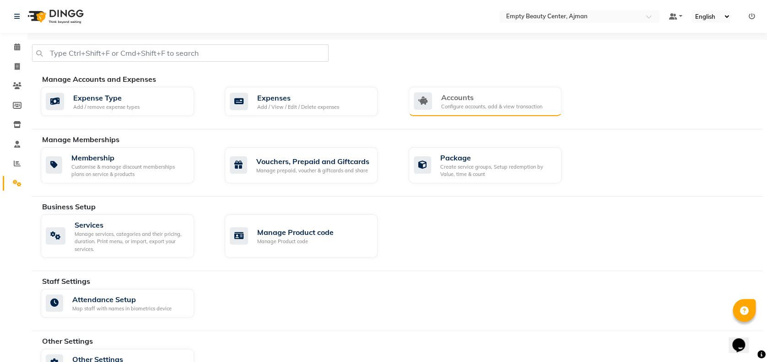
click at [492, 100] on div "Accounts" at bounding box center [491, 97] width 101 height 11
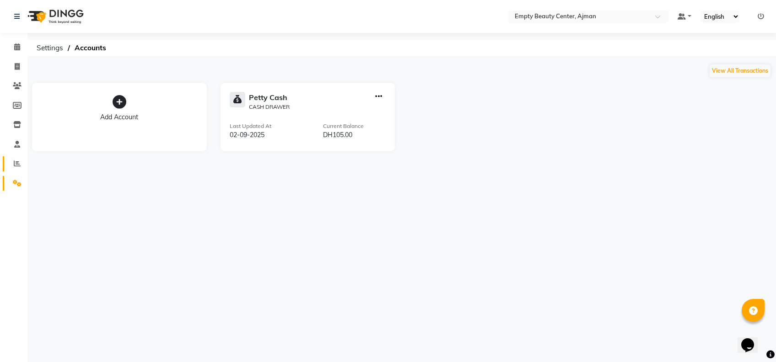
click at [22, 159] on span at bounding box center [17, 164] width 16 height 11
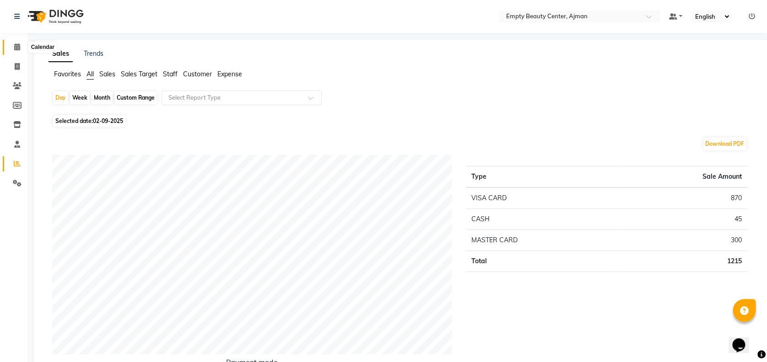
click at [11, 46] on span at bounding box center [17, 47] width 16 height 11
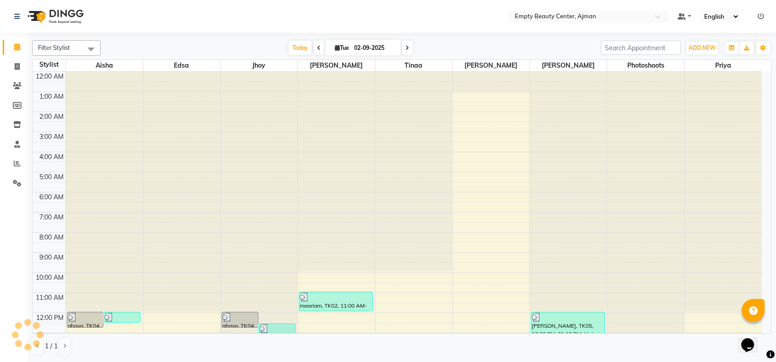
scroll to position [220, 0]
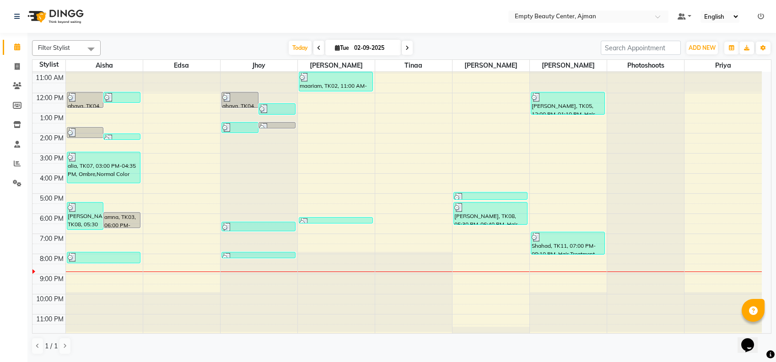
click at [408, 51] on icon at bounding box center [407, 47] width 4 height 5
type input "[DATE]"
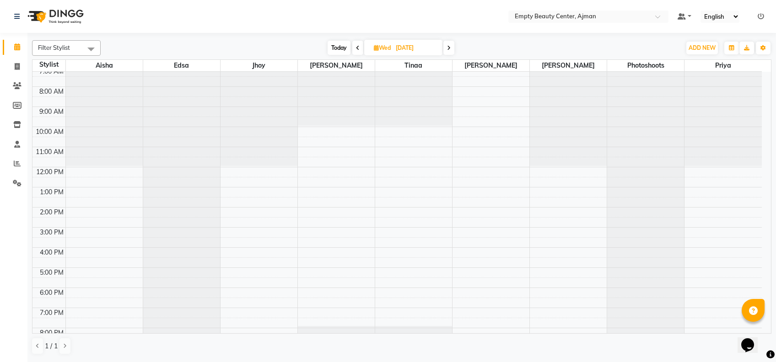
scroll to position [146, 0]
click at [325, 152] on div "12:00 AM 1:00 AM 2:00 AM 3:00 AM 4:00 AM 5:00 AM 6:00 AM 7:00 AM 8:00 AM 9:00 A…" at bounding box center [396, 166] width 729 height 483
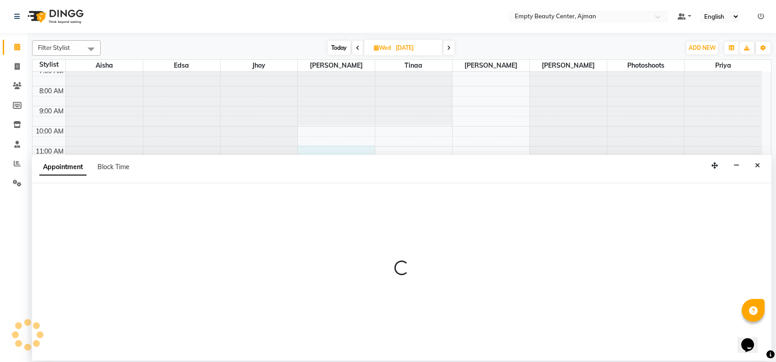
select select "12545"
select select "tentative"
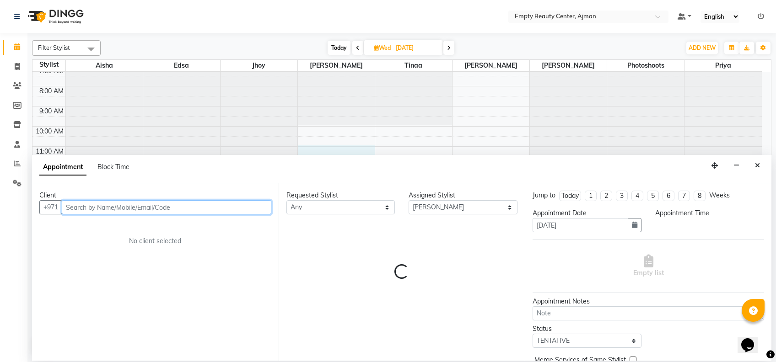
select select "660"
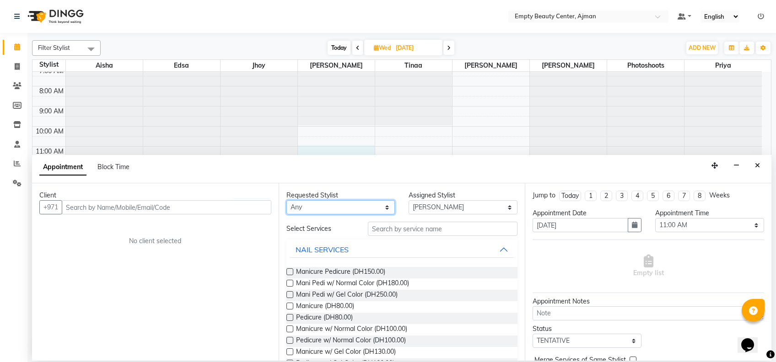
click at [342, 202] on select "Any [PERSON_NAME] Edsa jhoy [PERSON_NAME] Photoshoots Priya [PERSON_NAME] [PERS…" at bounding box center [340, 207] width 109 height 14
select select "12545"
click at [286, 200] on select "Any [PERSON_NAME] Edsa jhoy [PERSON_NAME] Photoshoots Priya [PERSON_NAME] [PERS…" at bounding box center [340, 207] width 109 height 14
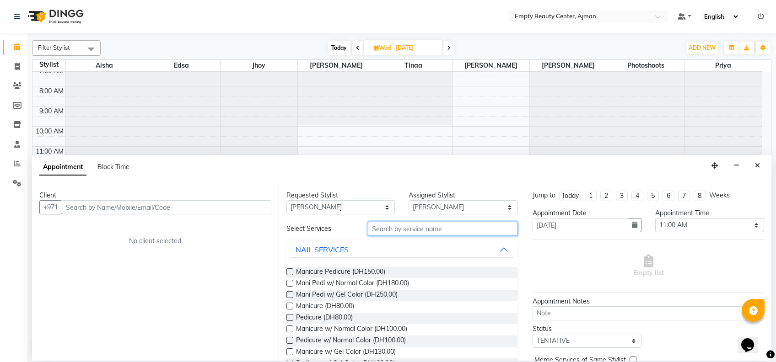
click at [404, 231] on input "text" at bounding box center [443, 229] width 150 height 14
type input "nor"
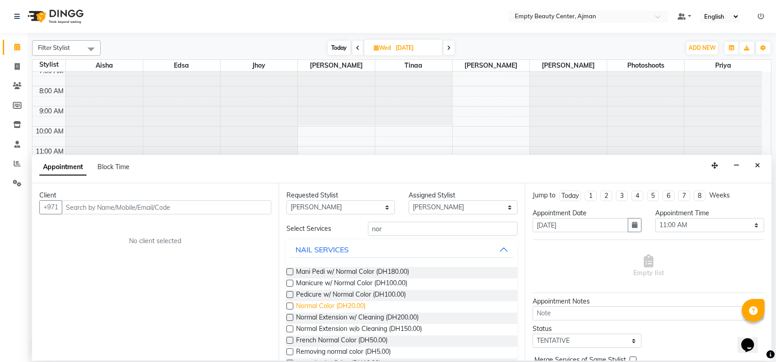
click at [355, 306] on span "Normal Color (DH20.00)" at bounding box center [331, 306] width 70 height 11
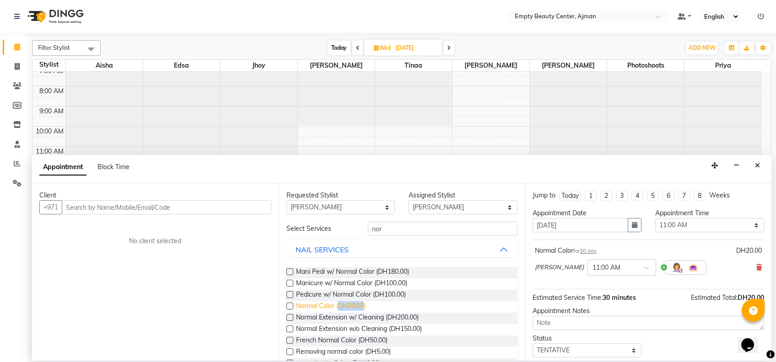
click at [355, 306] on span "Normal Color (DH20.00)" at bounding box center [331, 306] width 70 height 11
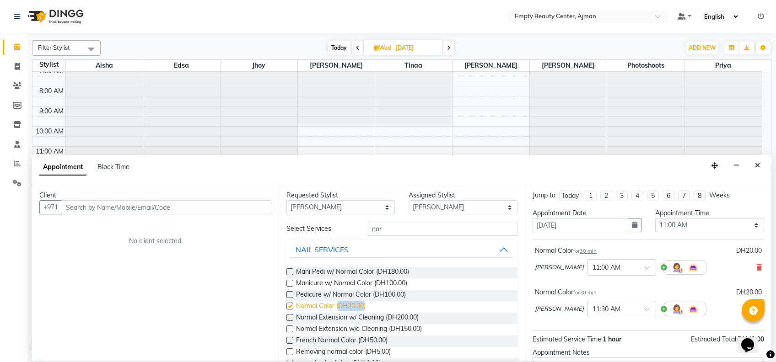
checkbox input "false"
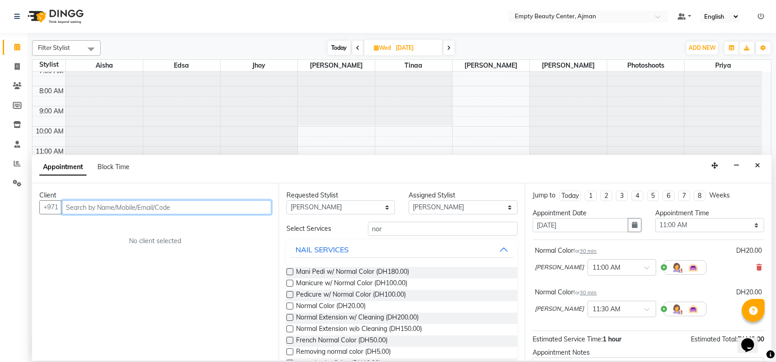
click at [177, 205] on input "text" at bounding box center [166, 207] width 209 height 14
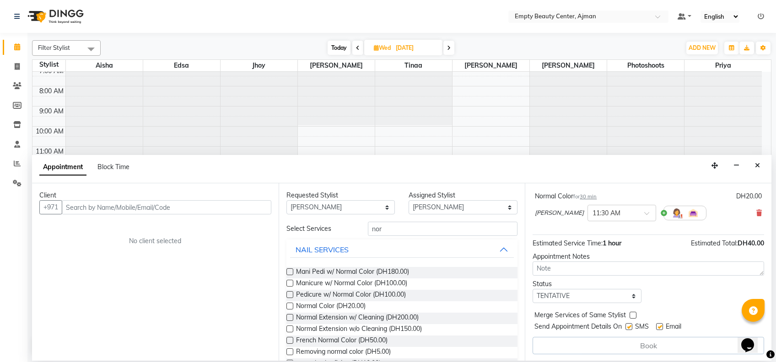
click at [593, 305] on div "Jump to [DATE] 1 2 3 4 5 6 7 8 Weeks Appointment Date [DATE] Appointment Time S…" at bounding box center [648, 271] width 247 height 177
click at [591, 298] on select "Select TENTATIVE CONFIRM UPCOMING" at bounding box center [586, 296] width 109 height 14
select select "confirm booking"
click at [532, 289] on select "Select TENTATIVE CONFIRM UPCOMING" at bounding box center [586, 296] width 109 height 14
click at [172, 206] on input "text" at bounding box center [166, 207] width 209 height 14
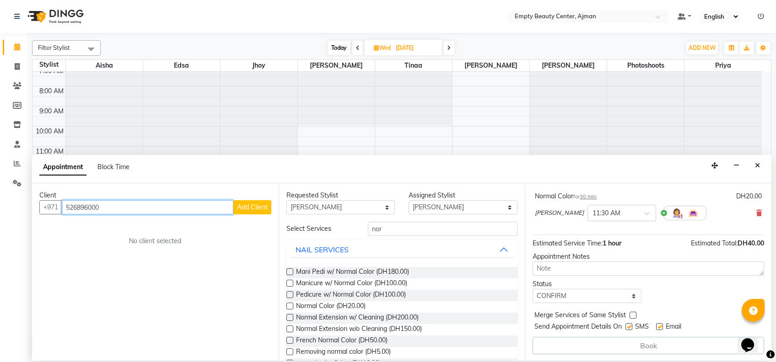
type input "526896000"
click at [241, 210] on span "Add Client" at bounding box center [252, 207] width 31 height 8
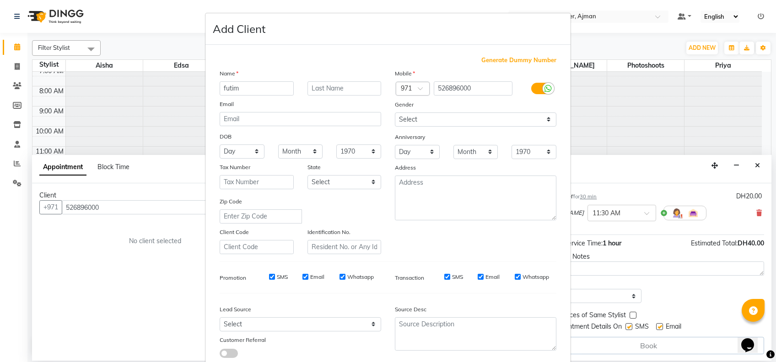
type input "futim"
click at [468, 125] on select "Select [DEMOGRAPHIC_DATA] [DEMOGRAPHIC_DATA] Other Prefer Not To Say" at bounding box center [475, 120] width 161 height 14
select select "[DEMOGRAPHIC_DATA]"
click at [395, 113] on select "Select [DEMOGRAPHIC_DATA] [DEMOGRAPHIC_DATA] Other Prefer Not To Say" at bounding box center [475, 120] width 161 height 14
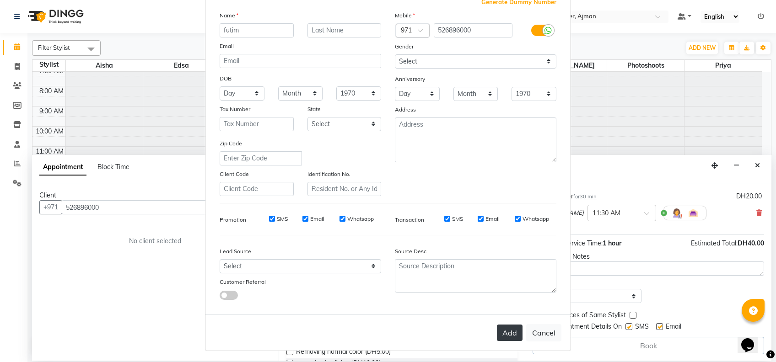
click at [507, 330] on button "Add" at bounding box center [510, 333] width 26 height 16
select select
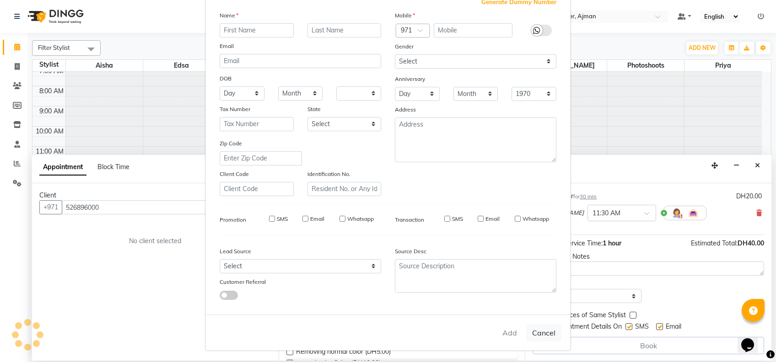
select select
checkbox input "false"
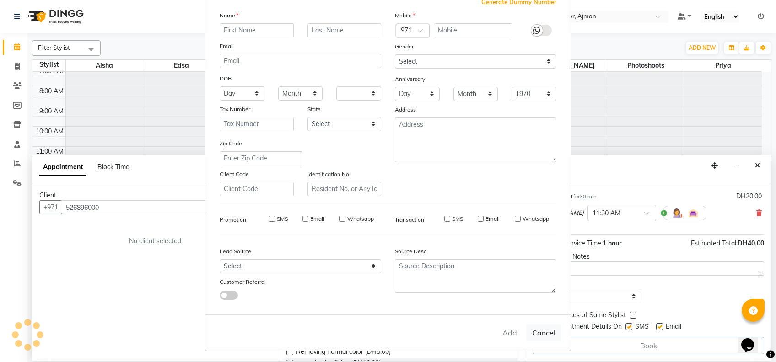
checkbox input "false"
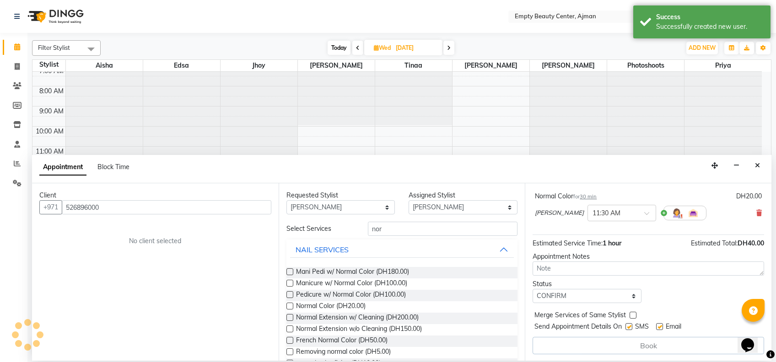
scroll to position [95, 0]
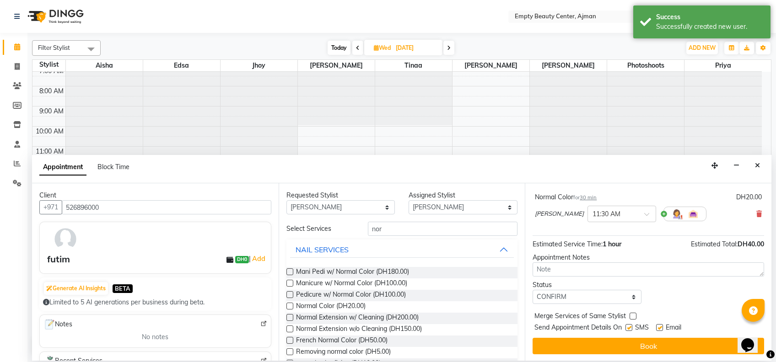
click at [632, 317] on label at bounding box center [632, 316] width 7 height 7
click at [632, 317] on input "checkbox" at bounding box center [632, 317] width 6 height 6
checkbox input "true"
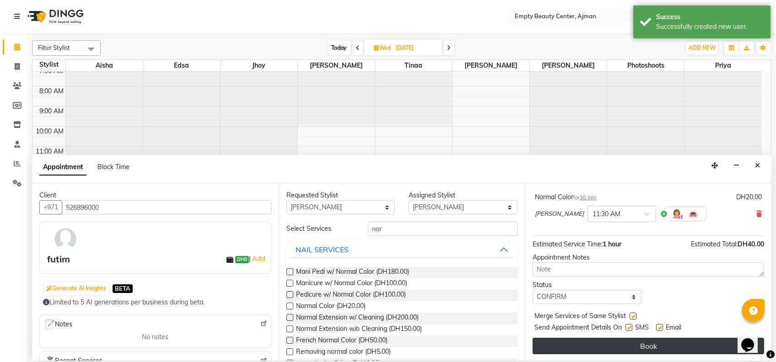
drag, startPoint x: 642, startPoint y: 336, endPoint x: 651, endPoint y: 348, distance: 15.4
click at [651, 348] on div "Jump to [DATE] 1 2 3 4 5 6 7 8 Weeks Appointment Date [DATE] Appointment Time S…" at bounding box center [648, 271] width 247 height 177
click at [651, 348] on button "Book" at bounding box center [647, 346] width 231 height 16
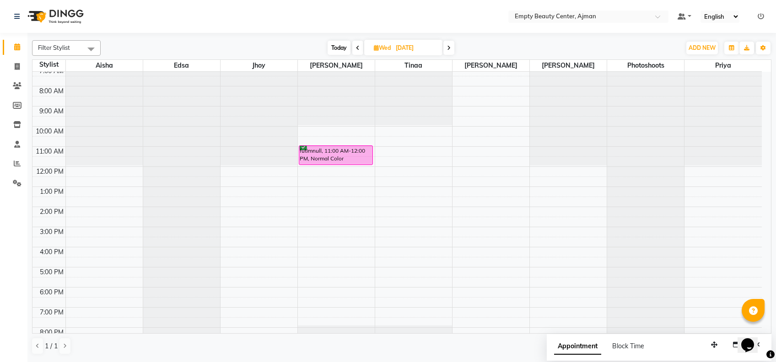
click at [341, 44] on span "Today" at bounding box center [338, 48] width 23 height 14
type input "02-09-2025"
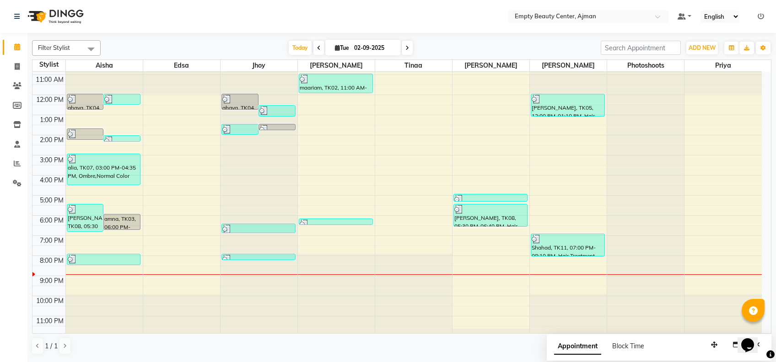
scroll to position [220, 0]
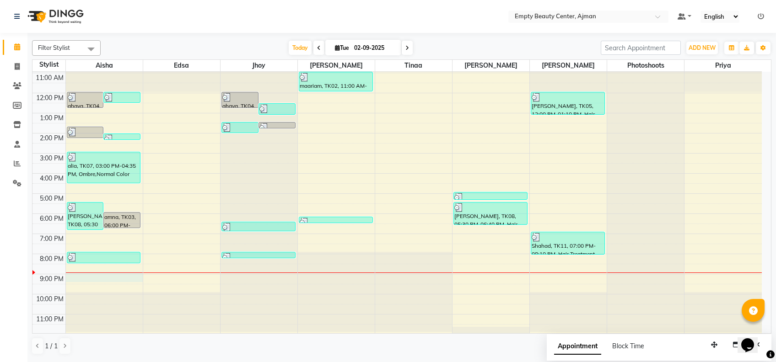
click at [113, 274] on div "12:00 AM 1:00 AM 2:00 AM 3:00 AM 4:00 AM 5:00 AM 6:00 AM 7:00 AM 8:00 AM 9:00 A…" at bounding box center [396, 93] width 729 height 483
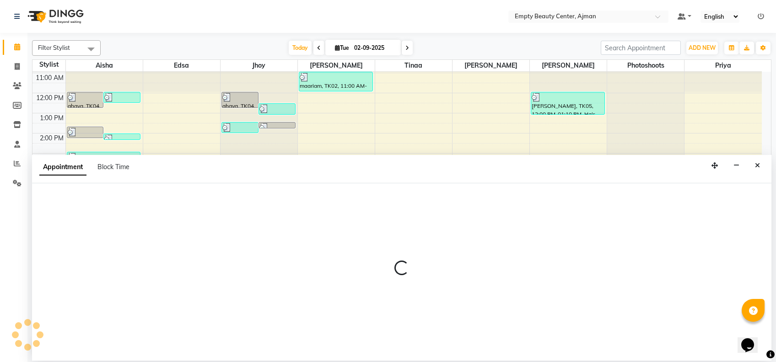
select select "41790"
select select "1260"
select select "tentative"
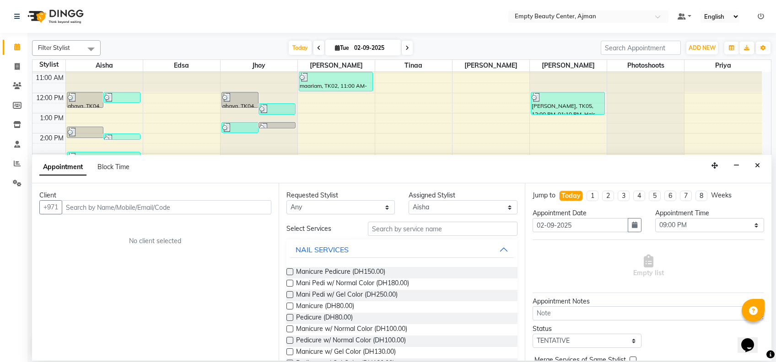
click at [183, 204] on input "text" at bounding box center [166, 207] width 209 height 14
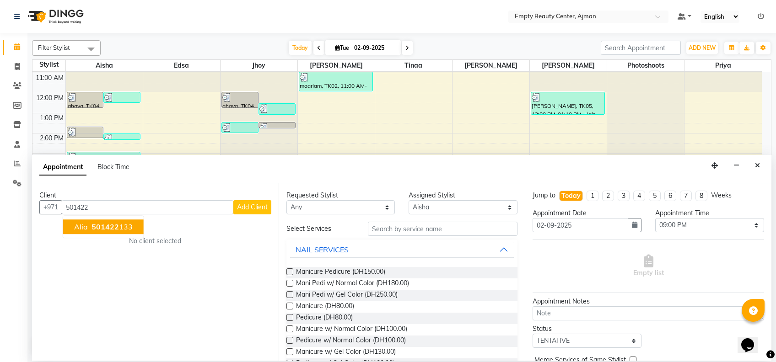
click at [129, 224] on ngb-highlight "501422 133" at bounding box center [111, 226] width 43 height 9
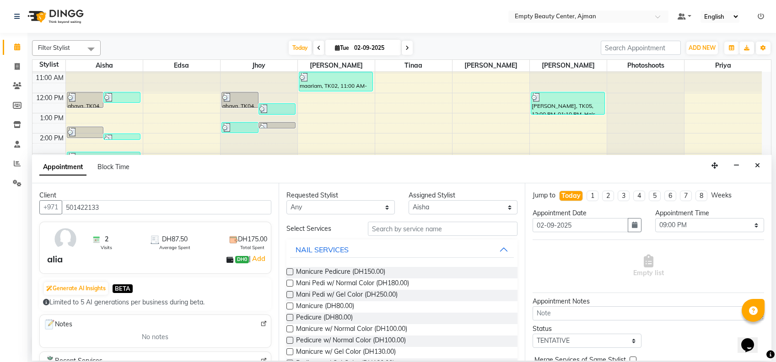
type input "501422133"
click at [410, 227] on input "text" at bounding box center [443, 229] width 150 height 14
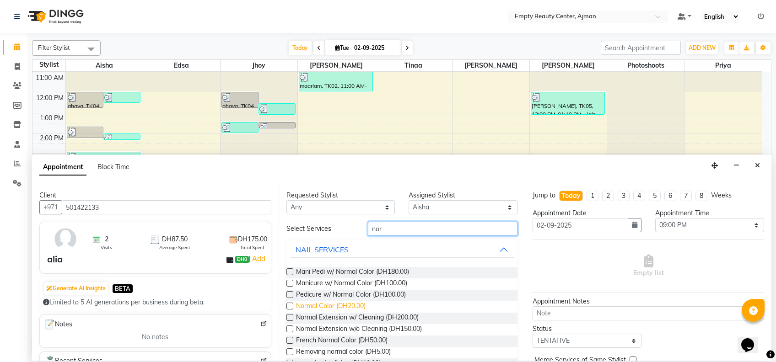
type input "nor"
click at [359, 307] on span "Normal Color (DH20.00)" at bounding box center [331, 306] width 70 height 11
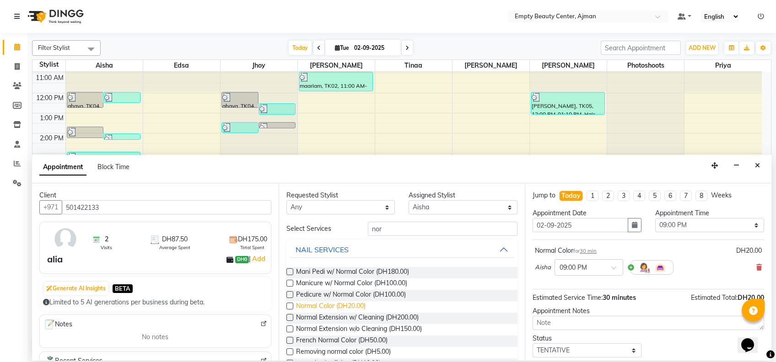
click at [346, 306] on span "Normal Color (DH20.00)" at bounding box center [331, 306] width 70 height 11
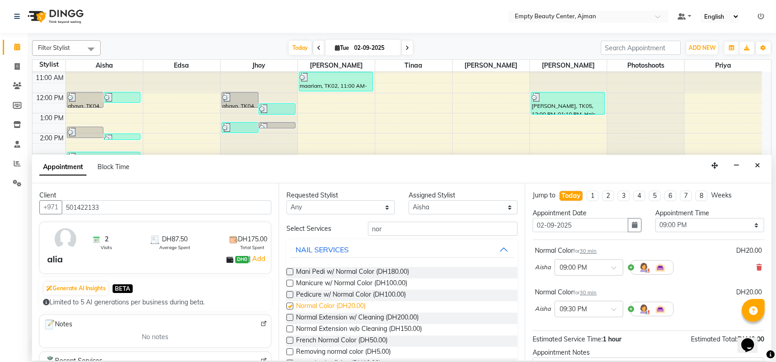
checkbox input "false"
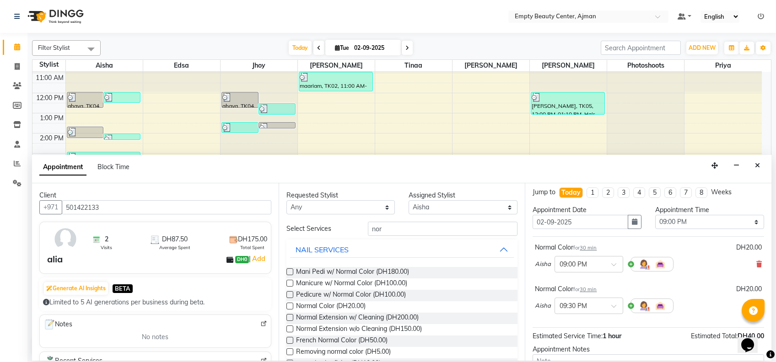
scroll to position [95, 0]
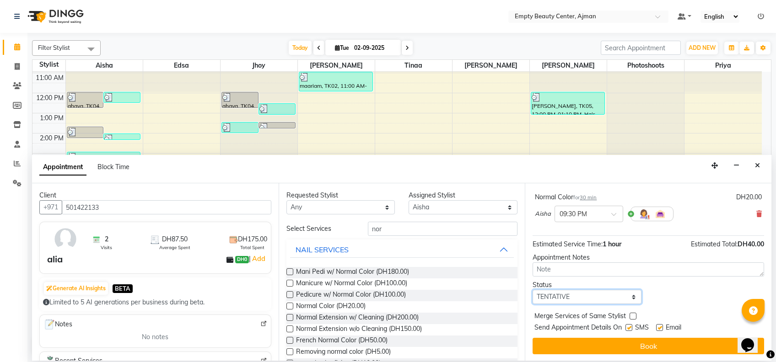
click at [597, 292] on select "Select TENTATIVE CONFIRM CHECK-IN UPCOMING" at bounding box center [586, 297] width 109 height 14
select select "confirm booking"
click at [532, 290] on select "Select TENTATIVE CONFIRM CHECK-IN UPCOMING" at bounding box center [586, 297] width 109 height 14
click at [633, 317] on label at bounding box center [632, 316] width 7 height 7
click at [633, 317] on input "checkbox" at bounding box center [632, 317] width 6 height 6
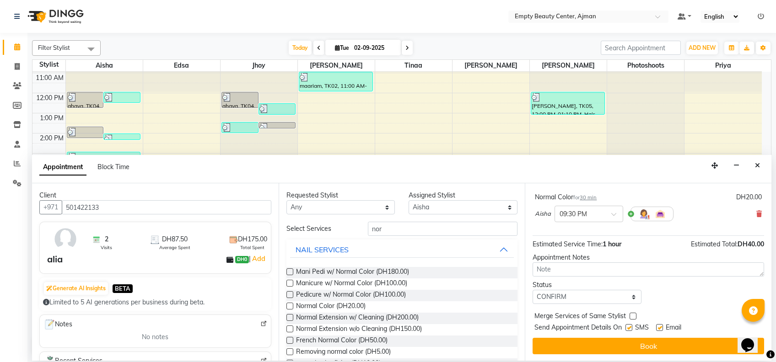
checkbox input "true"
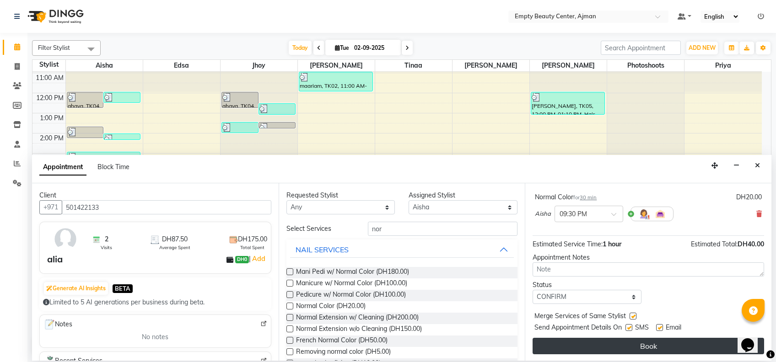
click at [655, 340] on button "Book" at bounding box center [647, 346] width 231 height 16
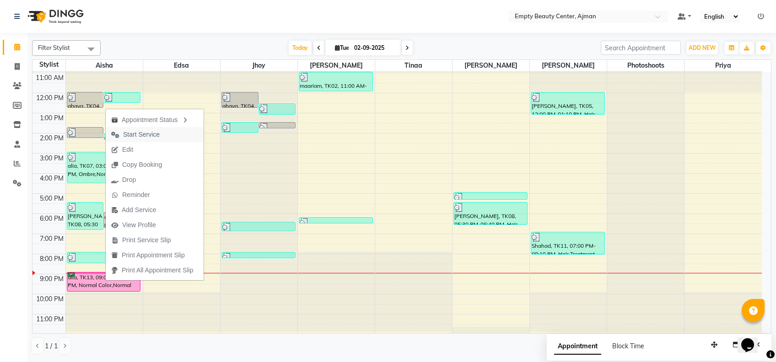
click at [150, 135] on span "Start Service" at bounding box center [141, 135] width 37 height 10
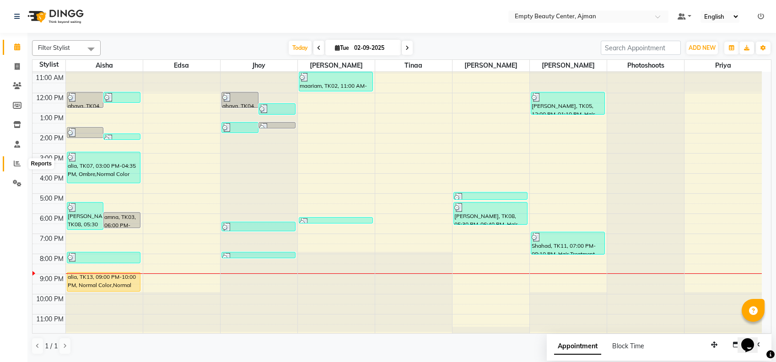
click at [14, 167] on icon at bounding box center [17, 163] width 7 height 7
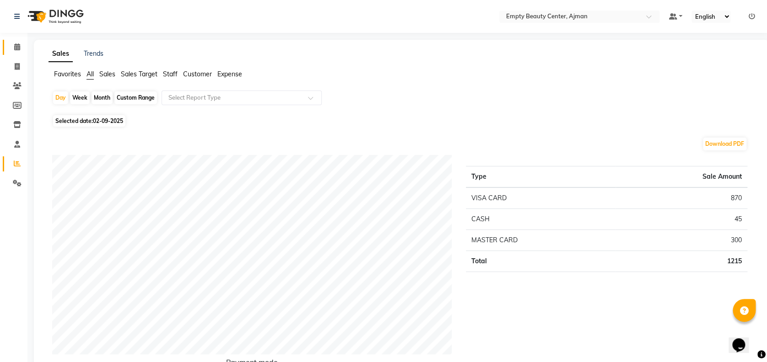
click at [7, 48] on link "Calendar" at bounding box center [14, 47] width 22 height 15
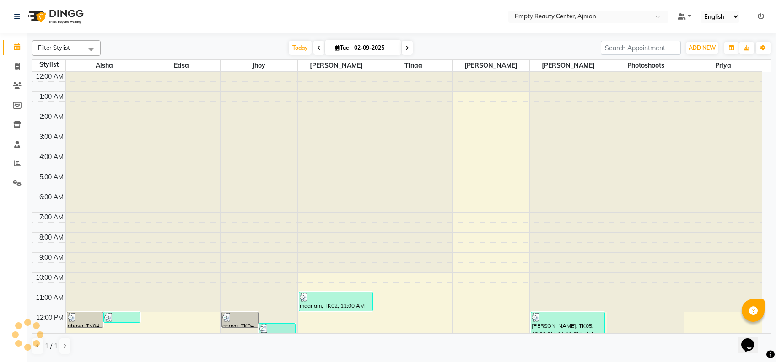
scroll to position [121, 0]
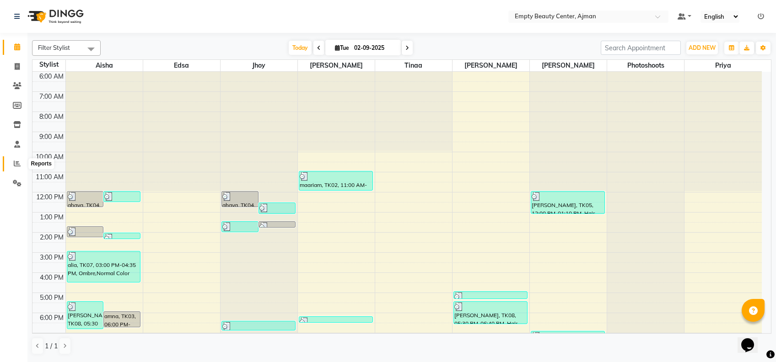
click at [18, 165] on icon at bounding box center [17, 163] width 7 height 7
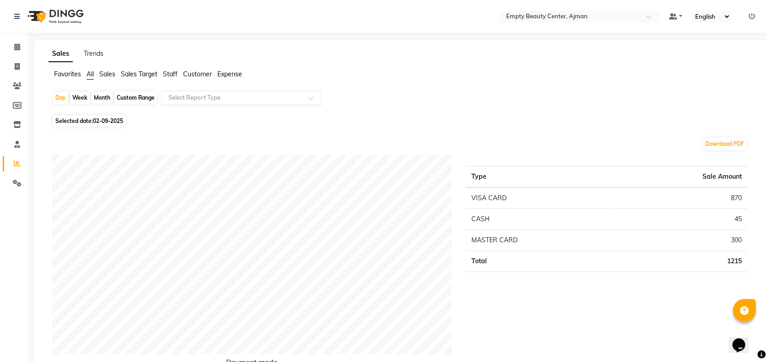
click at [268, 92] on div "Select Report Type" at bounding box center [241, 98] width 160 height 15
click at [327, 91] on div "Day Week Month Custom Range Select Report Type" at bounding box center [401, 102] width 698 height 22
click at [14, 157] on link "Reports" at bounding box center [14, 163] width 22 height 15
click at [11, 47] on span at bounding box center [17, 47] width 16 height 11
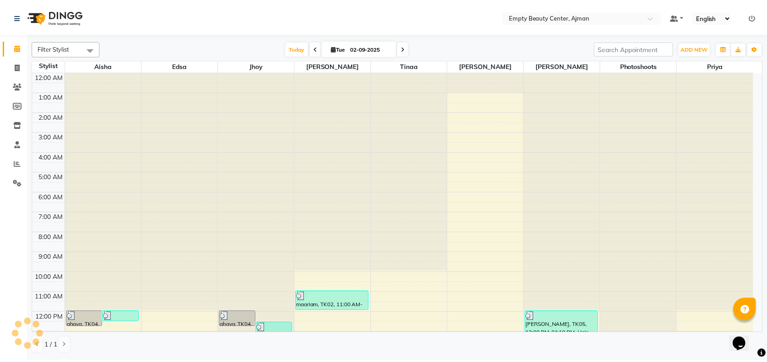
scroll to position [220, 0]
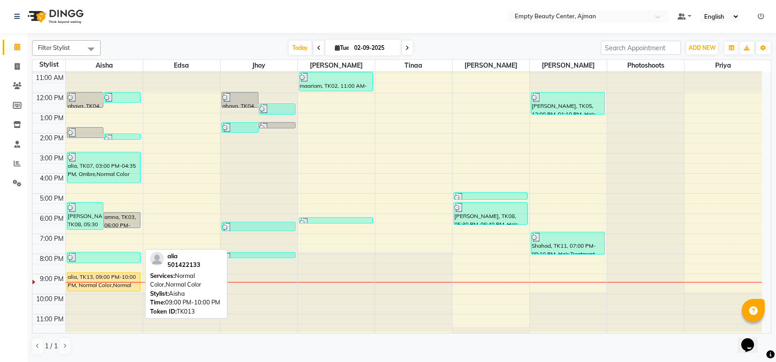
click at [111, 280] on div "alia, TK13, 09:00 PM-10:00 PM, Normal Color,Normal Color" at bounding box center [103, 282] width 73 height 19
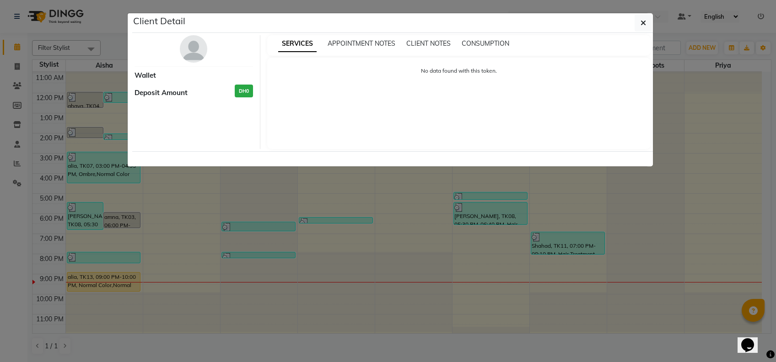
select select "1"
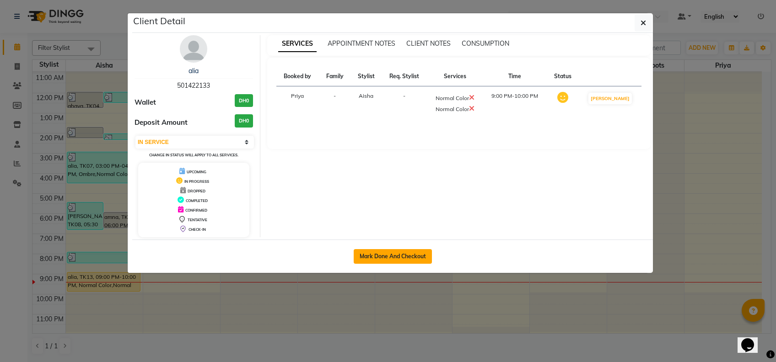
click at [406, 253] on button "Mark Done And Checkout" at bounding box center [393, 256] width 78 height 15
select select "service"
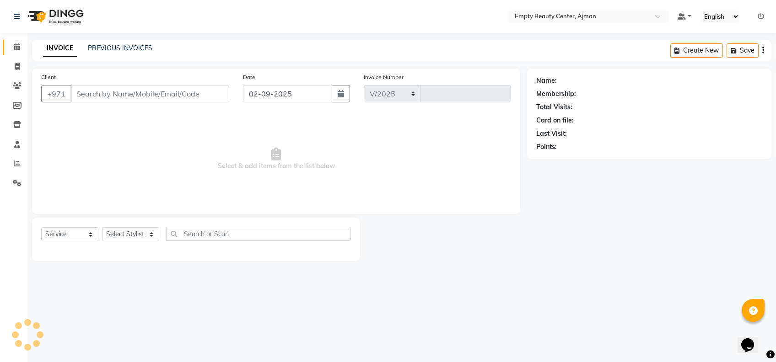
select select "769"
type input "2194"
type input "501422133"
select select "41790"
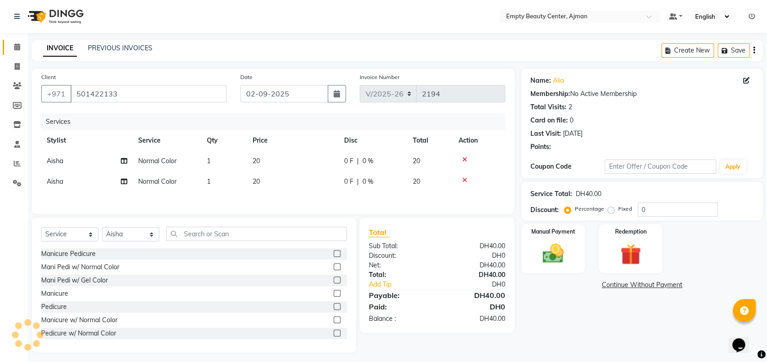
scroll to position [7, 0]
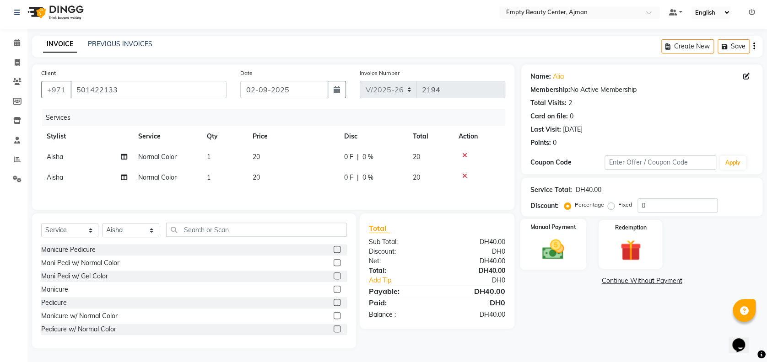
click at [573, 249] on div "Manual Payment" at bounding box center [553, 244] width 66 height 51
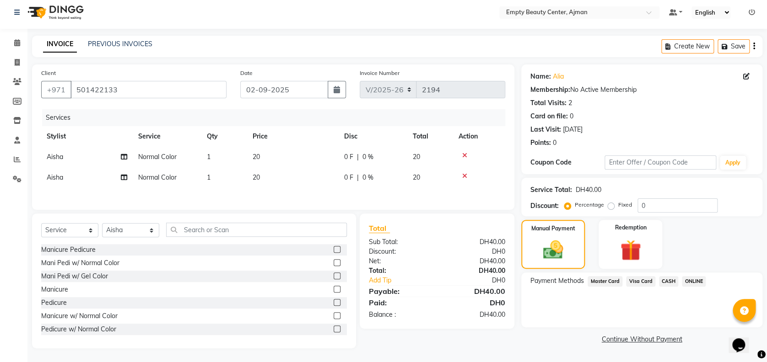
click at [71, 169] on td "Aisha" at bounding box center [86, 177] width 91 height 21
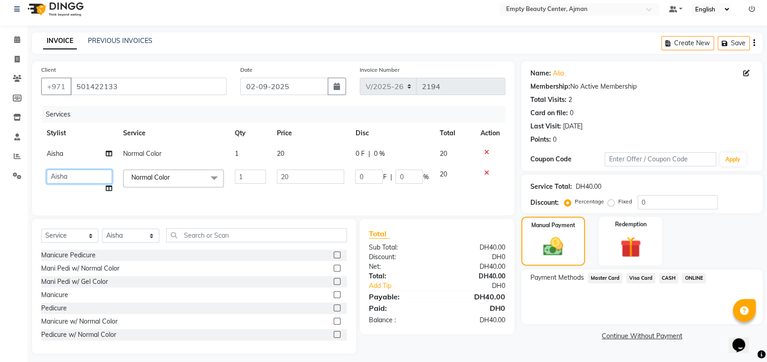
click at [71, 170] on select "[PERSON_NAME] Edsa jhoy [PERSON_NAME] Photoshoots Priya [PERSON_NAME] [PERSON_N…" at bounding box center [79, 177] width 65 height 14
select select "43428"
click at [641, 277] on span "Visa Card" at bounding box center [640, 278] width 29 height 11
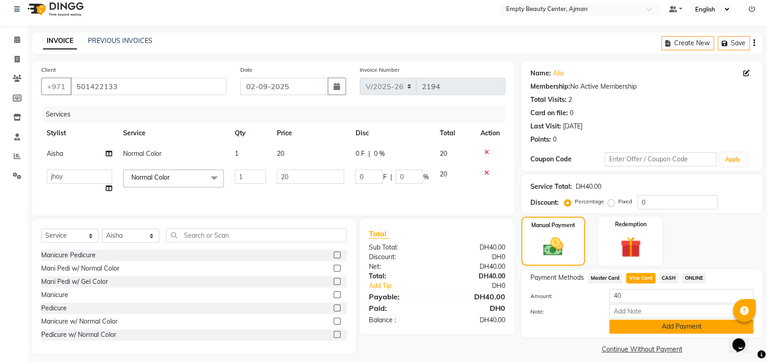
click at [687, 326] on button "Add Payment" at bounding box center [681, 327] width 144 height 14
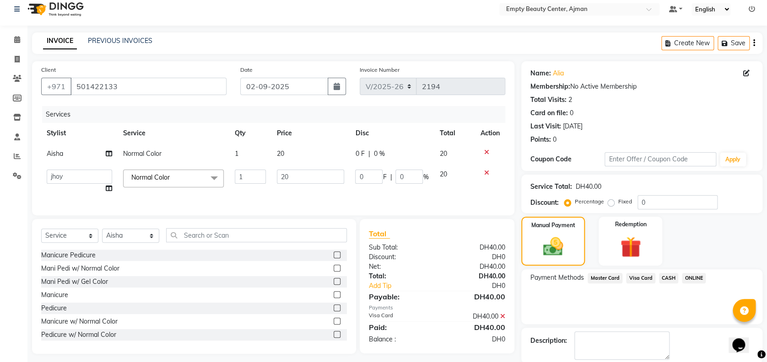
scroll to position [53, 0]
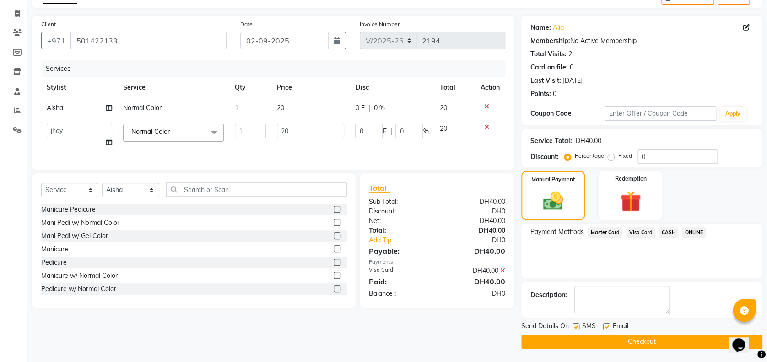
click at [671, 339] on button "Checkout" at bounding box center [641, 342] width 241 height 14
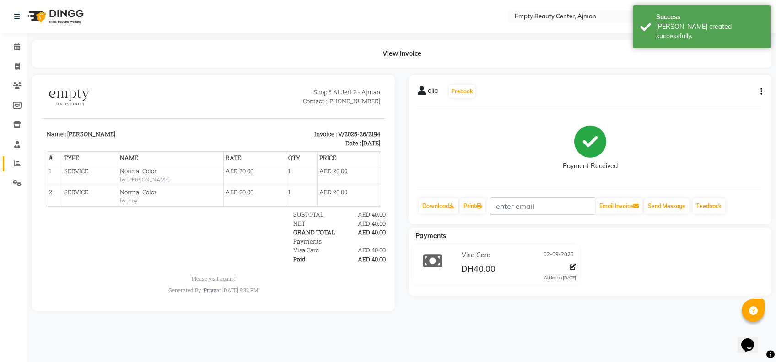
click at [8, 165] on link "Reports" at bounding box center [14, 163] width 22 height 15
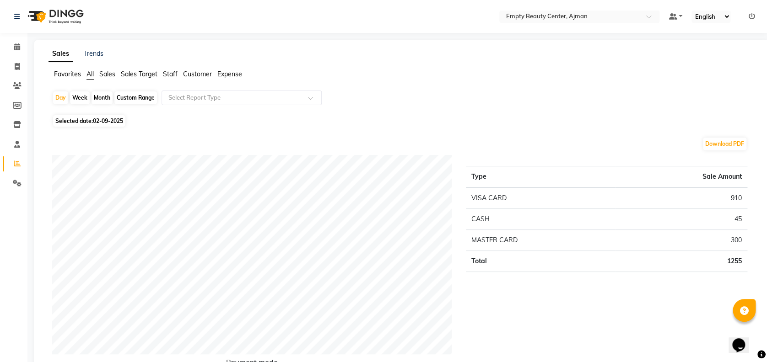
click at [8, 165] on link "Reports" at bounding box center [14, 163] width 22 height 15
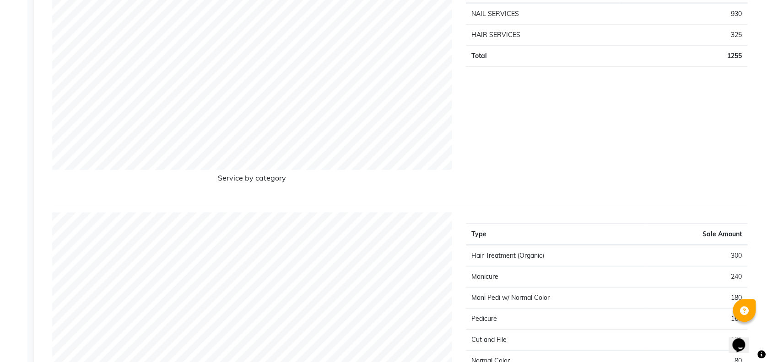
scroll to position [1078, 0]
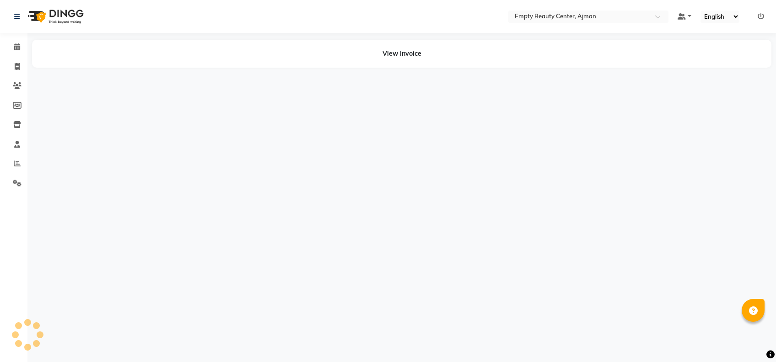
select select "en"
